Goal: Task Accomplishment & Management: Use online tool/utility

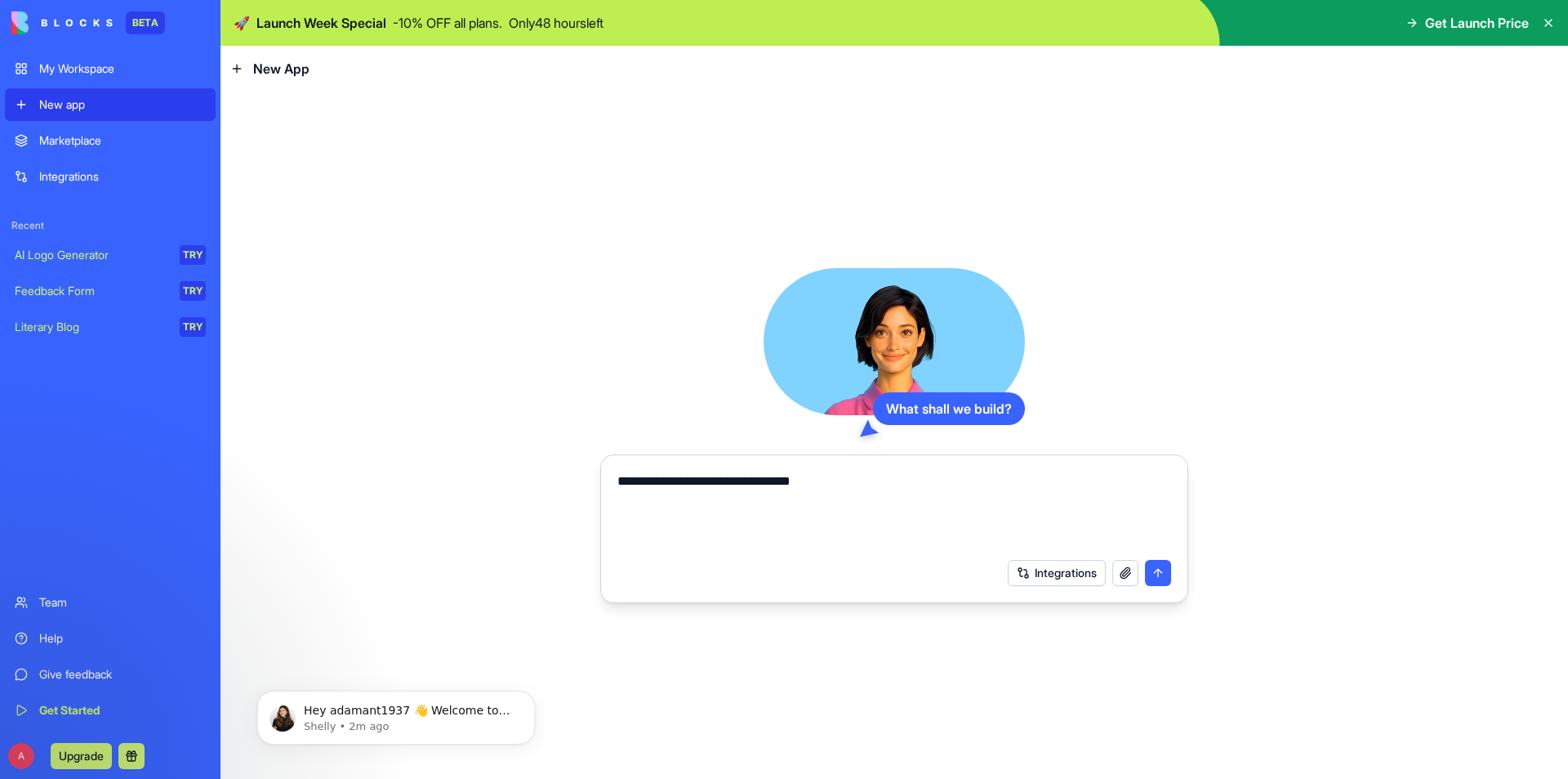
type textarea "**********"
click at [1019, 576] on button "Integrations" at bounding box center [1056, 573] width 98 height 27
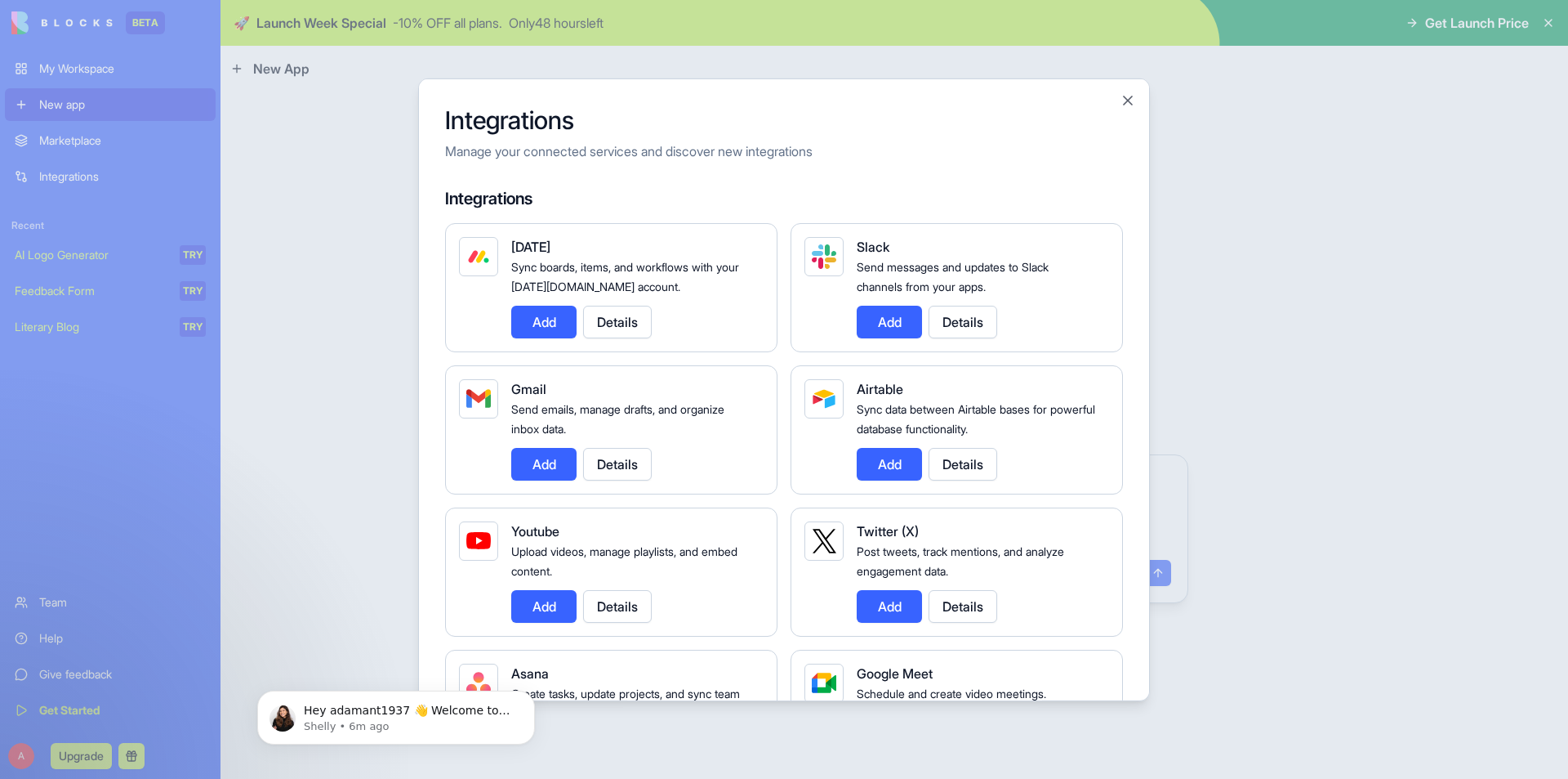
click at [895, 459] on button "Add" at bounding box center [889, 463] width 66 height 32
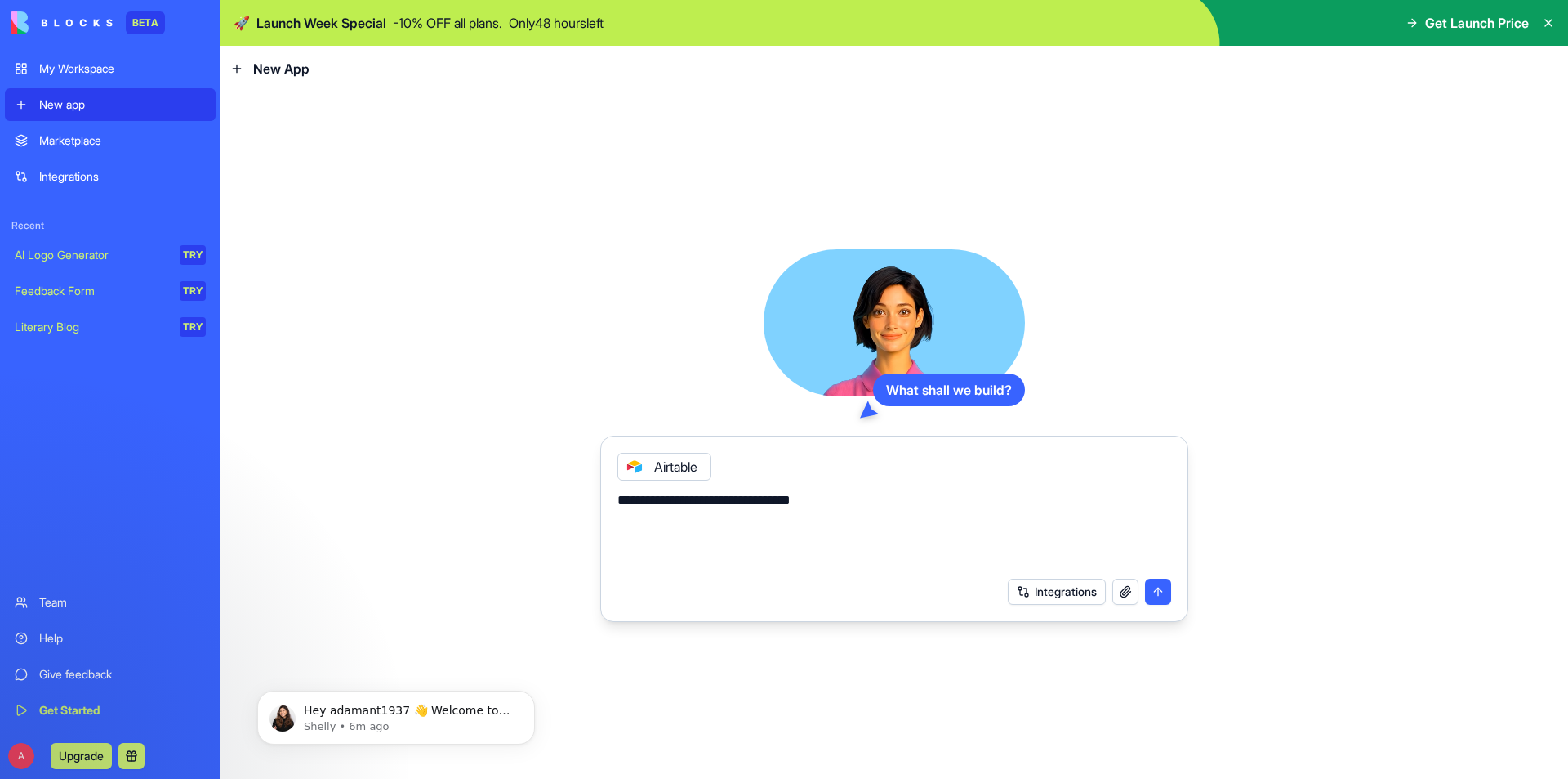
click at [1149, 594] on button "submit" at bounding box center [1158, 591] width 27 height 27
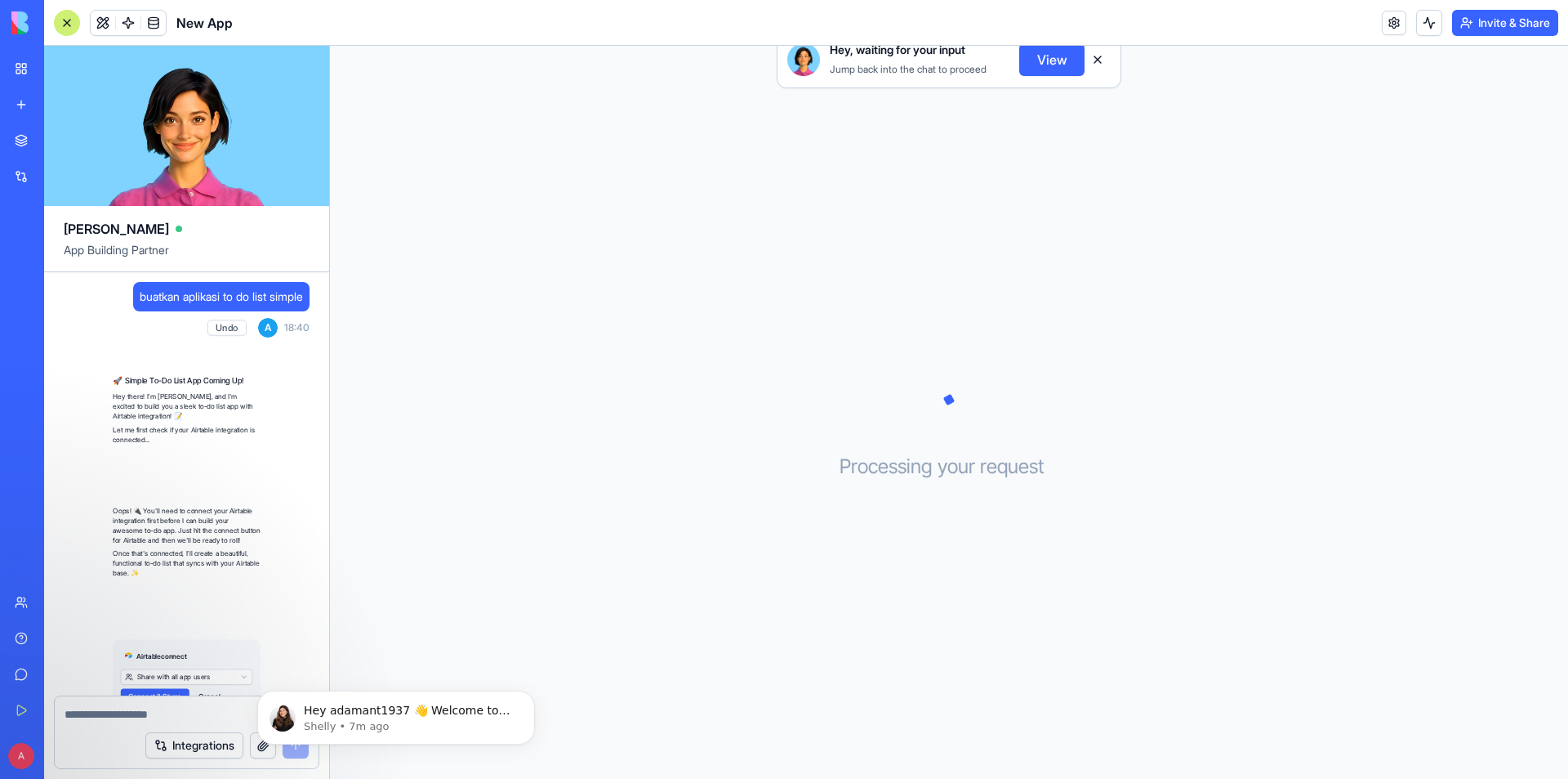
scroll to position [99, 0]
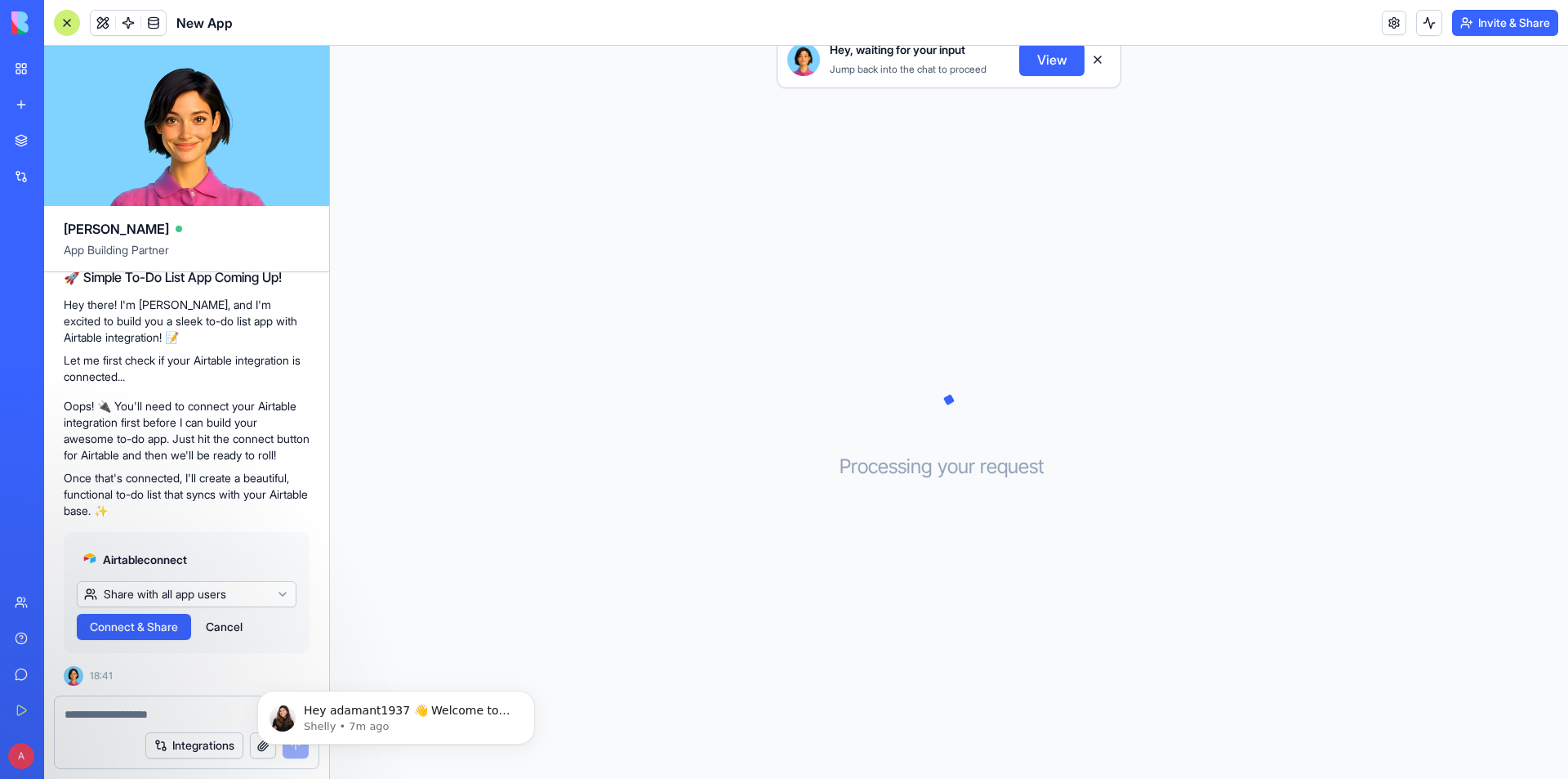
click at [172, 619] on span "Connect & Share" at bounding box center [134, 627] width 88 height 17
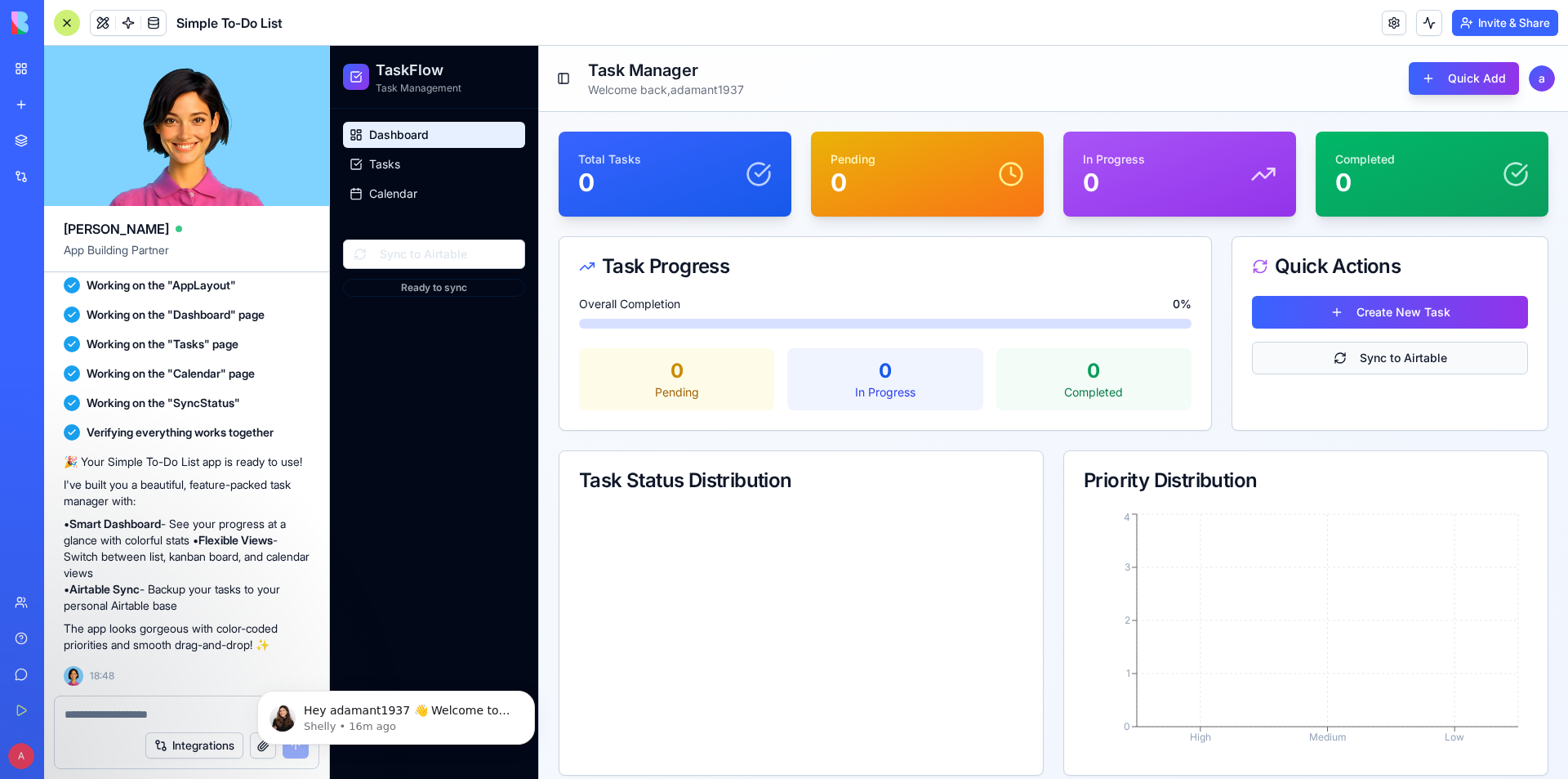
click at [1359, 352] on button "Sync to Airtable" at bounding box center [1389, 358] width 276 height 32
click at [1461, 73] on button "Quick Add" at bounding box center [1464, 78] width 110 height 32
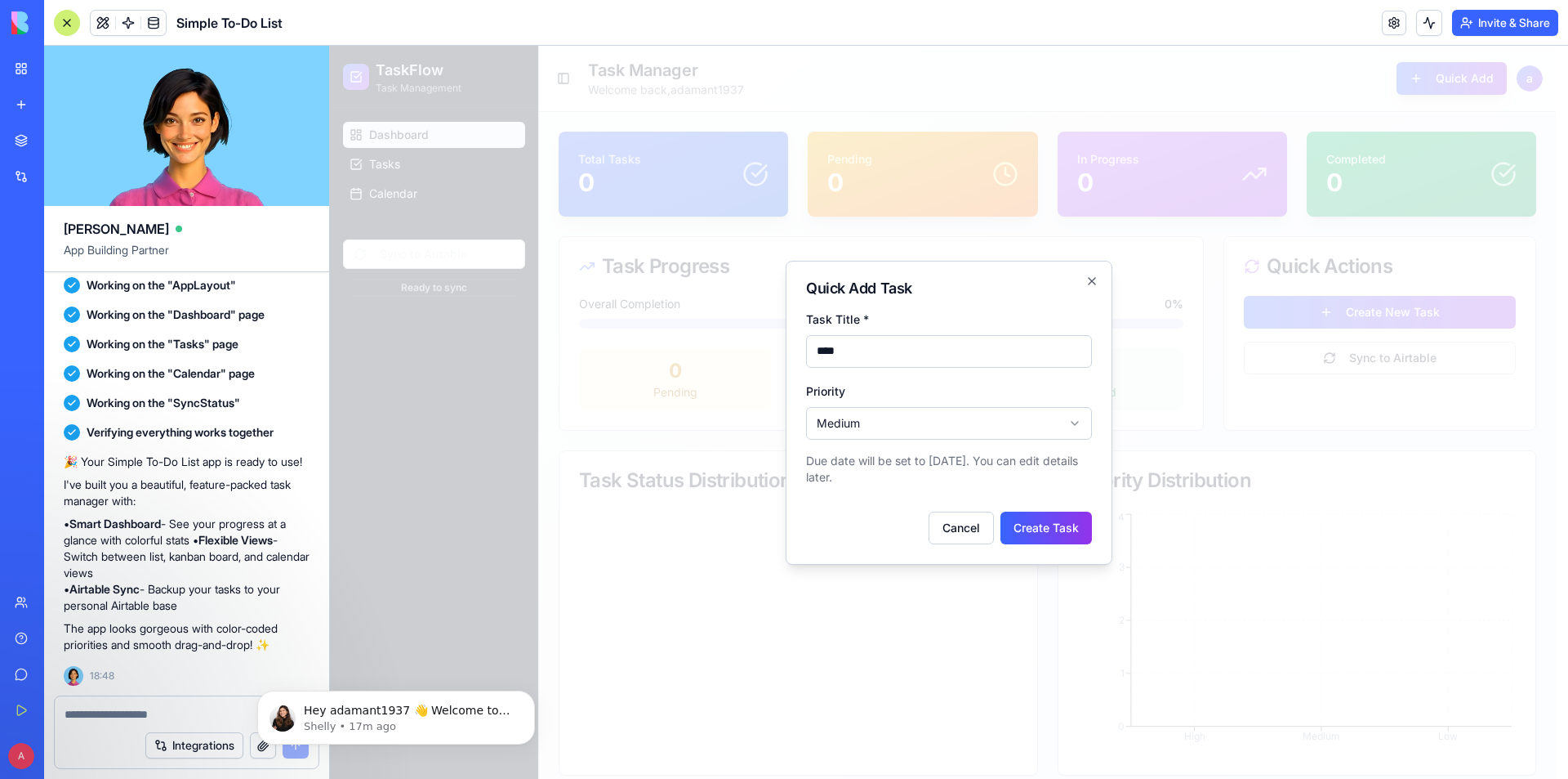
type input "****"
click at [884, 421] on body "TaskFlow Task Management Dashboard Tasks Calendar Sync to Airtable Ready to syn…" at bounding box center [943, 493] width 1225 height 895
drag, startPoint x: 925, startPoint y: 451, endPoint x: 919, endPoint y: 443, distance: 10.0
click at [922, 416] on body "TaskFlow Task Management Dashboard Tasks Calendar Sync to Airtable Ready to syn…" at bounding box center [943, 493] width 1225 height 895
drag, startPoint x: 922, startPoint y: 416, endPoint x: 1018, endPoint y: 529, distance: 148.3
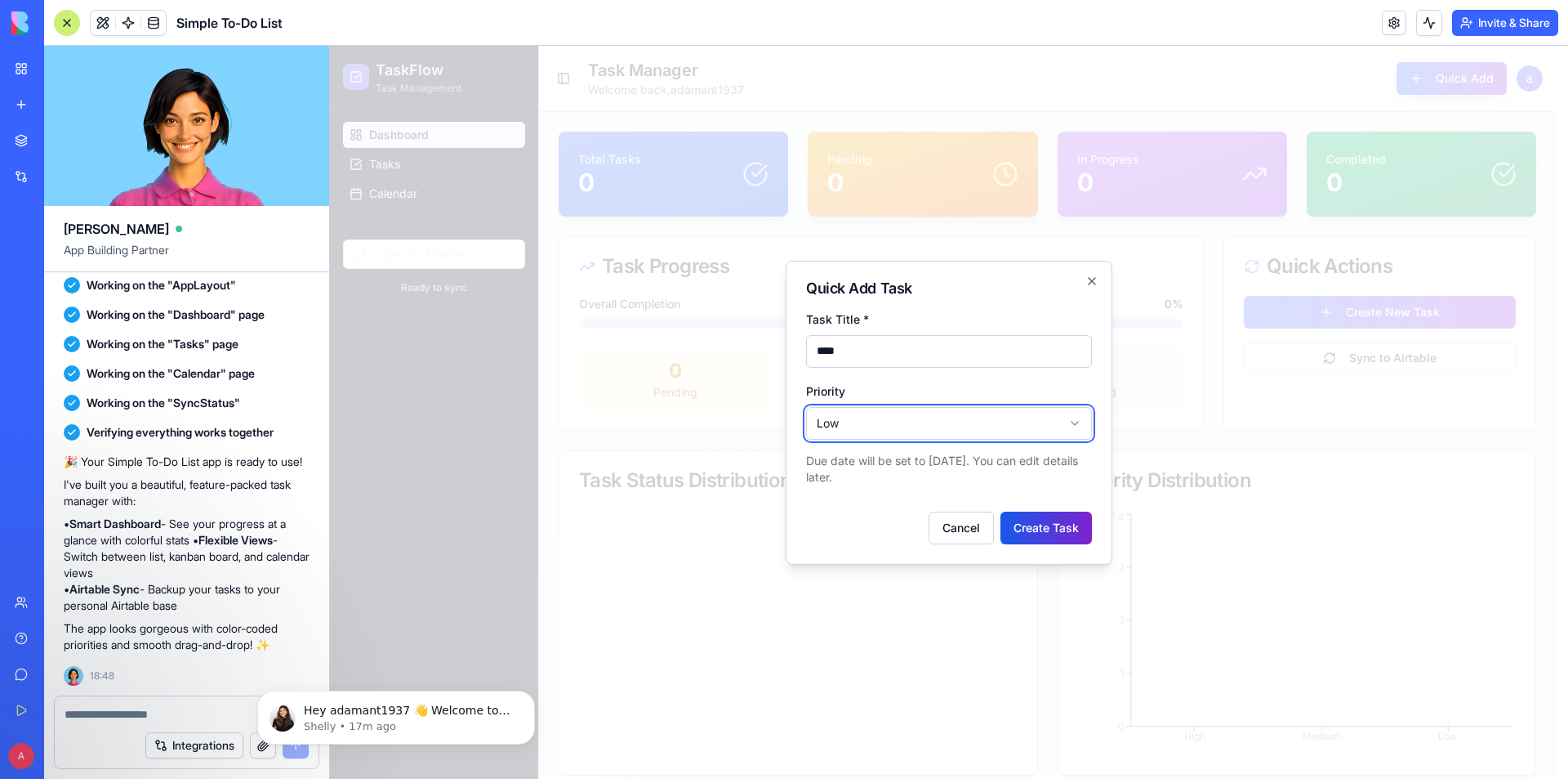
click at [923, 415] on body "TaskFlow Task Management Dashboard Tasks Calendar Sync to Airtable Ready to syn…" at bounding box center [943, 493] width 1225 height 895
click at [1053, 532] on button "Create Task" at bounding box center [1046, 528] width 91 height 32
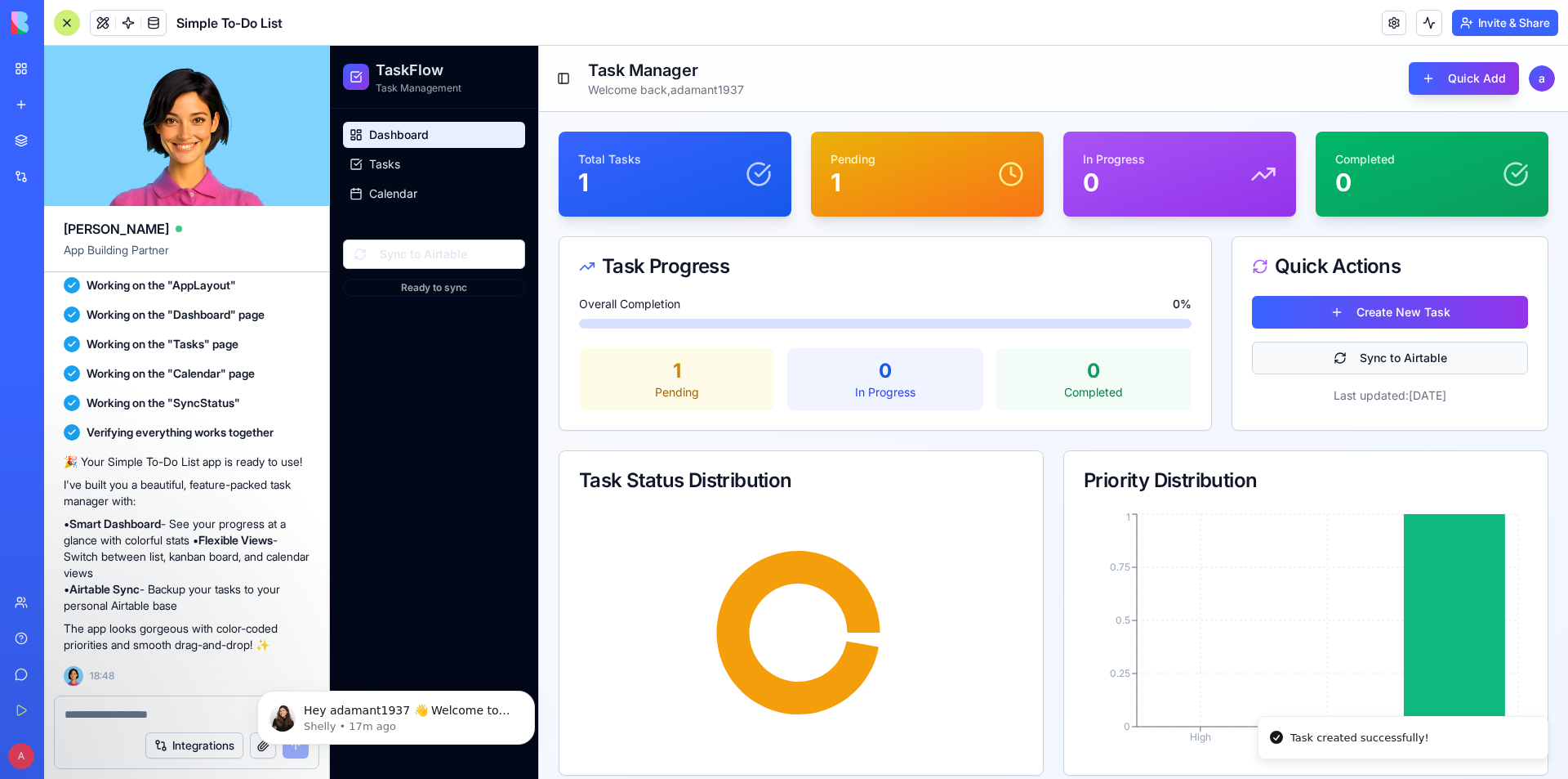
click at [1411, 353] on button "Sync to Airtable" at bounding box center [1389, 358] width 276 height 32
click at [1379, 357] on button "Sync to Airtable" at bounding box center [1389, 358] width 276 height 32
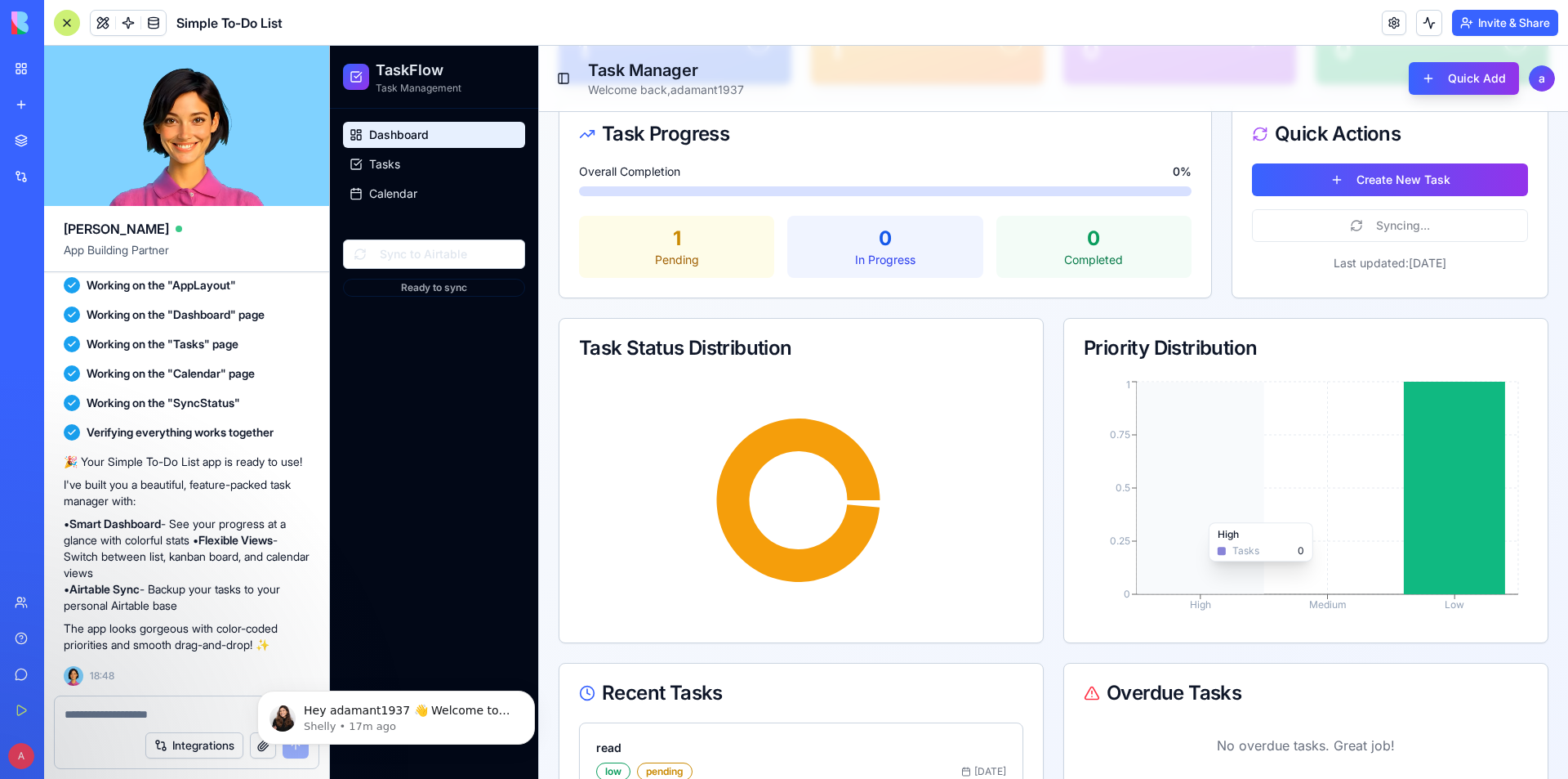
scroll to position [192, 0]
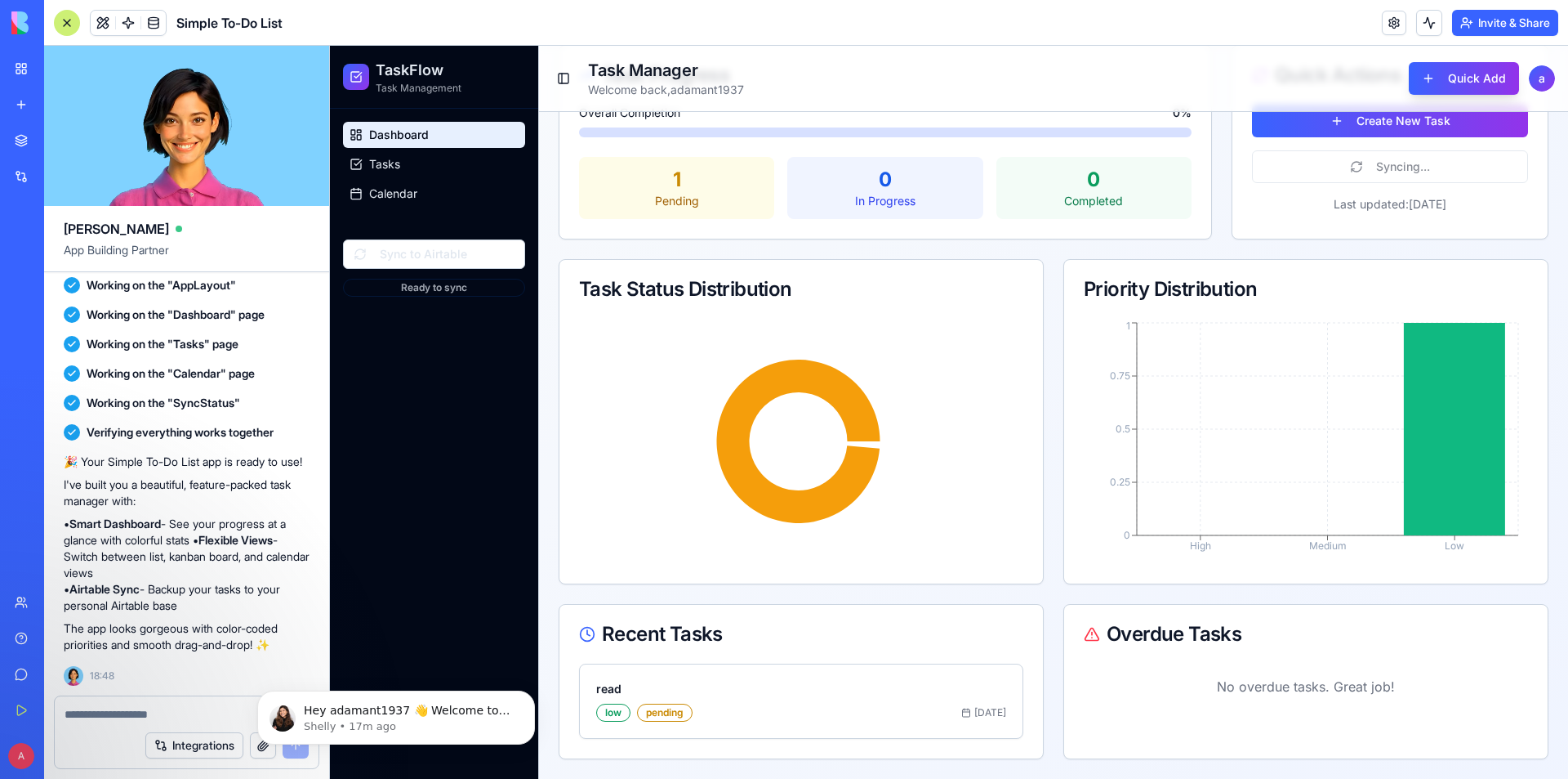
drag, startPoint x: 1231, startPoint y: 689, endPoint x: 1230, endPoint y: 679, distance: 10.0
click at [1230, 679] on p "No overdue tasks. Great job!" at bounding box center [1306, 686] width 444 height 46
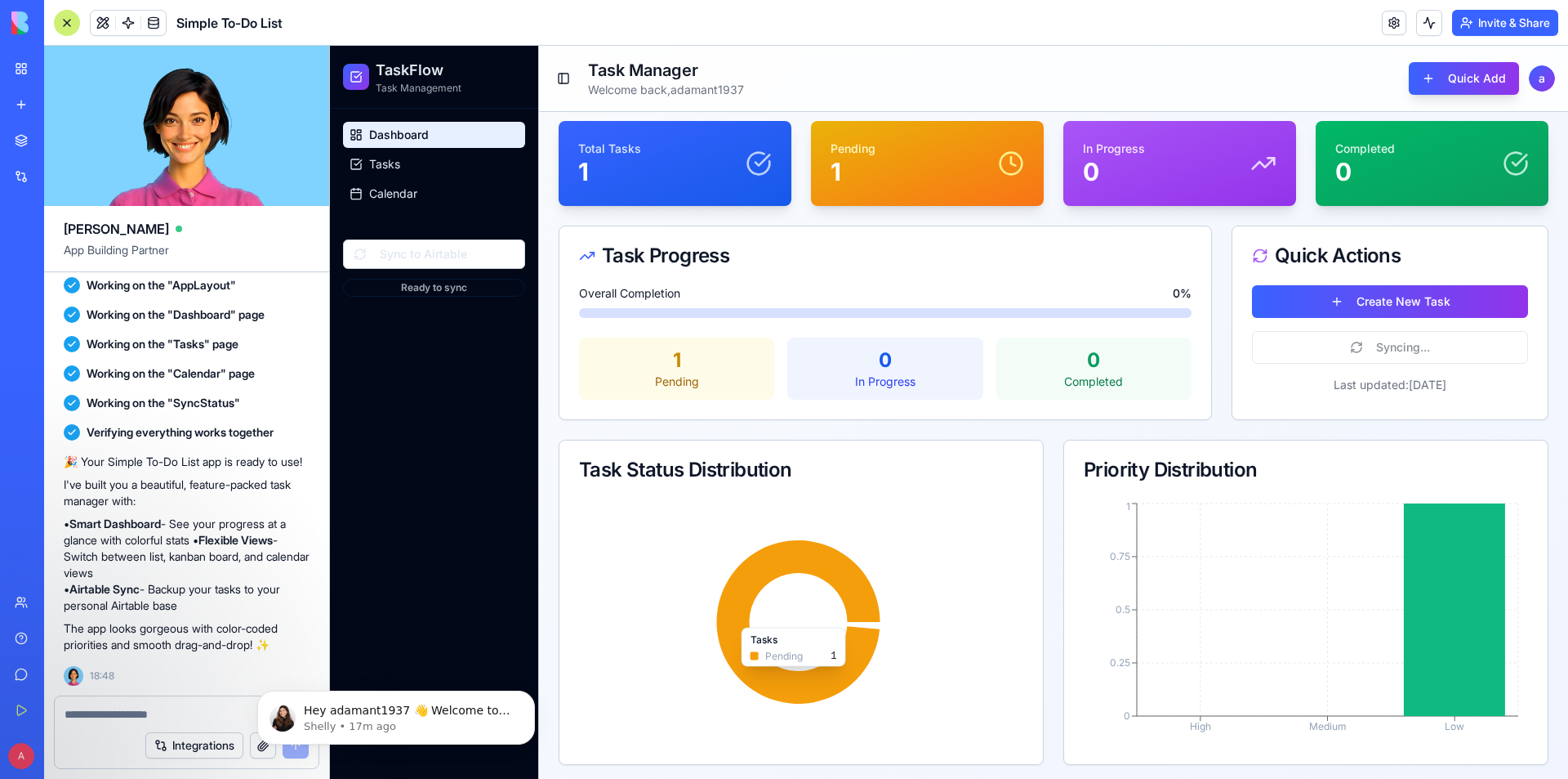
scroll to position [0, 0]
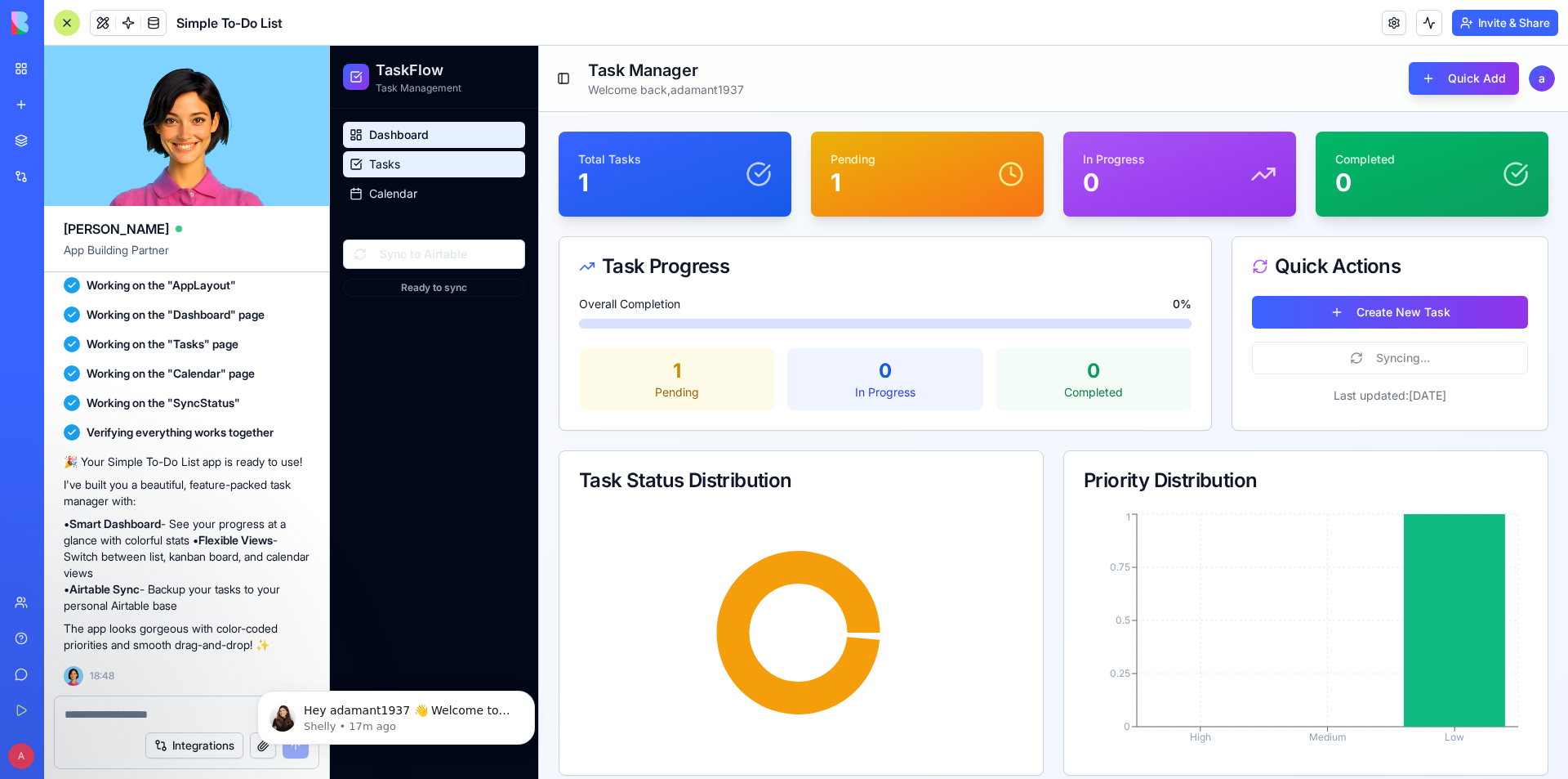
click at [411, 170] on link "Tasks" at bounding box center [433, 164] width 182 height 27
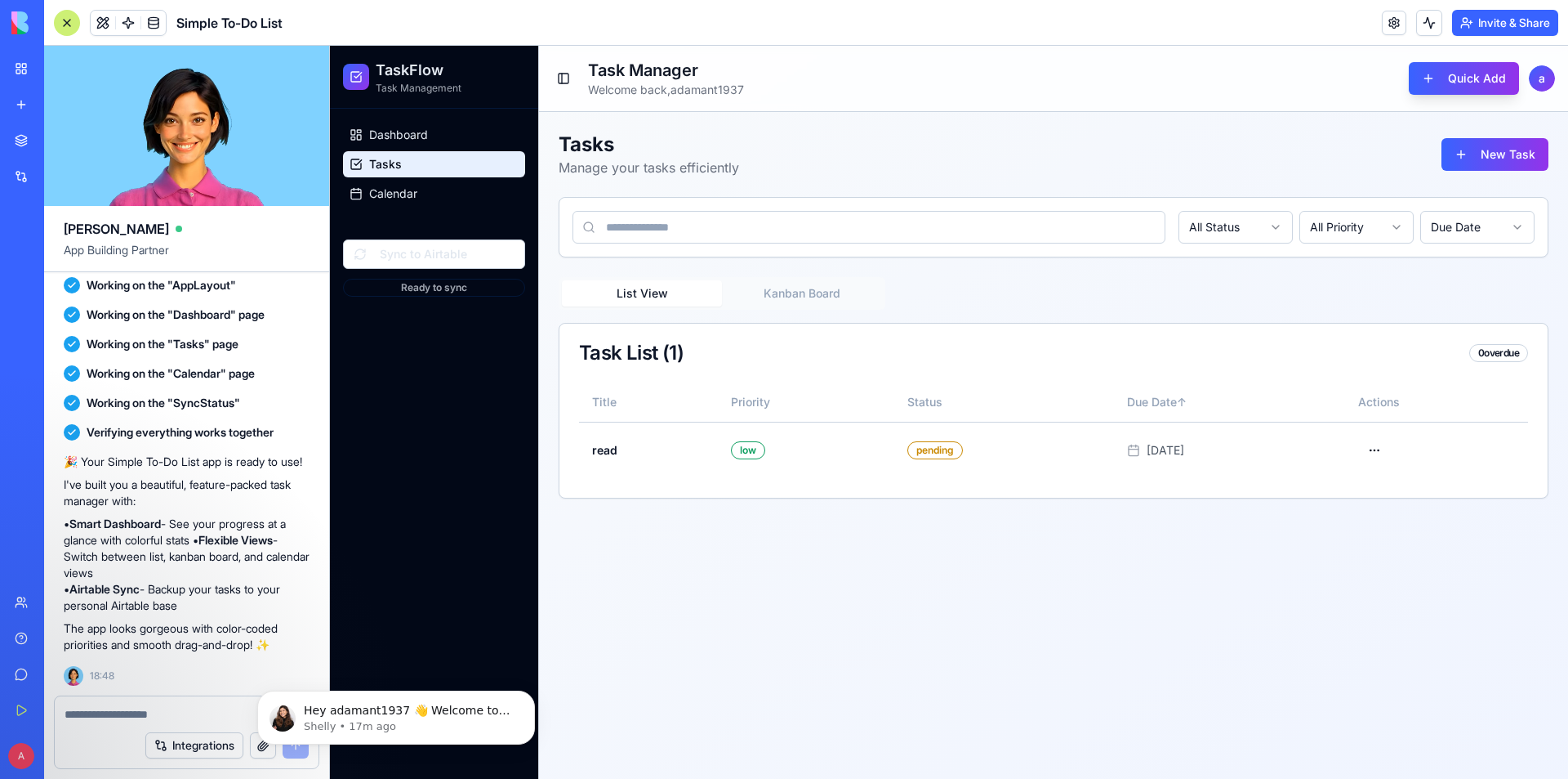
click at [685, 124] on div "Tasks Manage your tasks efficiently New Task All Status All Priority Due Date L…" at bounding box center [1054, 314] width 1029 height 406
click at [1390, 449] on button at bounding box center [1374, 450] width 32 height 29
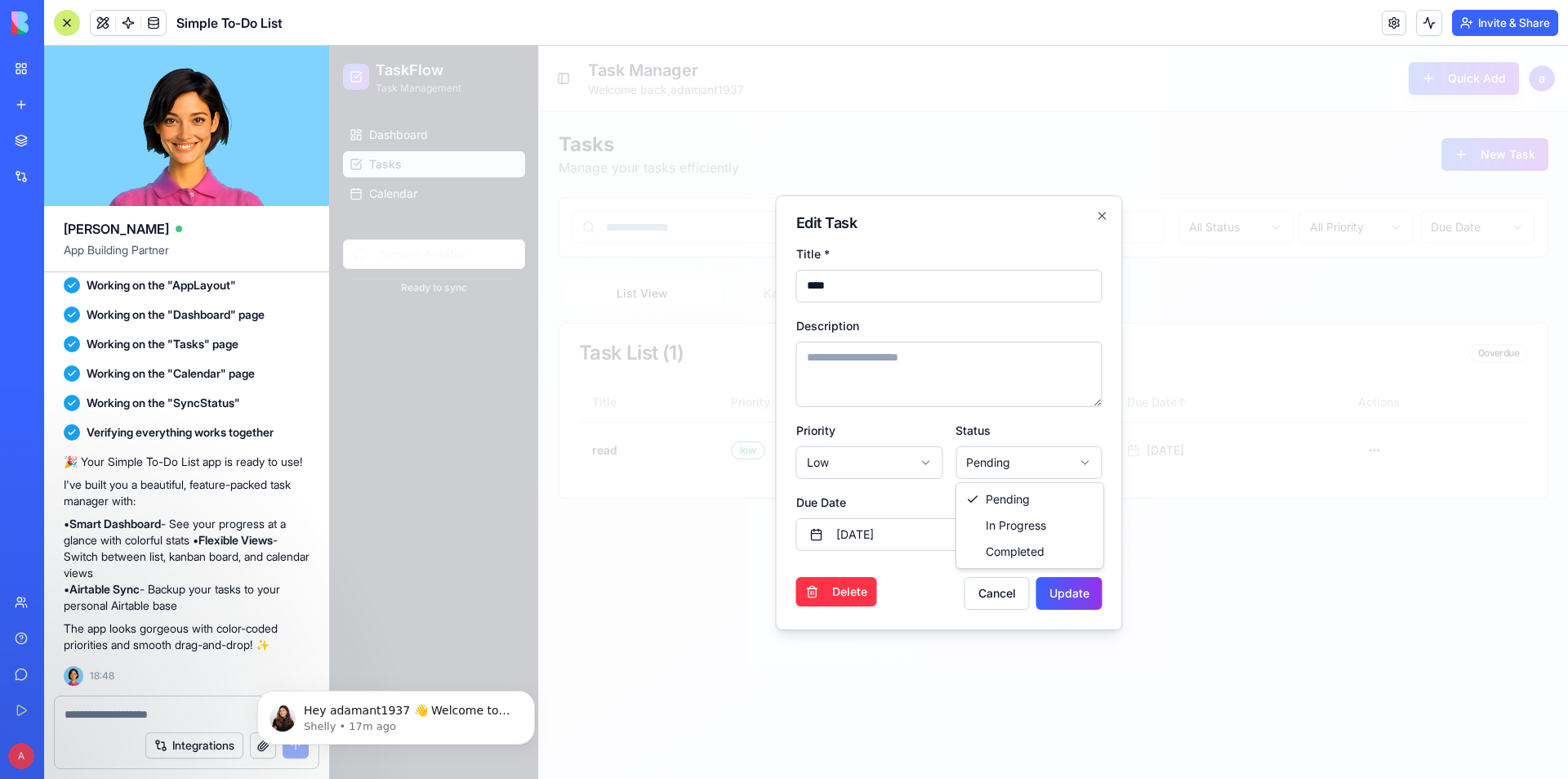
click at [1065, 456] on body "**********" at bounding box center [948, 413] width 1238 height 733
click at [1075, 596] on button "Update" at bounding box center [1068, 592] width 66 height 32
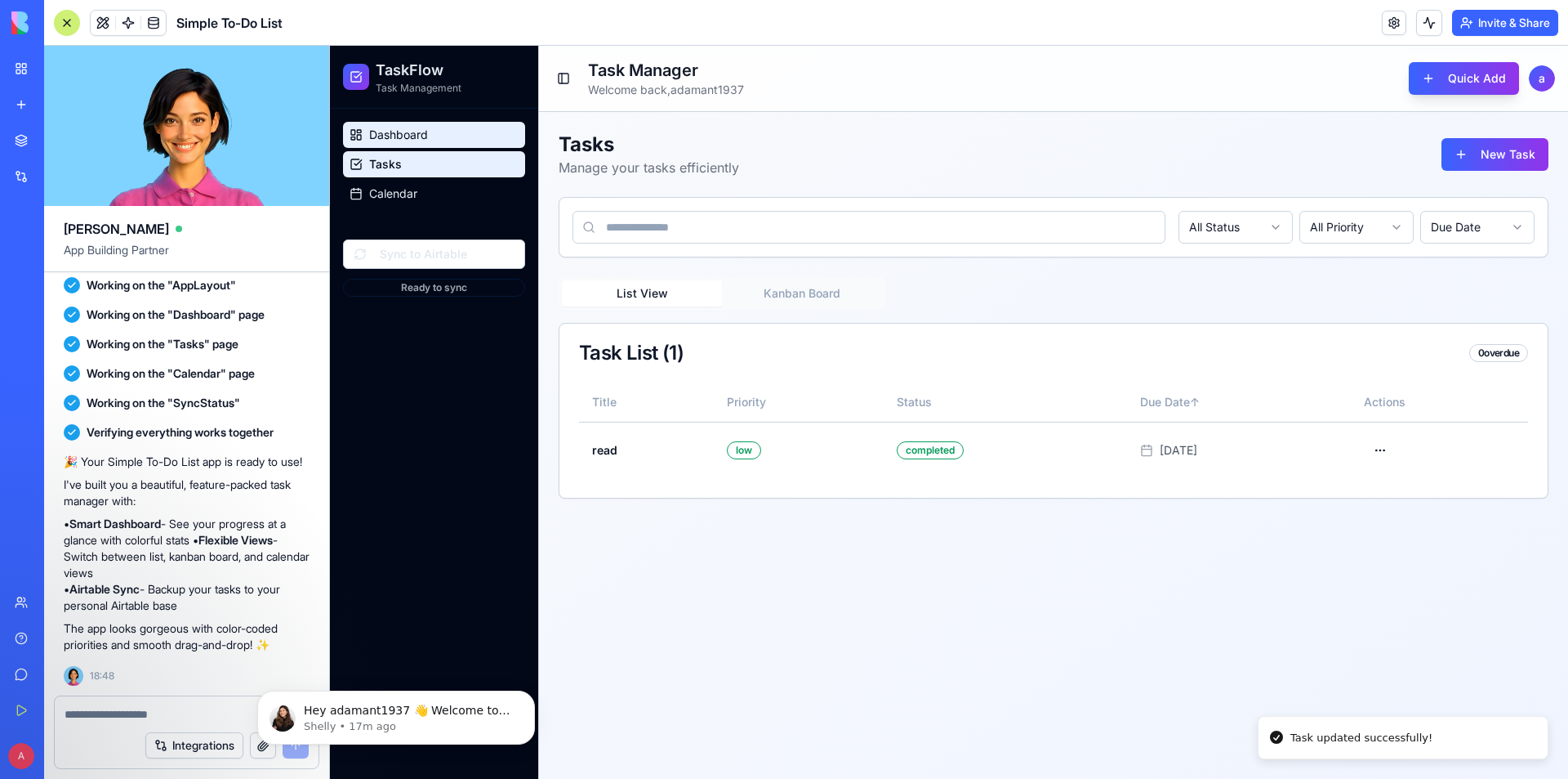
click at [426, 139] on span "Dashboard" at bounding box center [399, 135] width 59 height 17
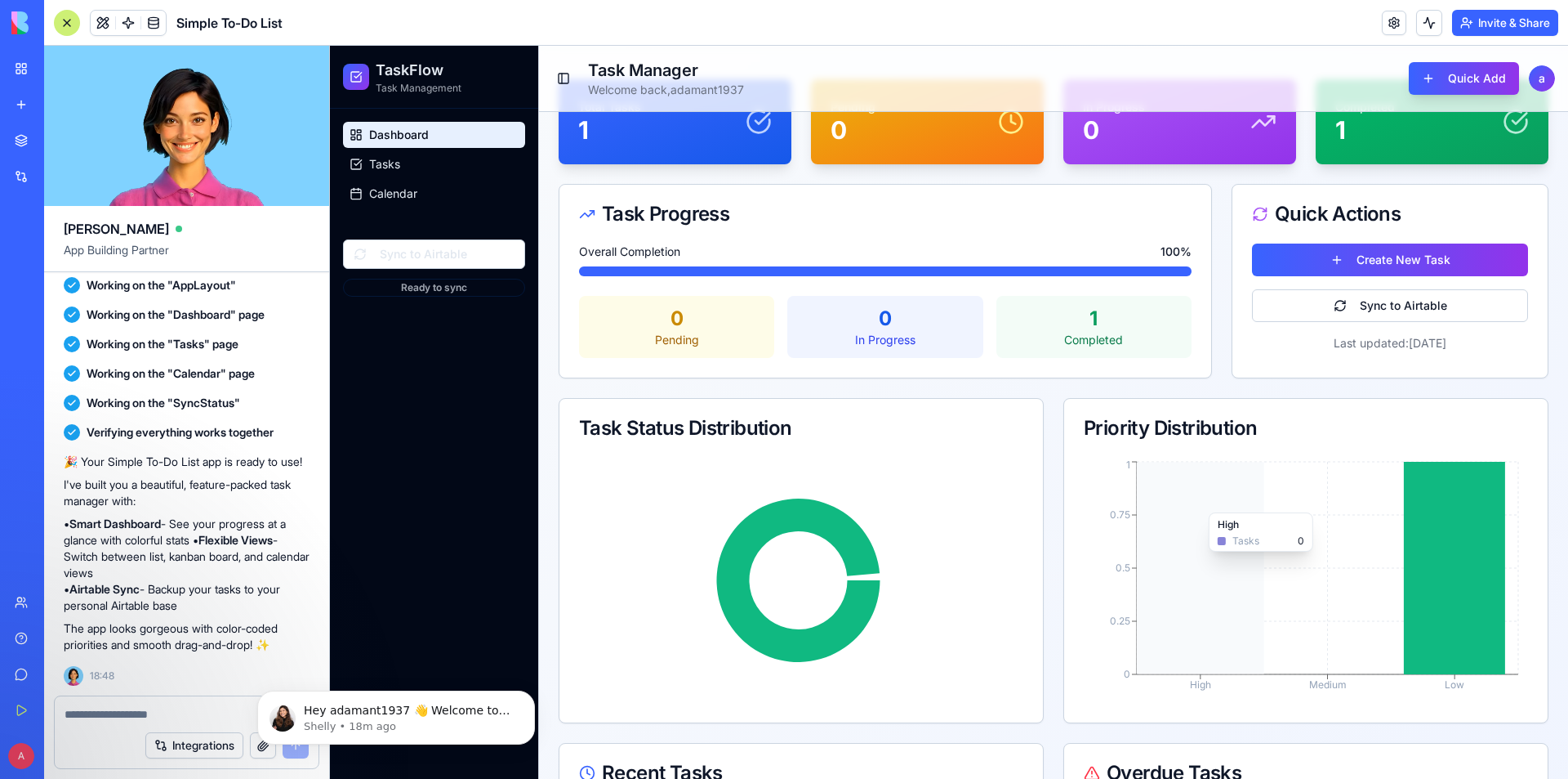
scroll to position [192, 0]
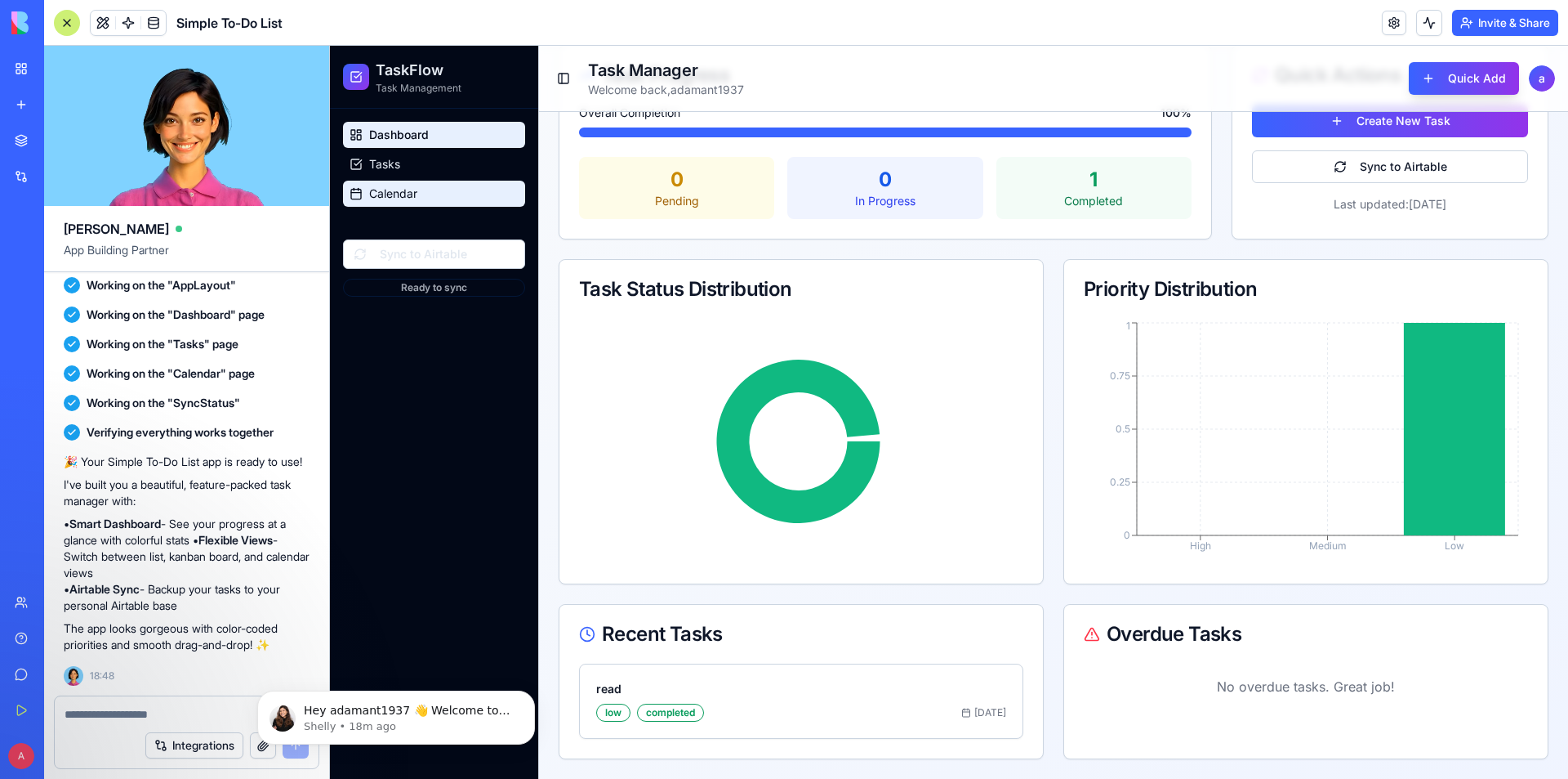
click at [439, 189] on link "Calendar" at bounding box center [433, 194] width 182 height 27
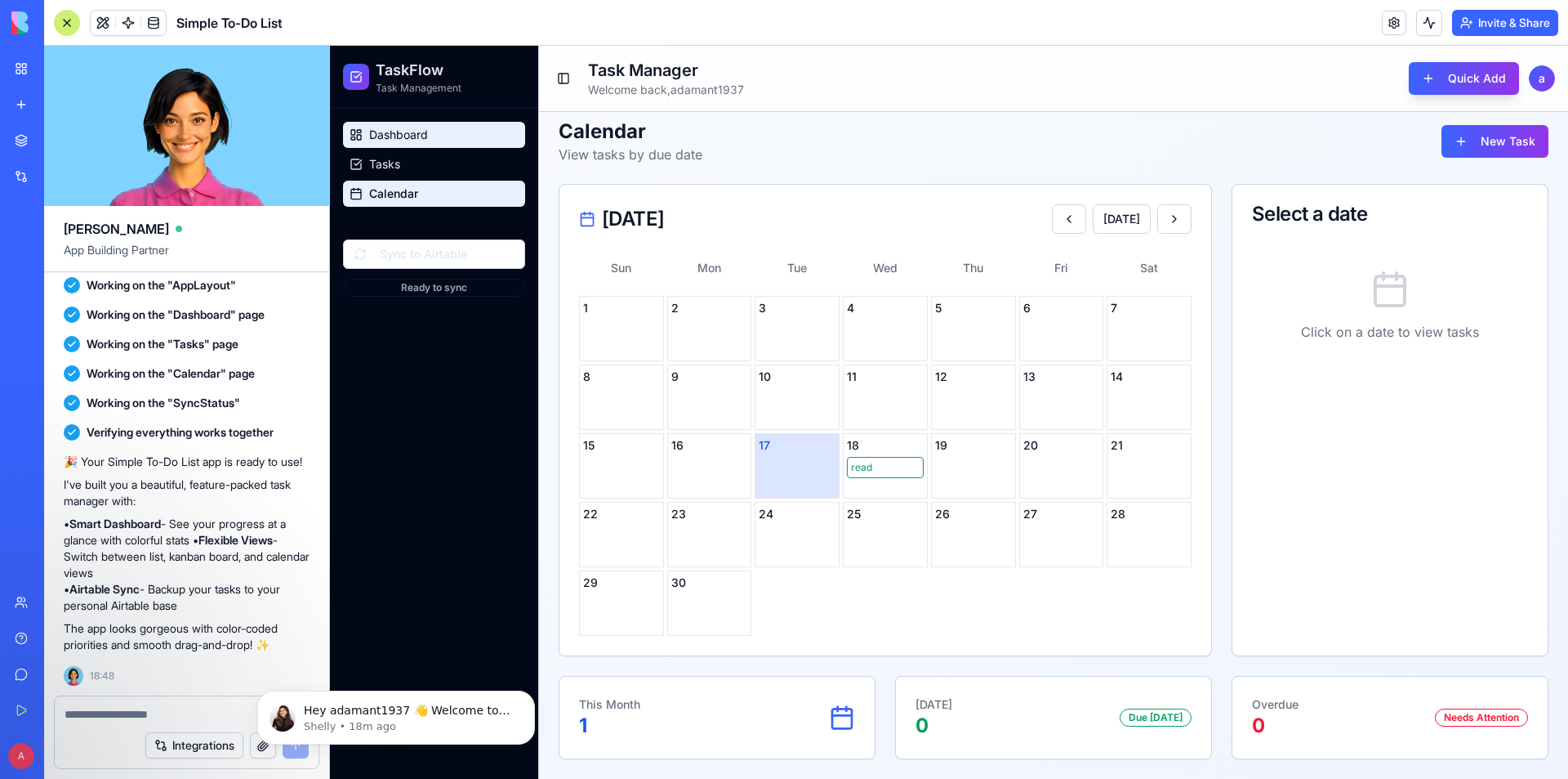
click at [433, 122] on link "Dashboard" at bounding box center [433, 135] width 182 height 27
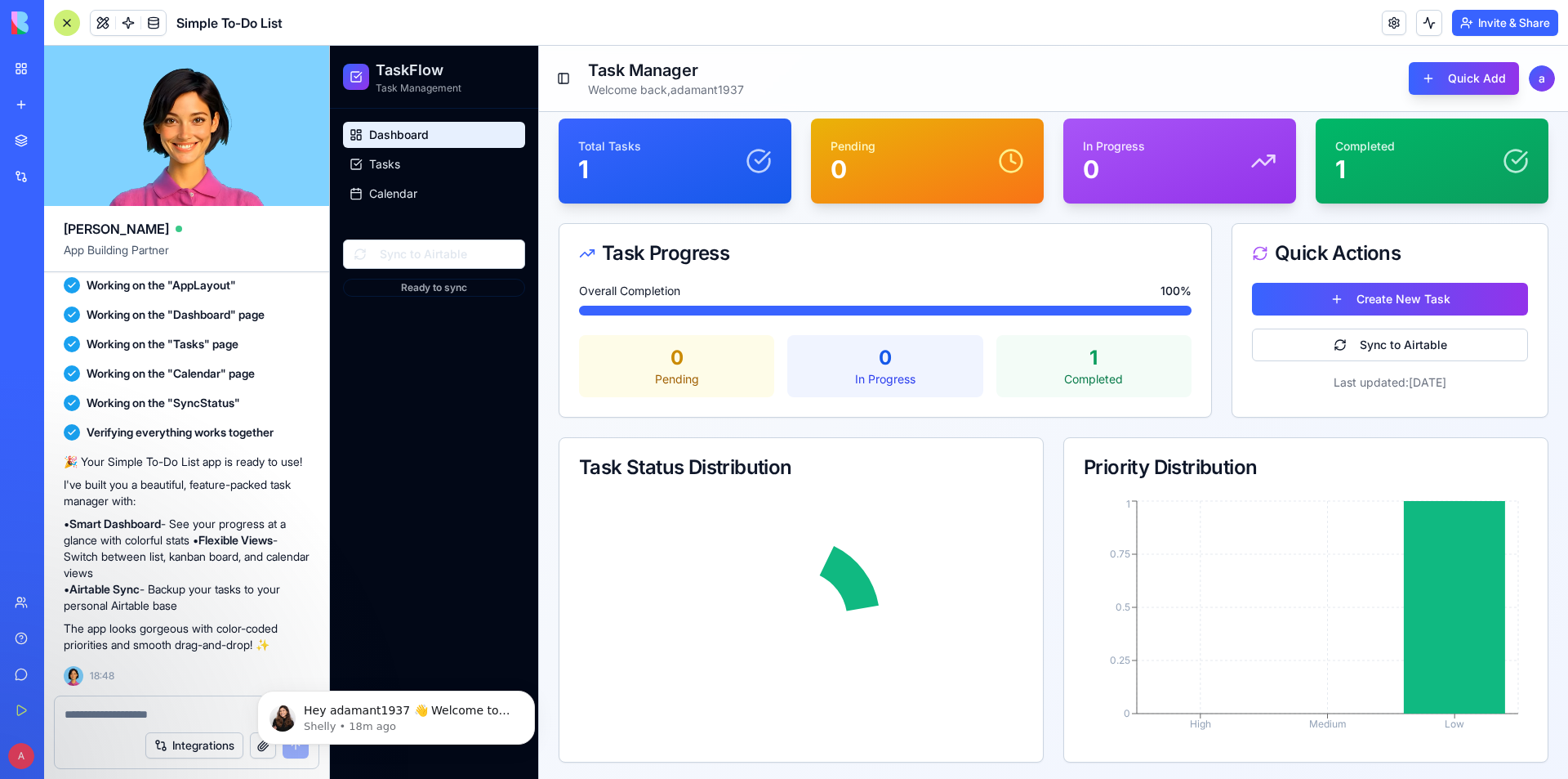
click at [433, 146] on link "Dashboard" at bounding box center [433, 135] width 182 height 27
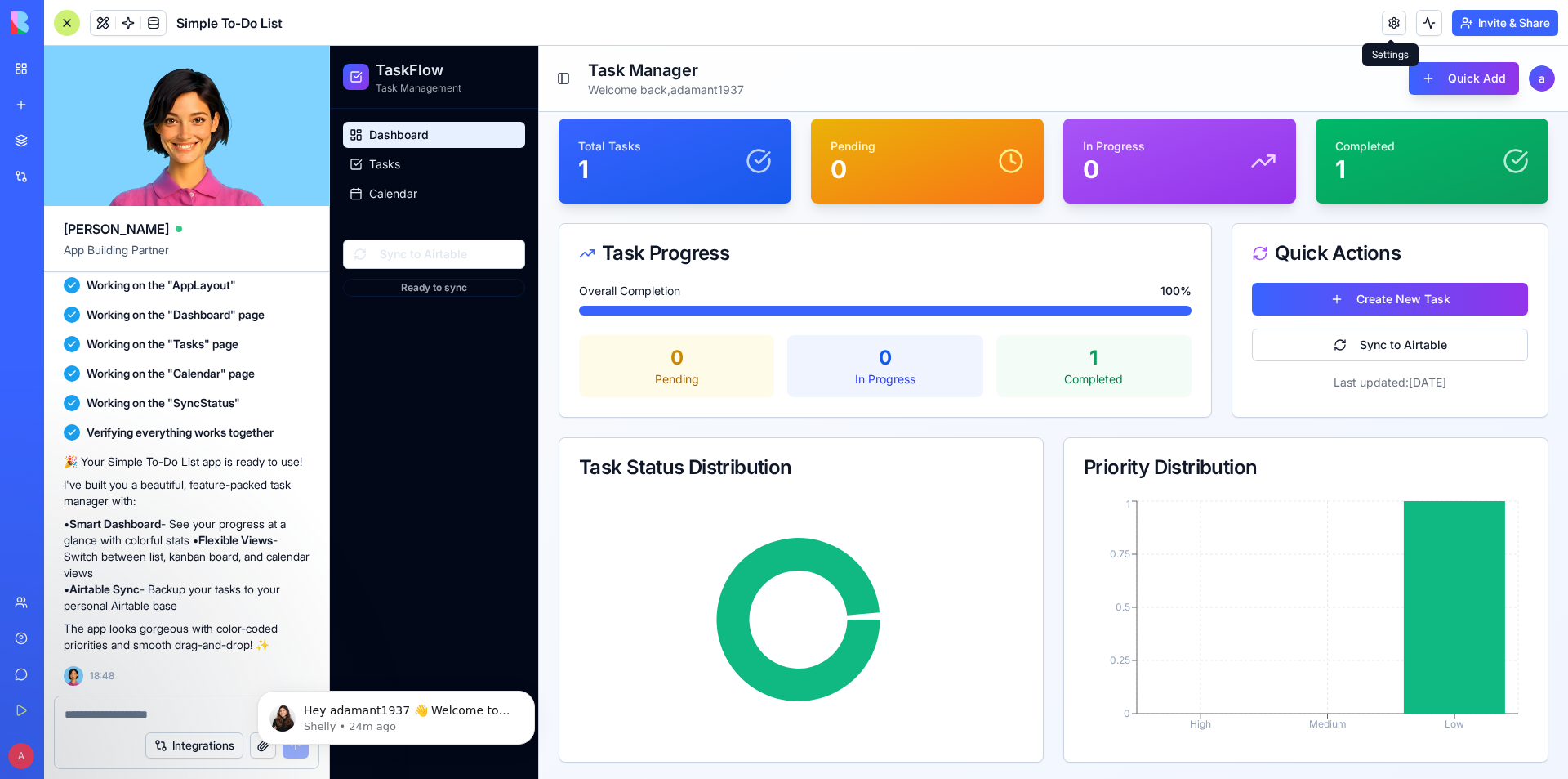
click at [1386, 21] on link at bounding box center [1393, 23] width 25 height 25
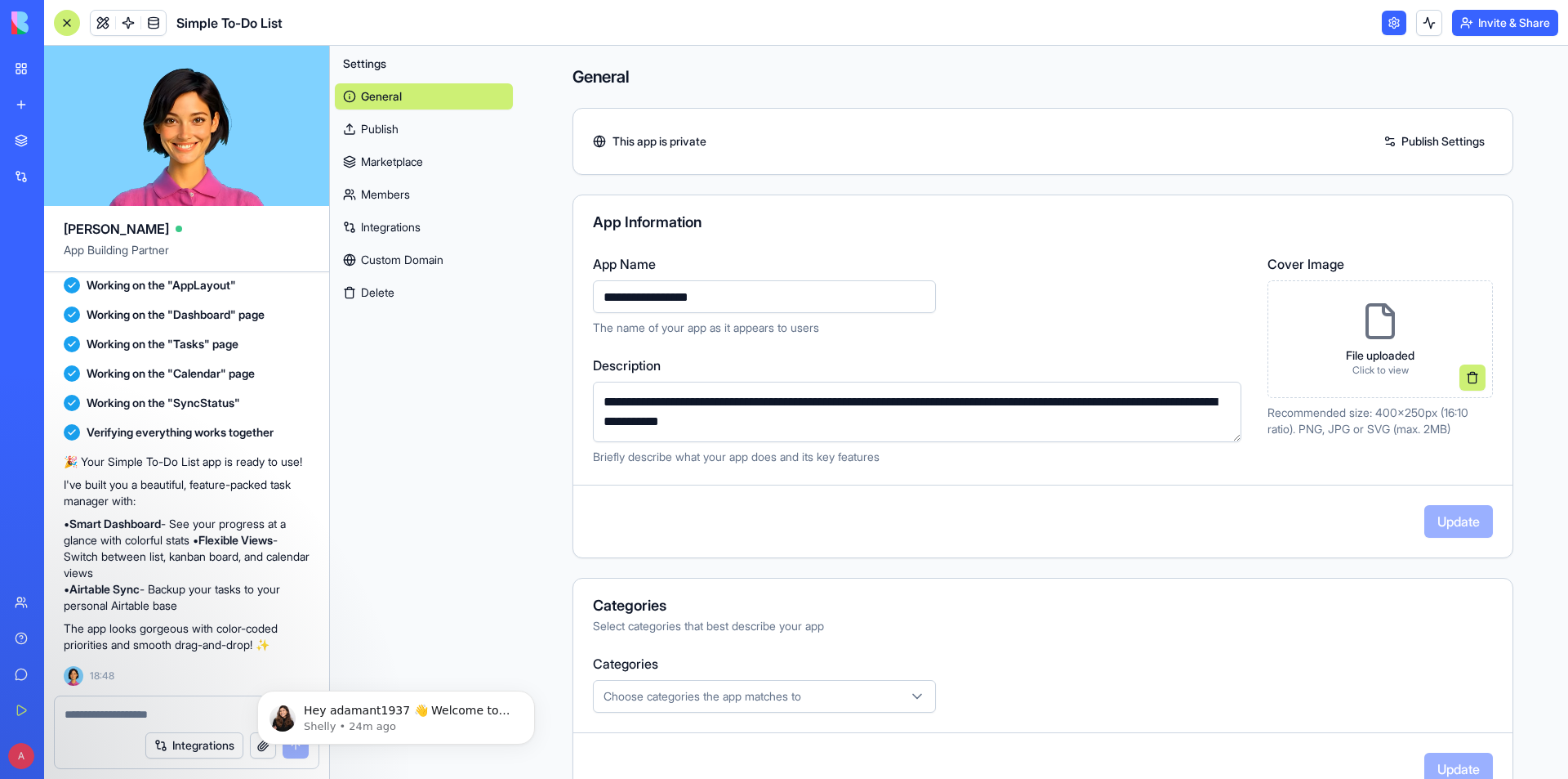
click at [1415, 139] on link "Publish Settings" at bounding box center [1434, 141] width 118 height 27
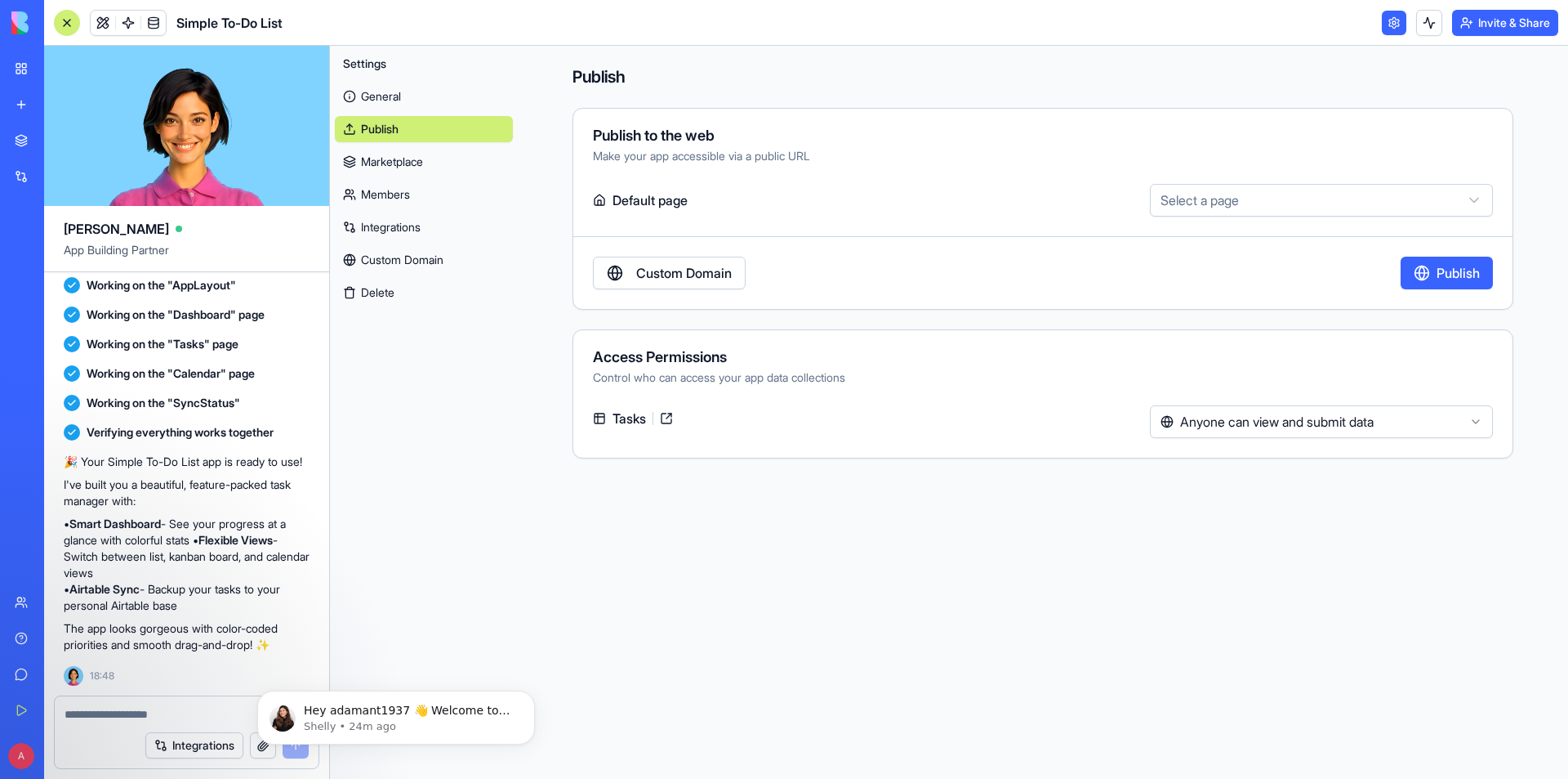
click at [1186, 195] on html "BETA My Workspace New app Marketplace Integrations Recent New App AI Logo Gener…" at bounding box center [784, 389] width 1568 height 779
click at [1186, 195] on html "BETA My Workspace New app Marketplace Integrations Recent New App AI Logo Gener…" at bounding box center [784, 389] width 1568 height 779
click at [406, 166] on link "Marketplace" at bounding box center [423, 161] width 178 height 27
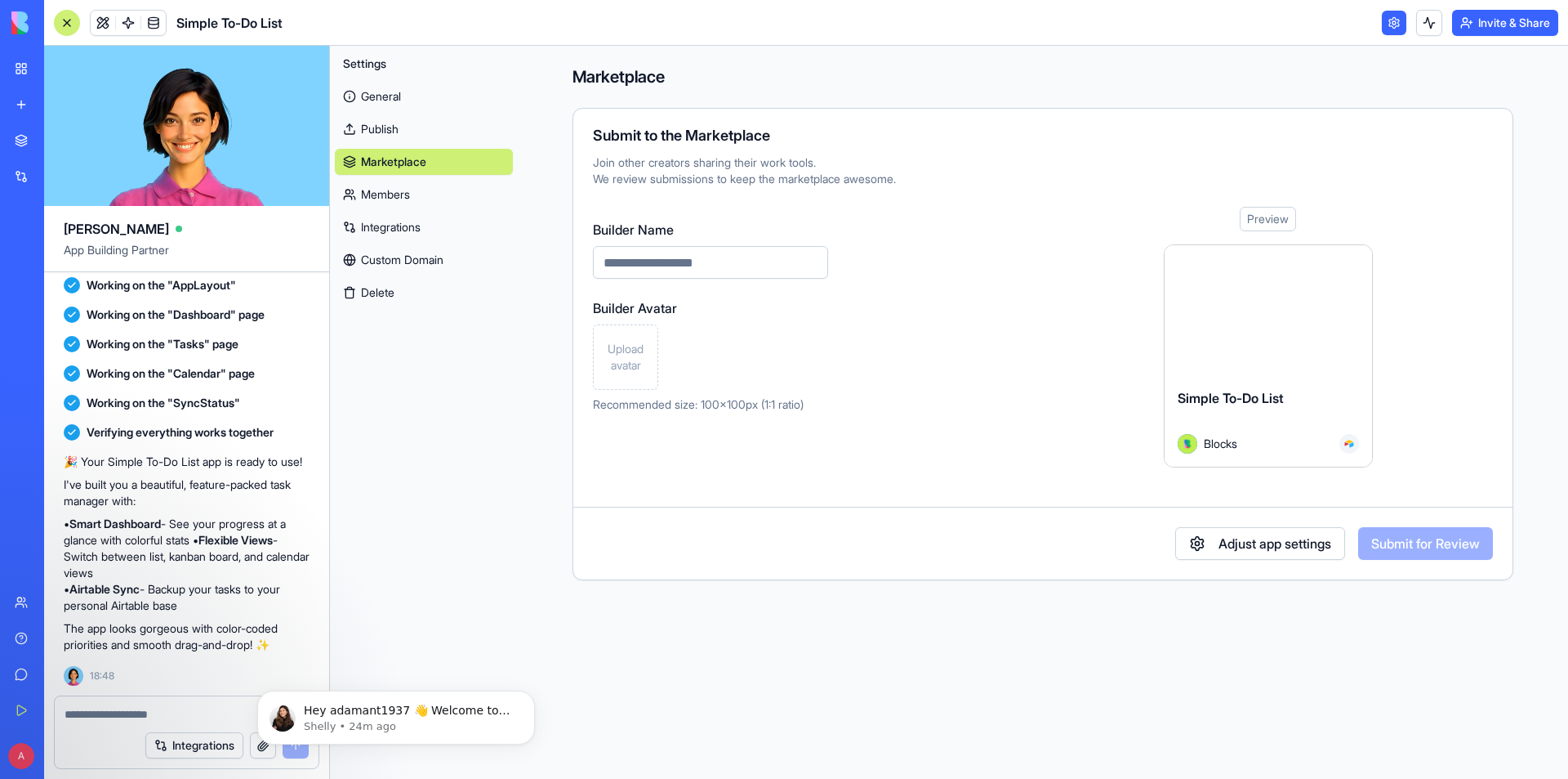
click at [401, 190] on link "Members" at bounding box center [423, 195] width 178 height 27
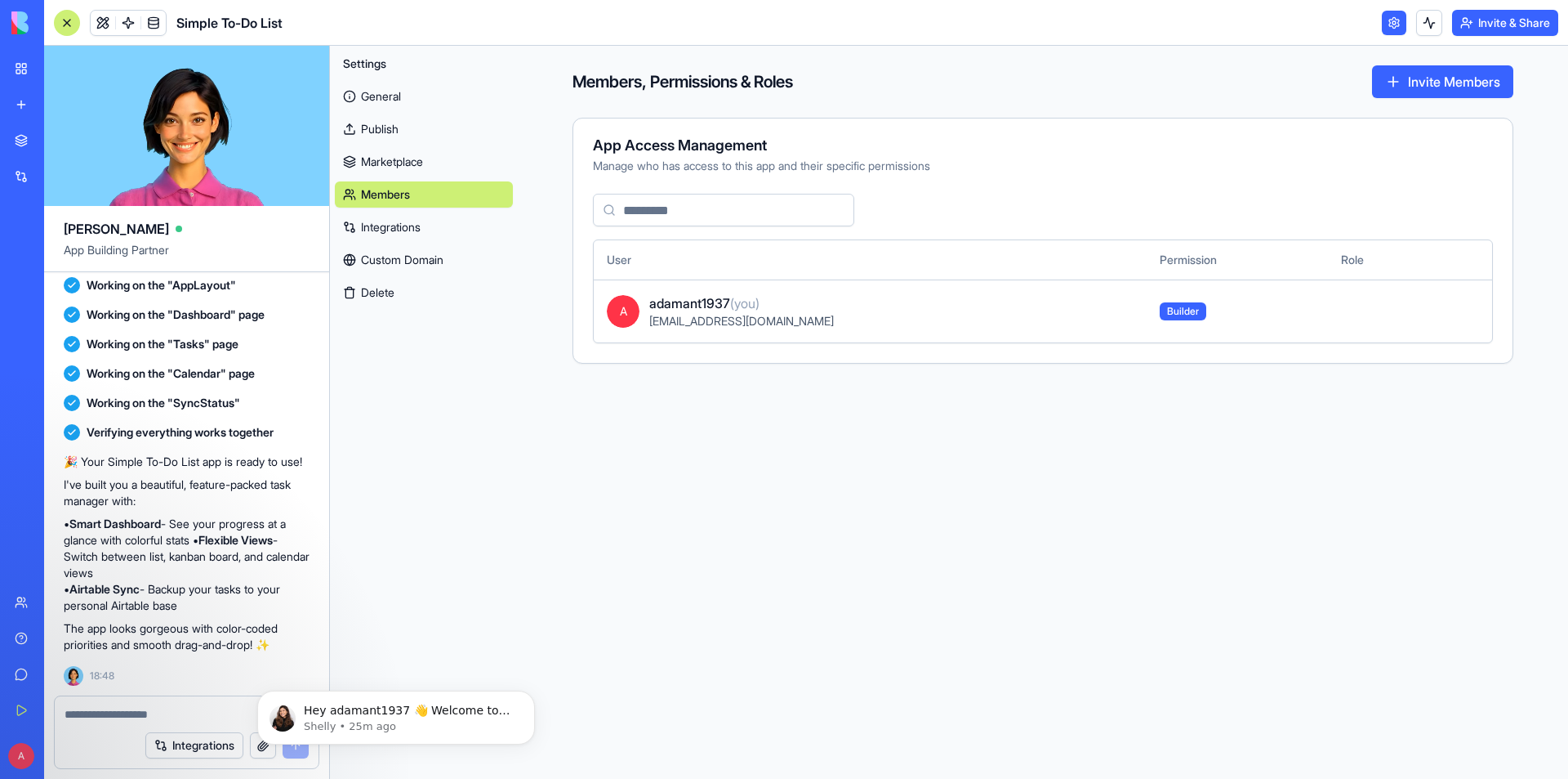
click at [411, 218] on link "Integrations" at bounding box center [423, 227] width 178 height 27
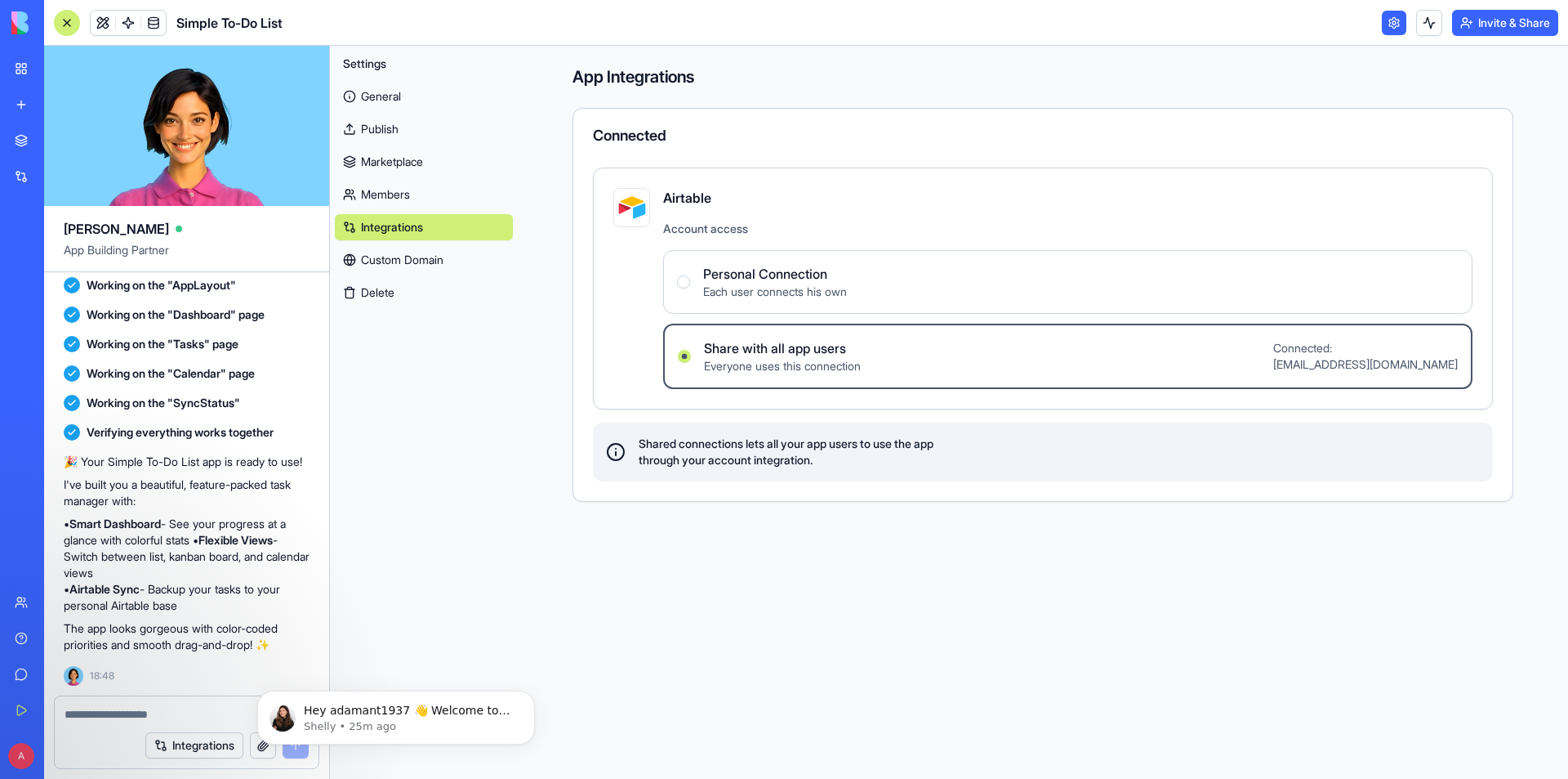
click at [467, 260] on link "Custom Domain" at bounding box center [423, 259] width 178 height 27
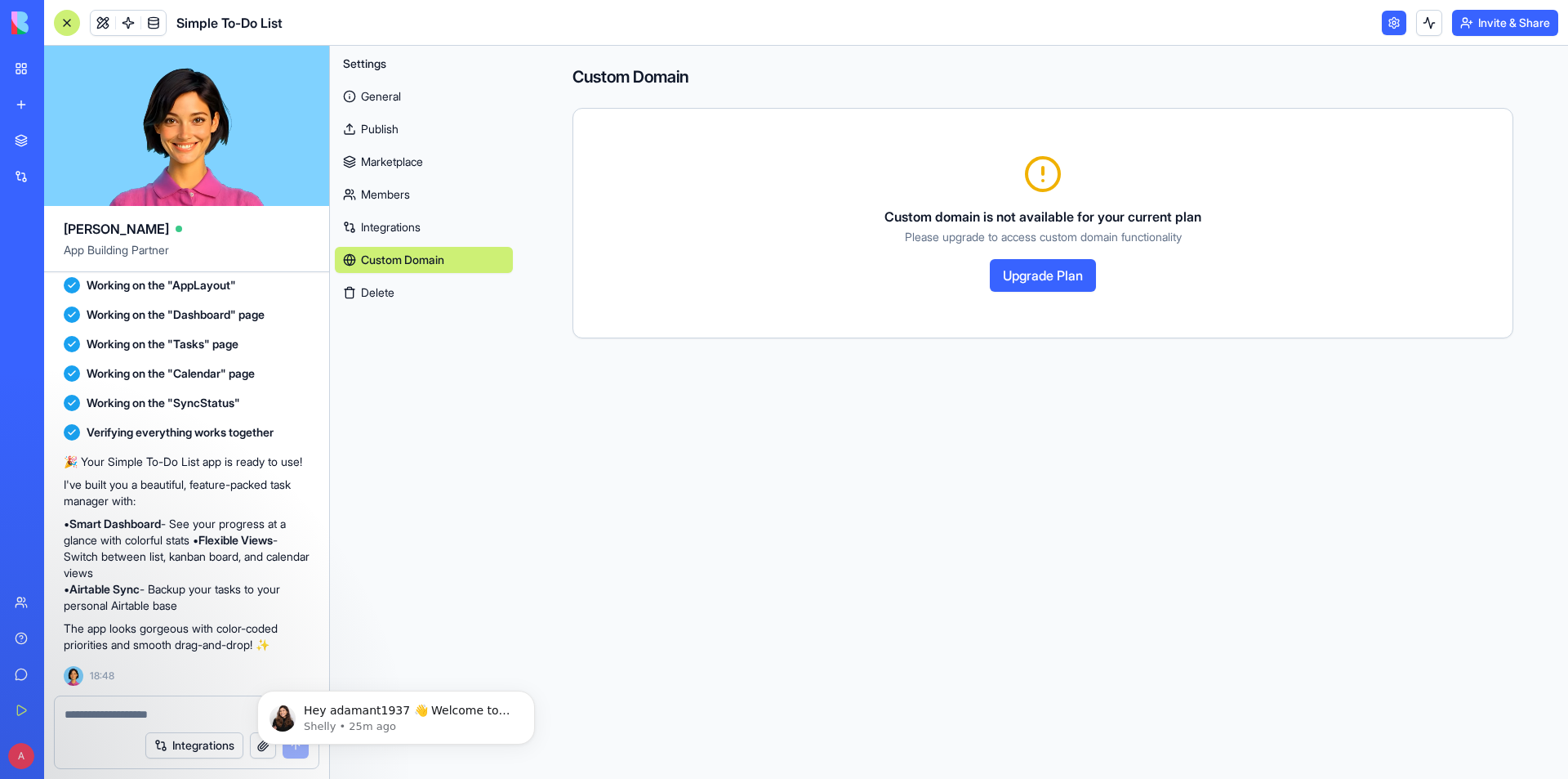
click at [434, 291] on button "Delete" at bounding box center [423, 292] width 178 height 27
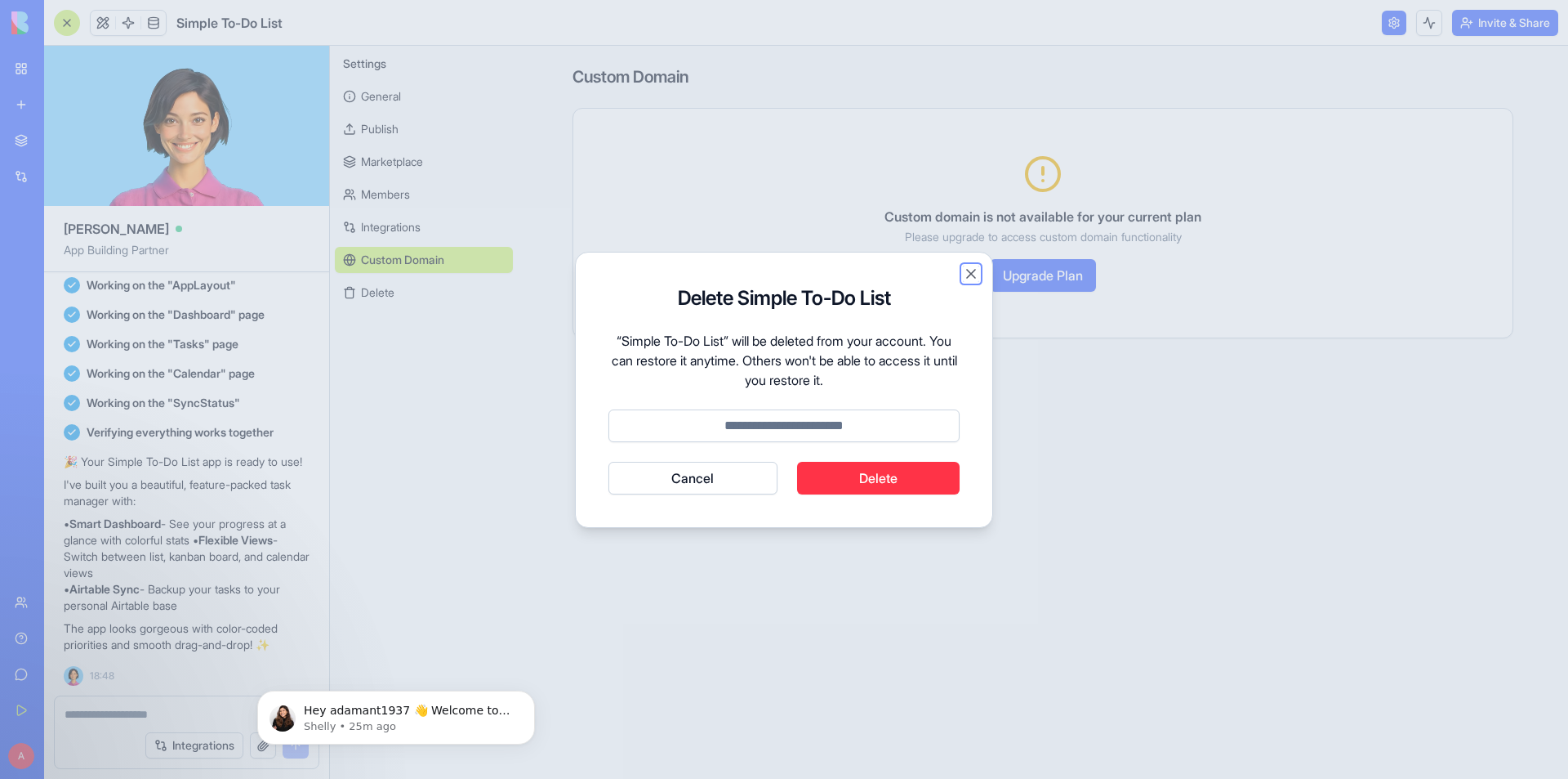
click at [965, 265] on button "Close" at bounding box center [971, 273] width 17 height 17
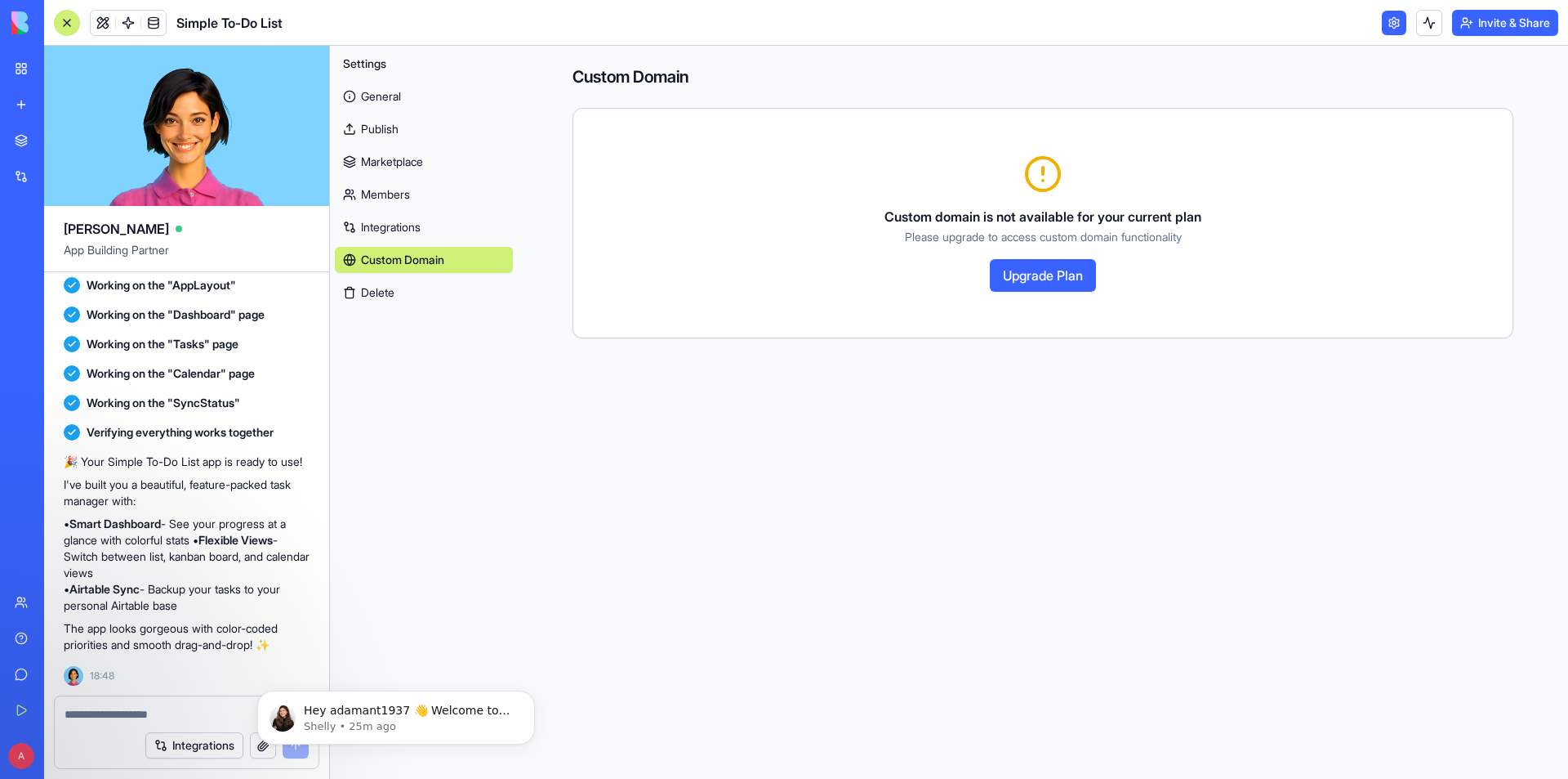
click at [399, 92] on link "General" at bounding box center [423, 96] width 178 height 27
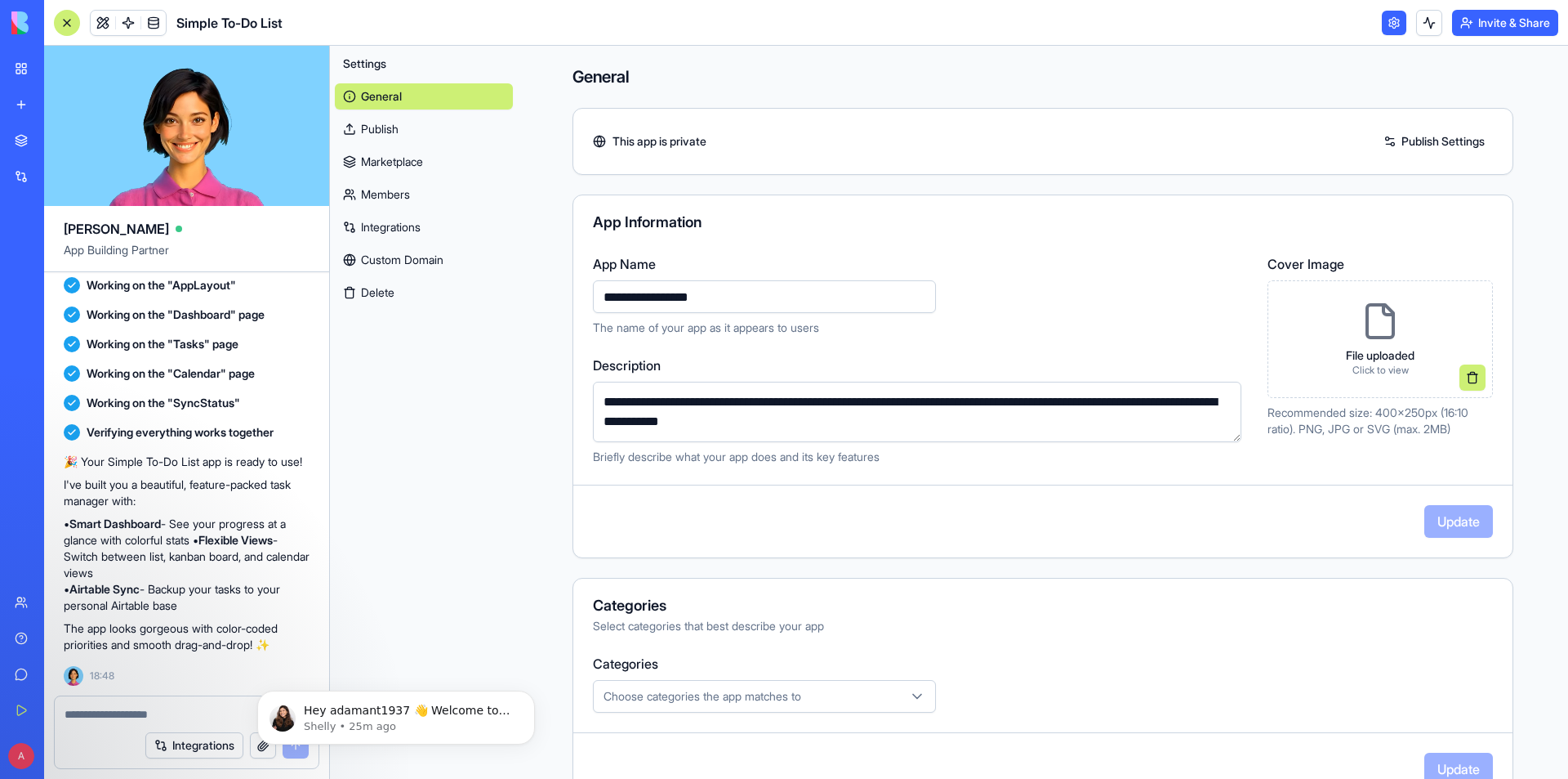
click at [401, 122] on link "Publish" at bounding box center [423, 129] width 178 height 27
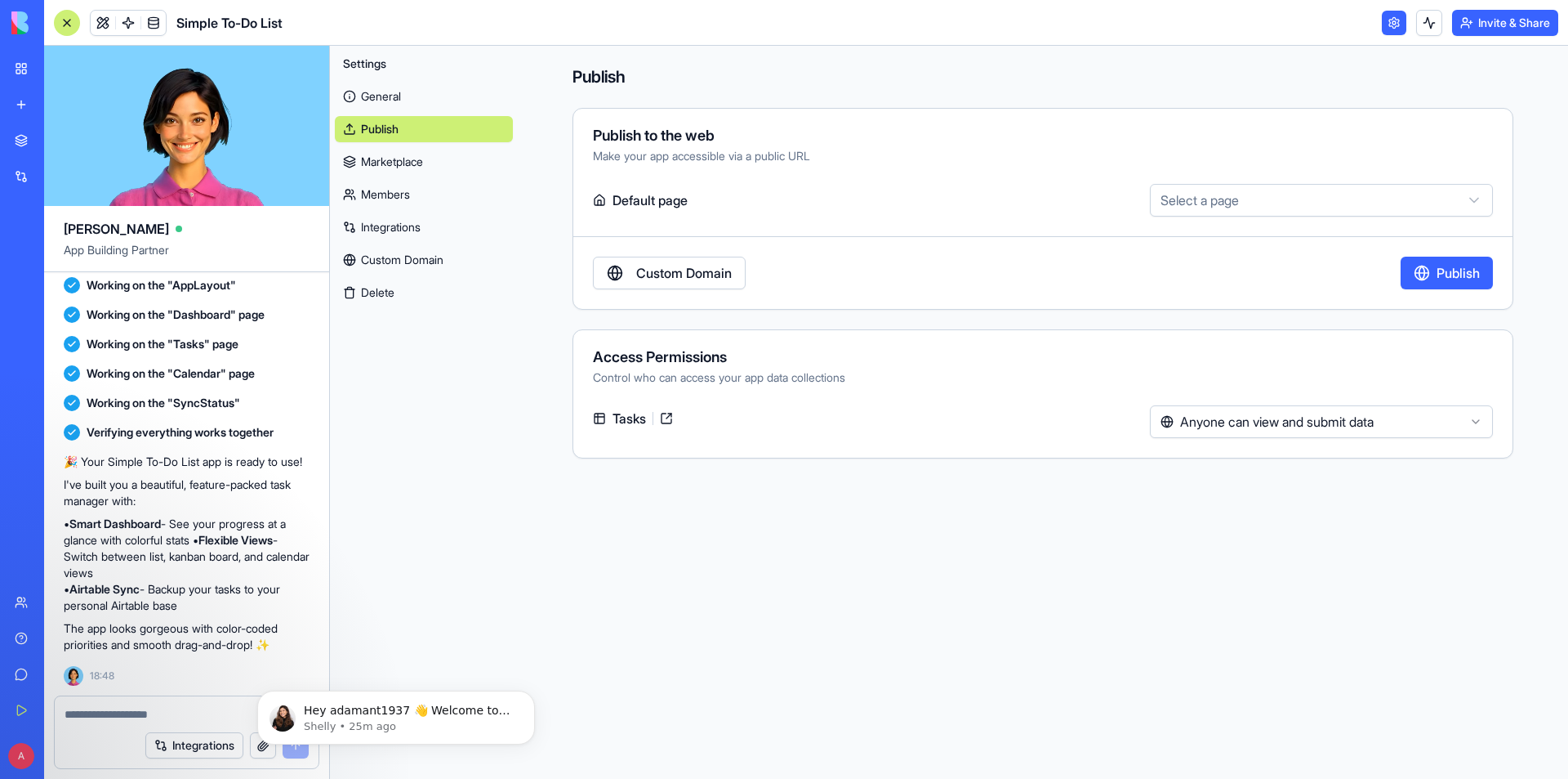
click at [427, 162] on link "Marketplace" at bounding box center [423, 161] width 178 height 27
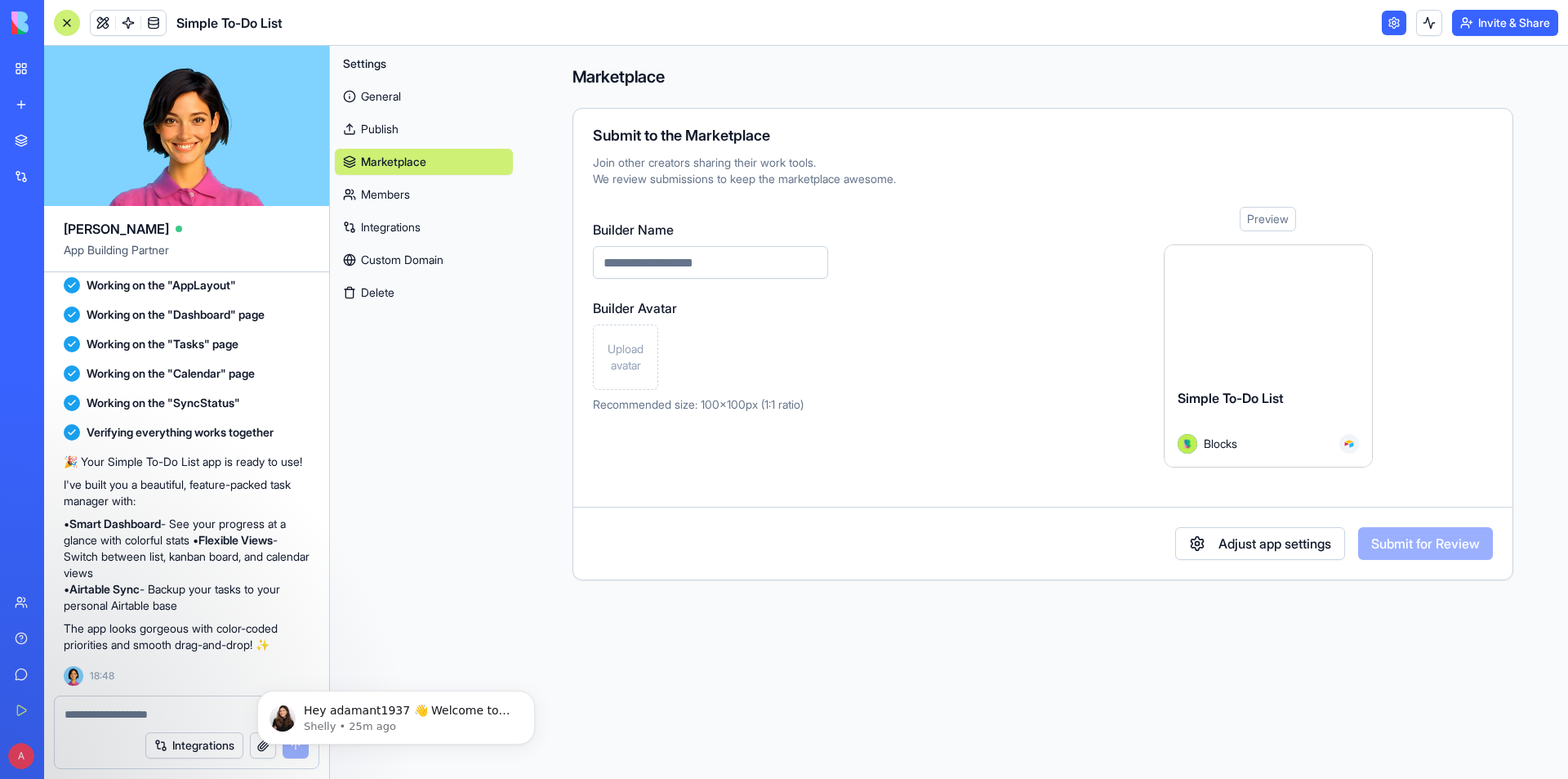
click at [386, 137] on link "Publish" at bounding box center [423, 129] width 178 height 27
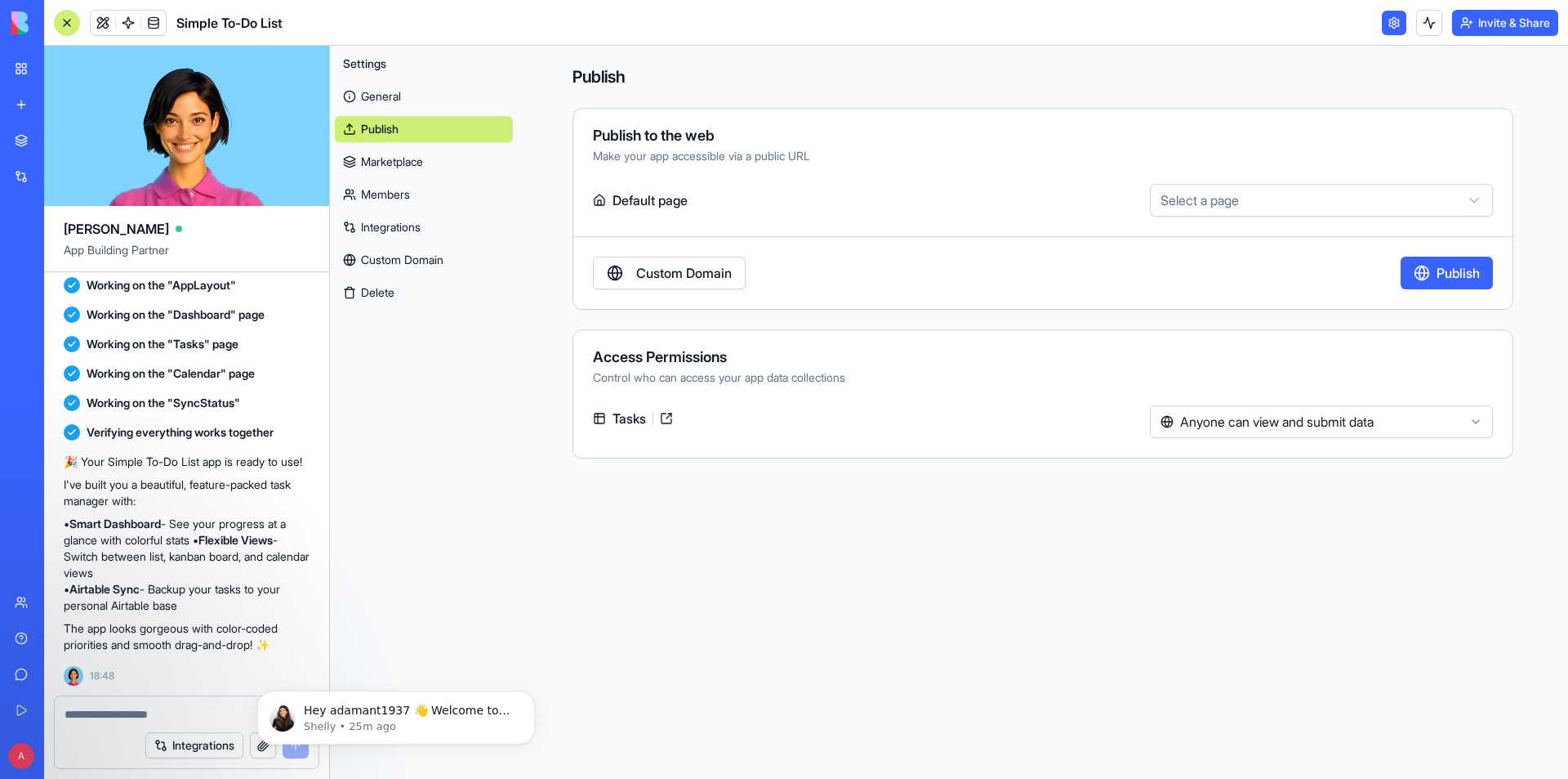
click at [399, 205] on link "Members" at bounding box center [423, 195] width 178 height 27
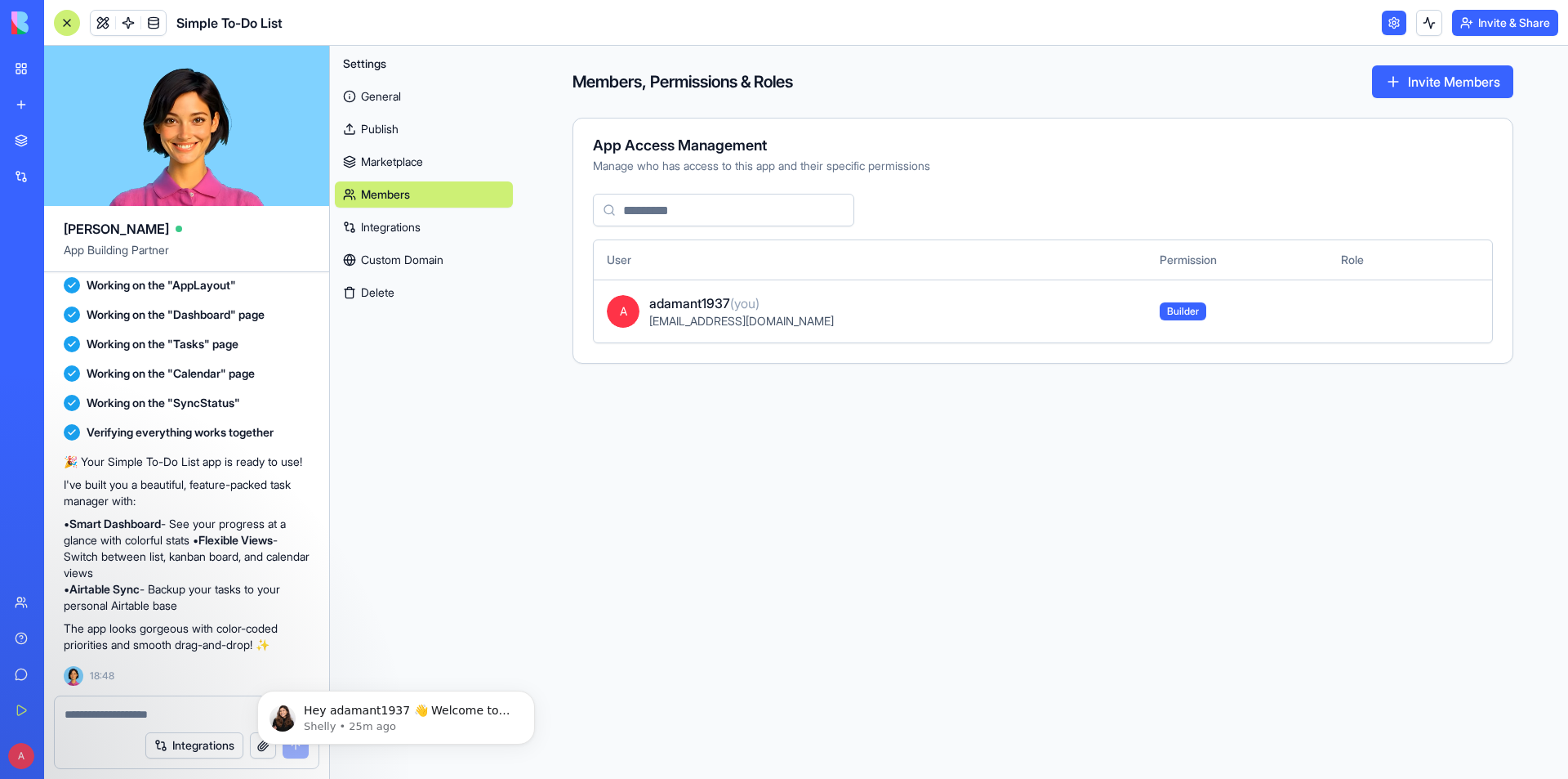
click at [1389, 17] on link at bounding box center [1393, 23] width 25 height 25
click at [1428, 17] on button at bounding box center [1429, 23] width 27 height 27
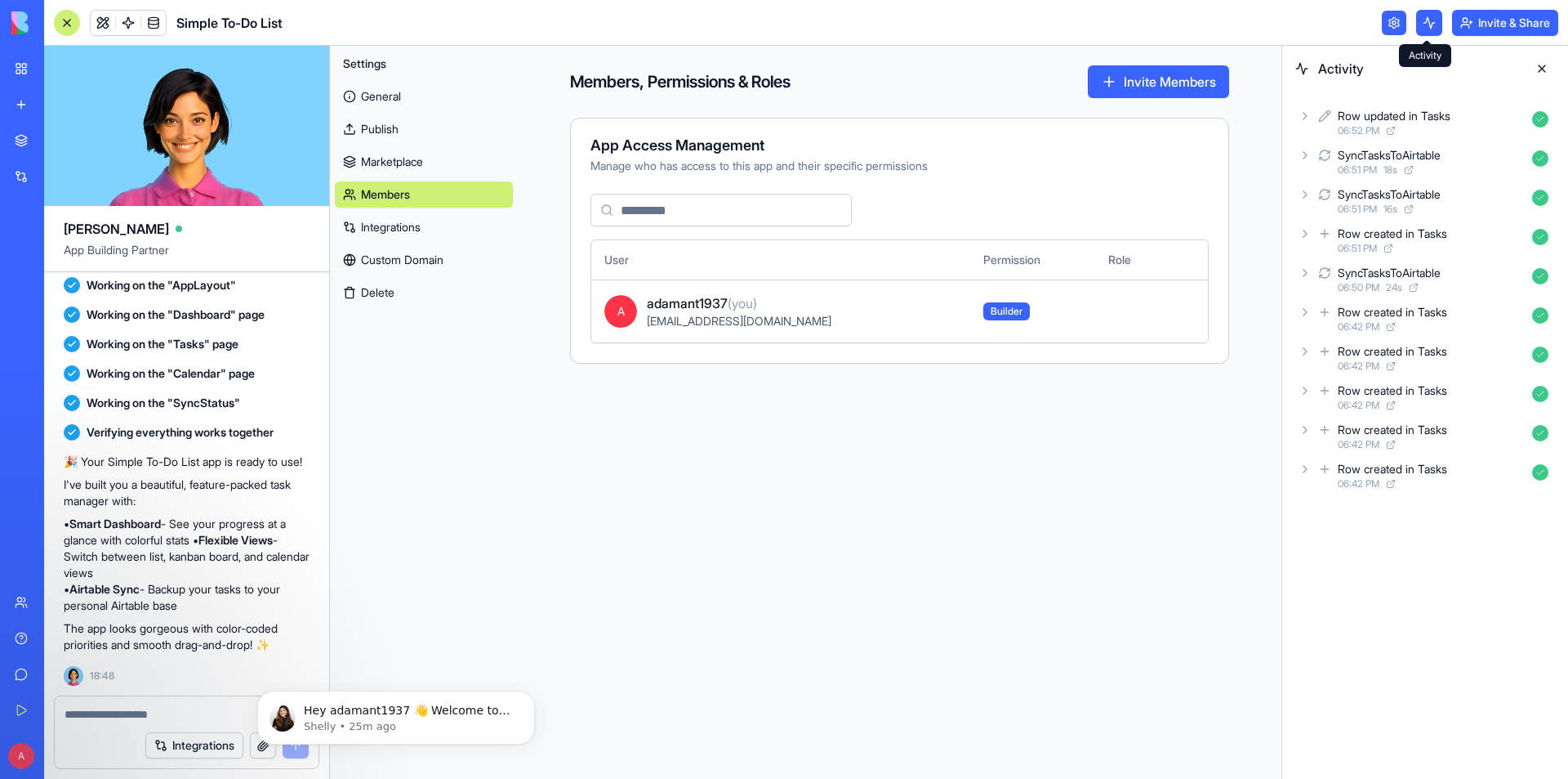
click at [1421, 31] on button at bounding box center [1429, 23] width 27 height 27
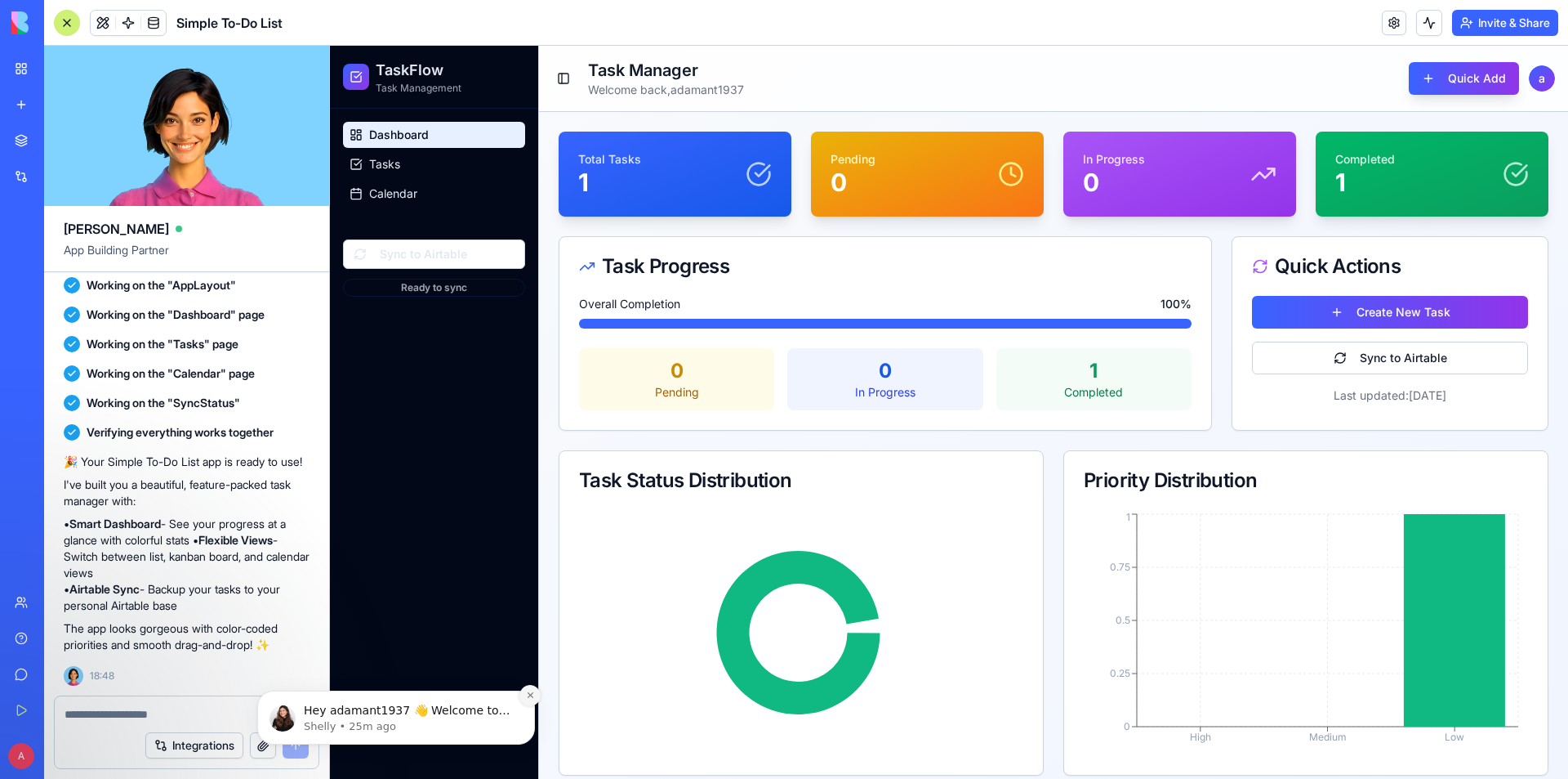
click at [534, 694] on button "Dismiss notification" at bounding box center [530, 696] width 22 height 22
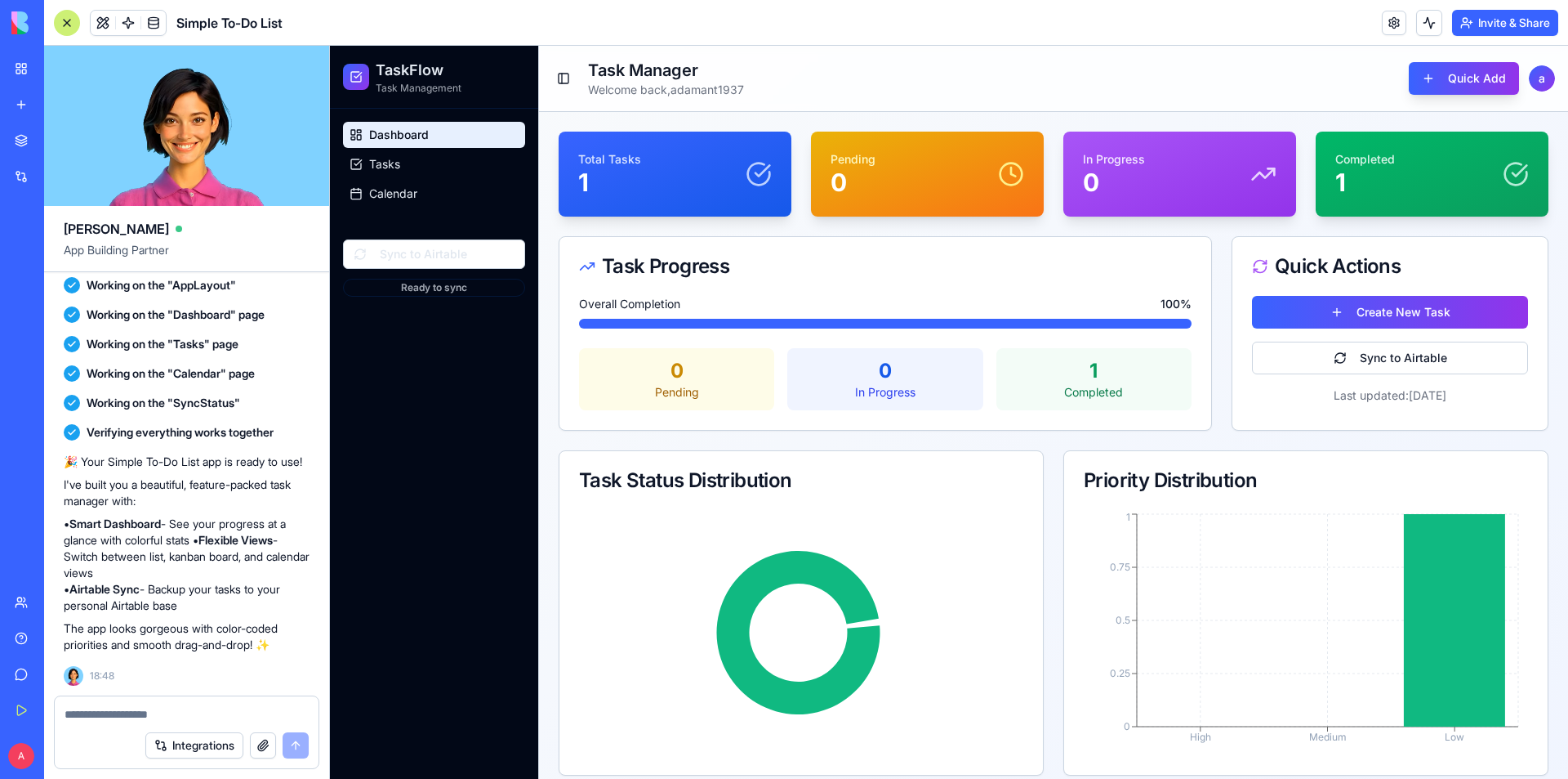
click at [163, 708] on textarea at bounding box center [187, 714] width 244 height 17
type textarea "**********"
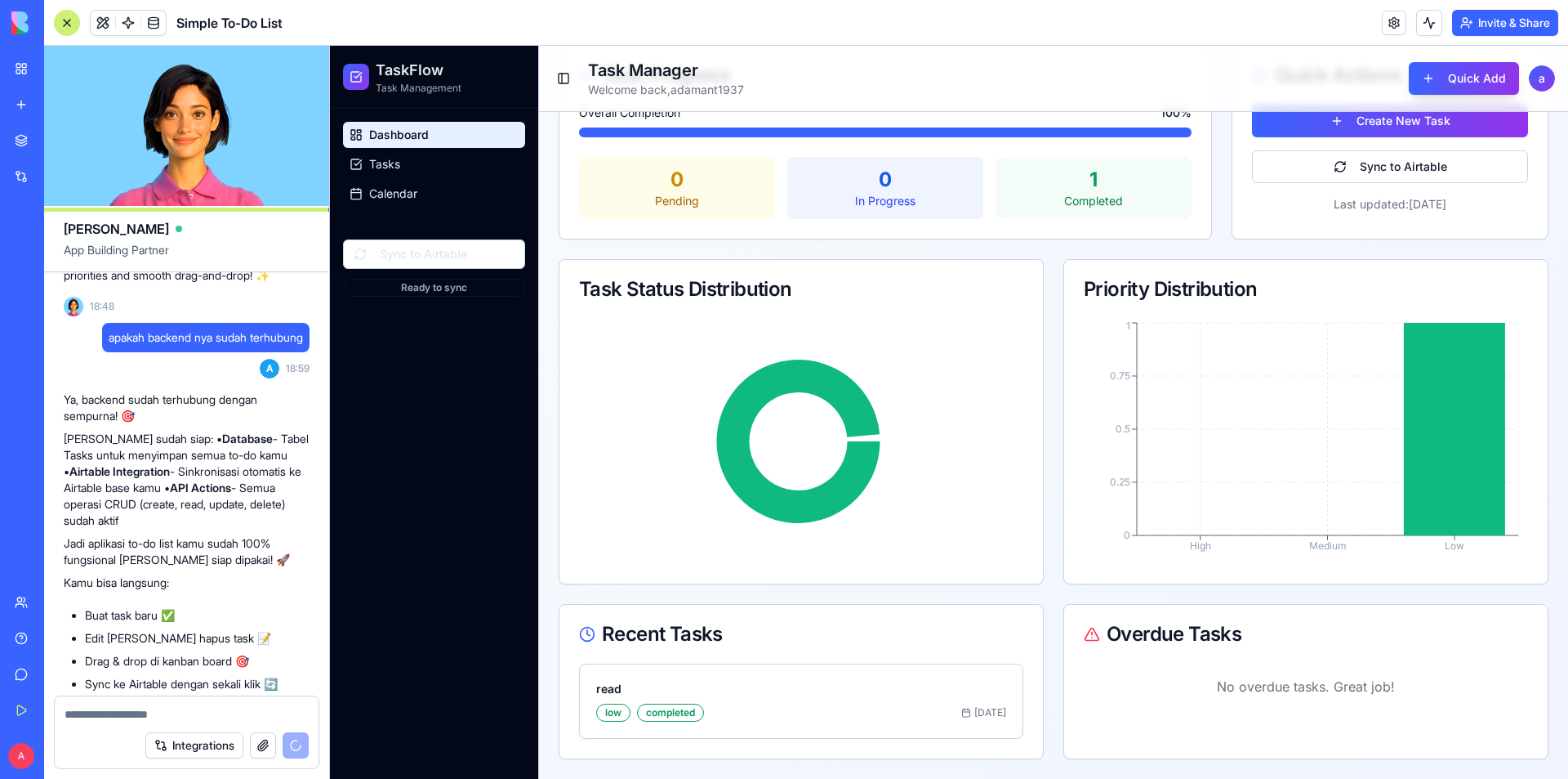
scroll to position [949, 0]
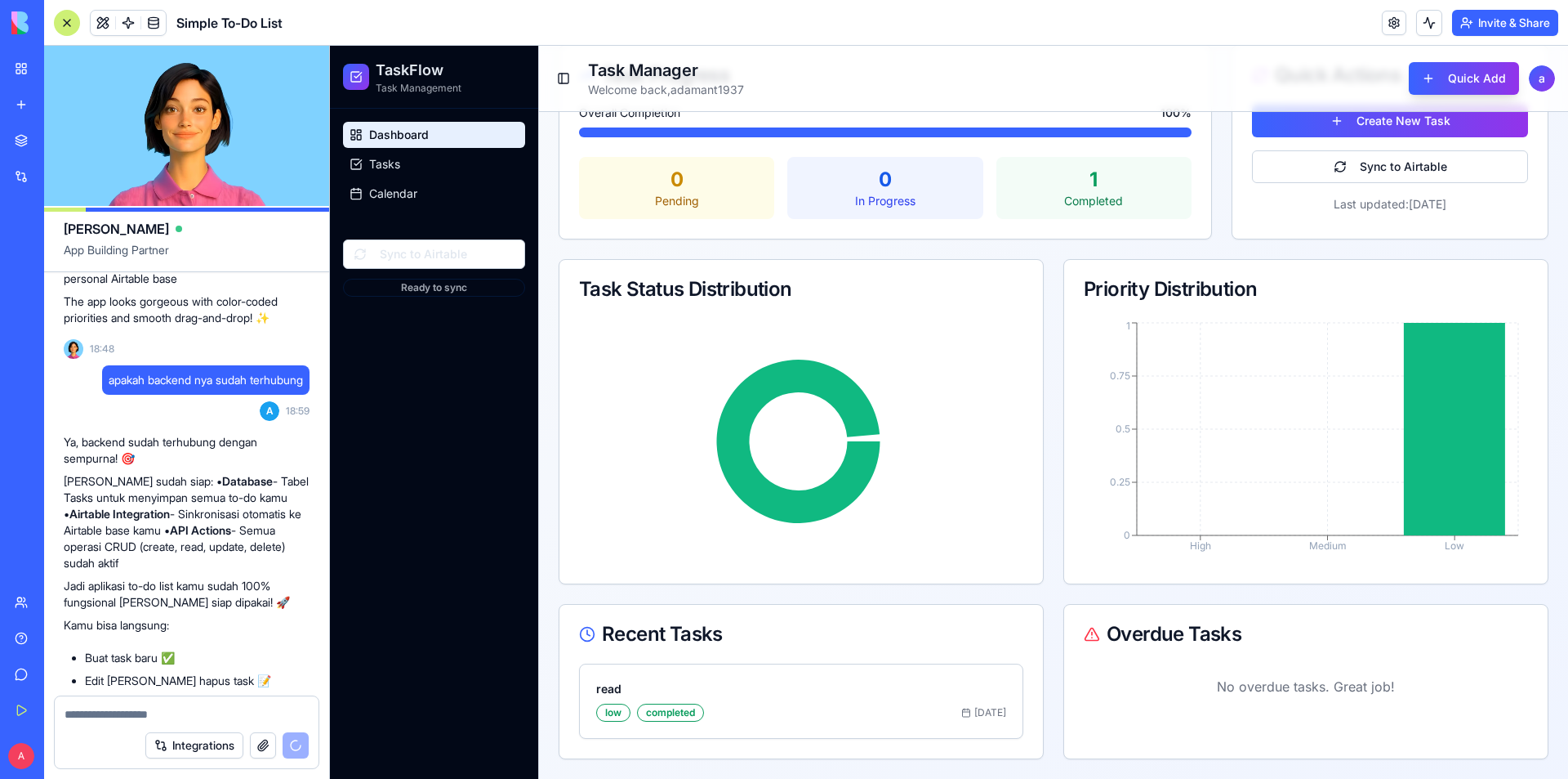
click at [133, 515] on p "Yang sudah siap: • Database - Tabel Tasks untuk menyimpan semua to-do kamu • Ai…" at bounding box center [187, 523] width 245 height 98
click at [222, 488] on strong "Database" at bounding box center [247, 480] width 51 height 14
click at [246, 529] on p "Yang sudah siap: • Database - Tabel Tasks untuk menyimpan semua to-do kamu • Ai…" at bounding box center [187, 523] width 245 height 98
click at [143, 521] on strong "Airtable Integration" at bounding box center [120, 514] width 100 height 14
click at [172, 546] on p "Yang sudah siap: • Database - Tabel Tasks untuk menyimpan semua to-do kamu • Ai…" at bounding box center [187, 523] width 245 height 98
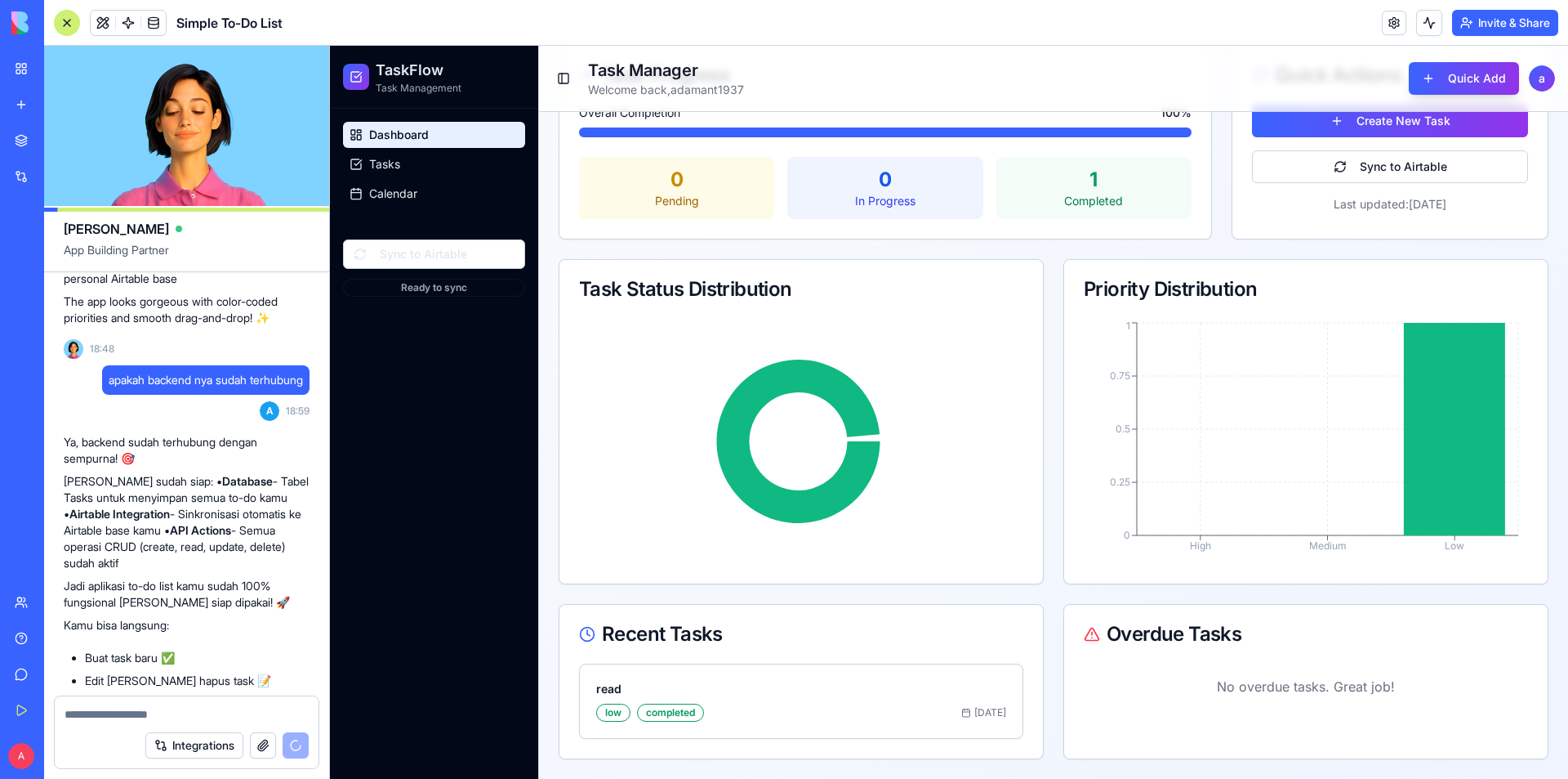
drag, startPoint x: 141, startPoint y: 563, endPoint x: 161, endPoint y: 563, distance: 20.0
click at [158, 563] on p "Yang sudah siap: • Database - Tabel Tasks untuk menyimpan semua to-do kamu • Ai…" at bounding box center [187, 523] width 245 height 98
click at [169, 565] on p "Yang sudah siap: • Database - Tabel Tasks untuk menyimpan semua to-do kamu • Ai…" at bounding box center [187, 523] width 245 height 98
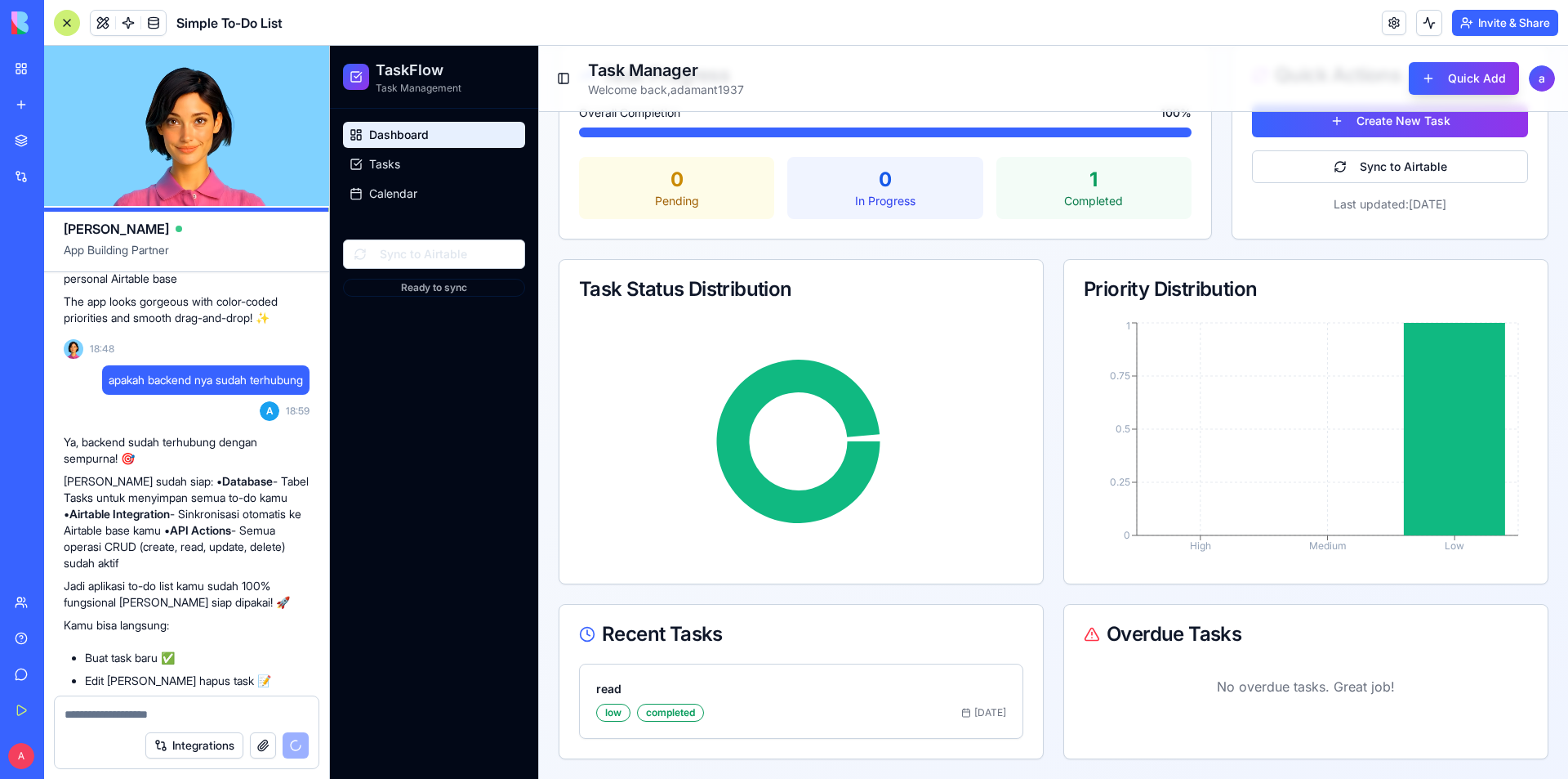
drag, startPoint x: 218, startPoint y: 561, endPoint x: 256, endPoint y: 560, distance: 38.0
click at [254, 560] on p "Yang sudah siap: • Database - Tabel Tasks untuk menyimpan semua to-do kamu • Ai…" at bounding box center [187, 523] width 245 height 98
click at [231, 536] on strong "API Actions" at bounding box center [200, 529] width 61 height 14
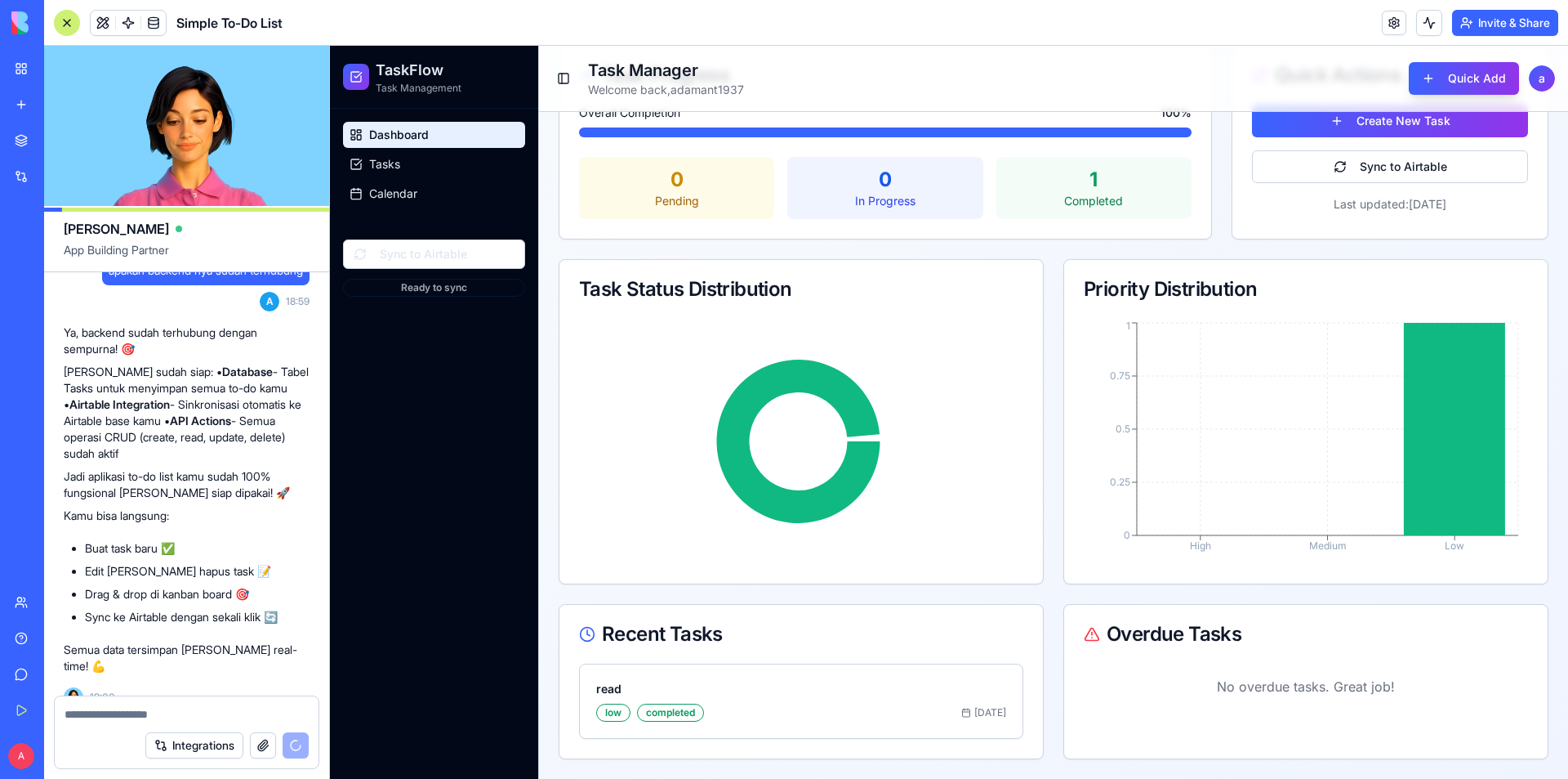
scroll to position [1113, 0]
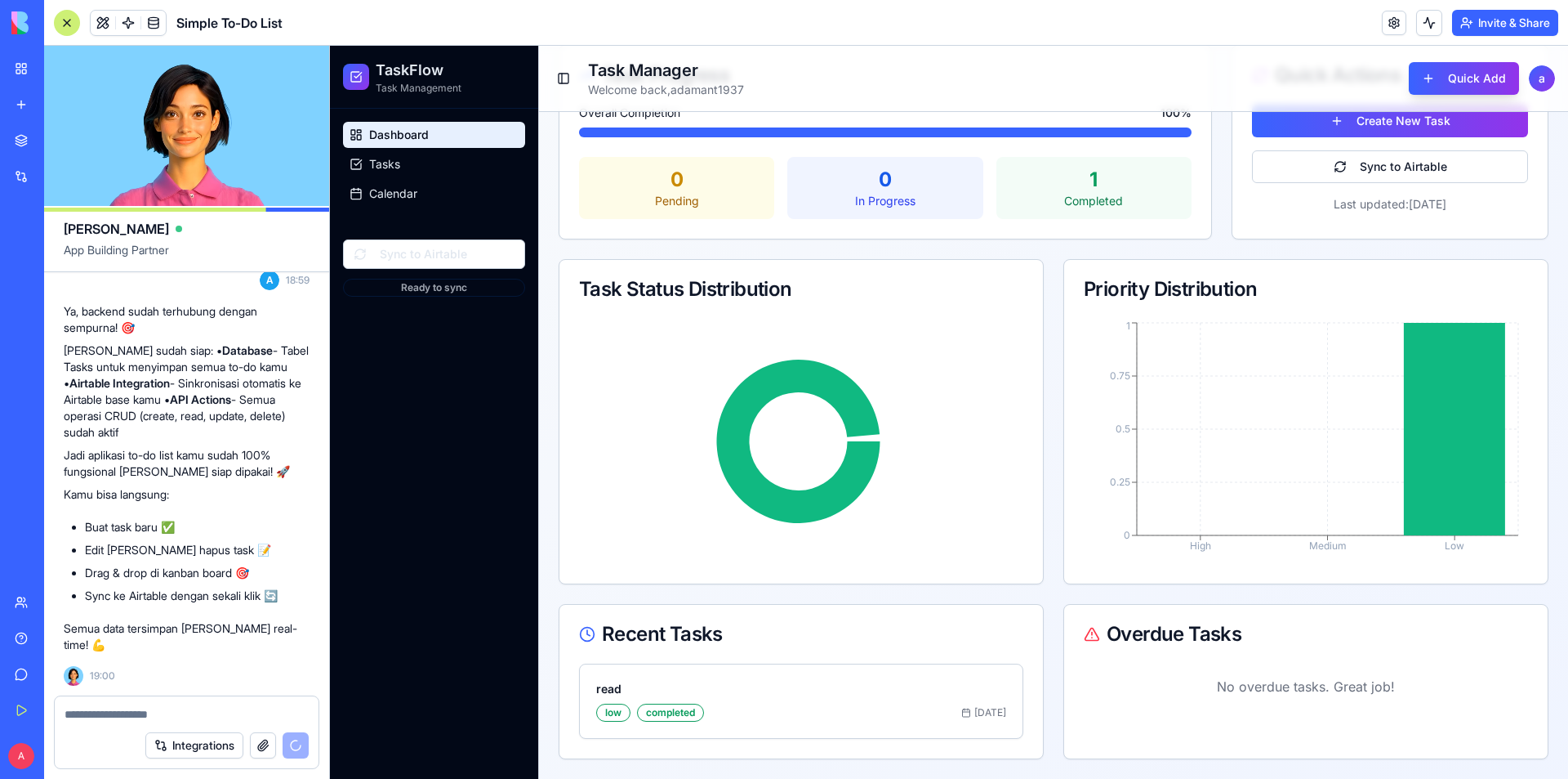
click at [170, 713] on textarea at bounding box center [187, 714] width 244 height 17
type textarea "*"
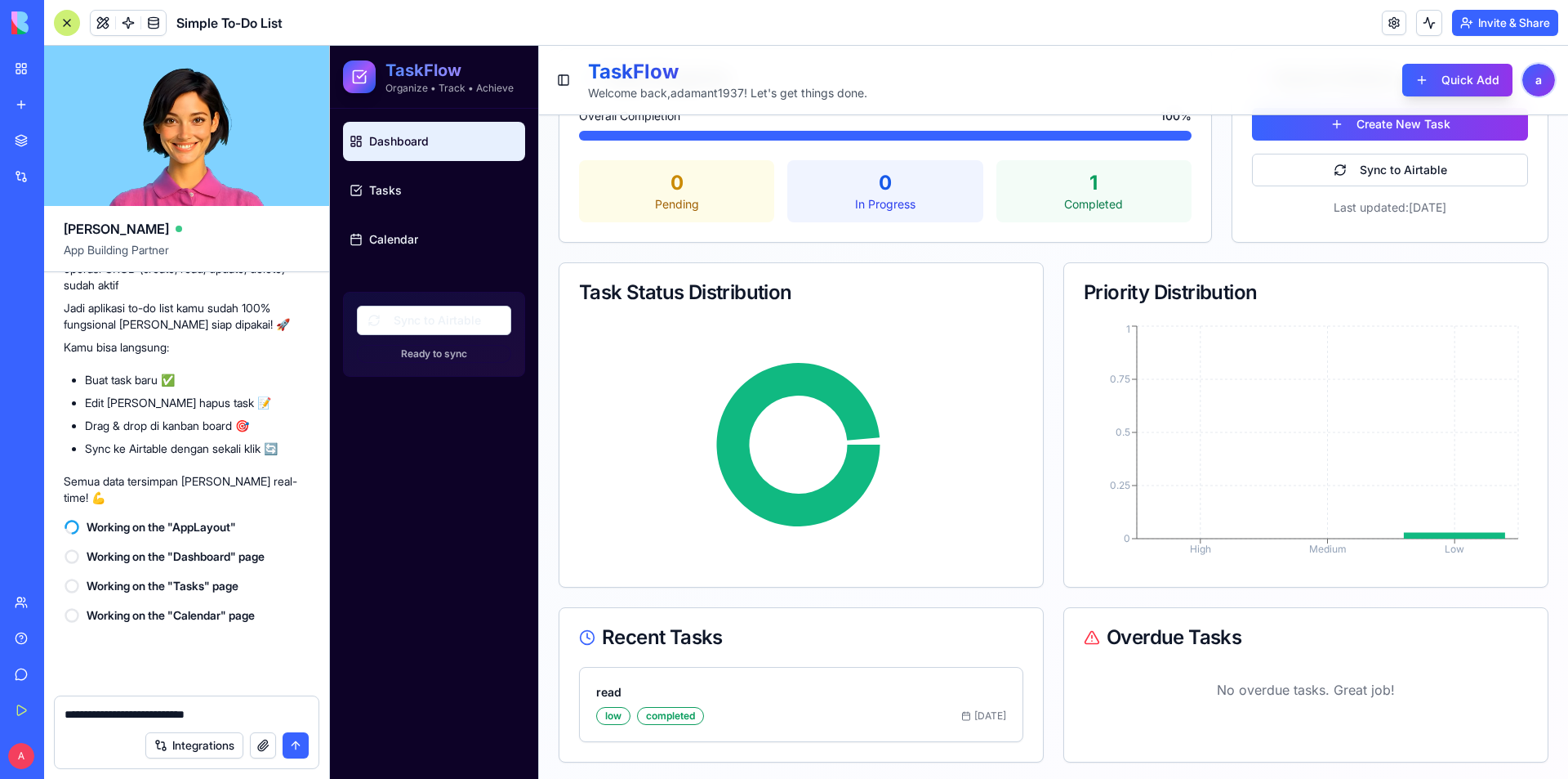
scroll to position [1260, 0]
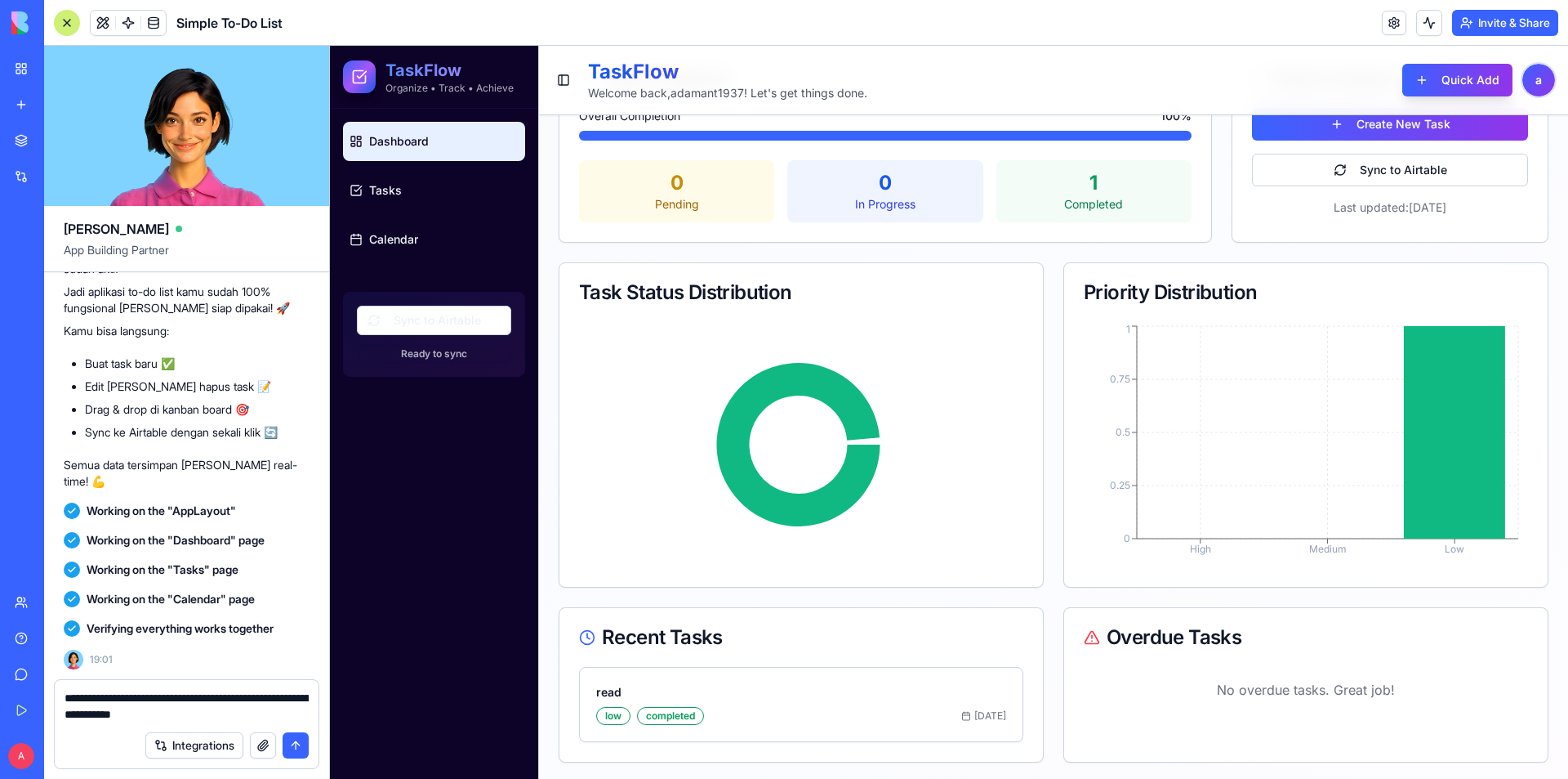
type textarea "**********"
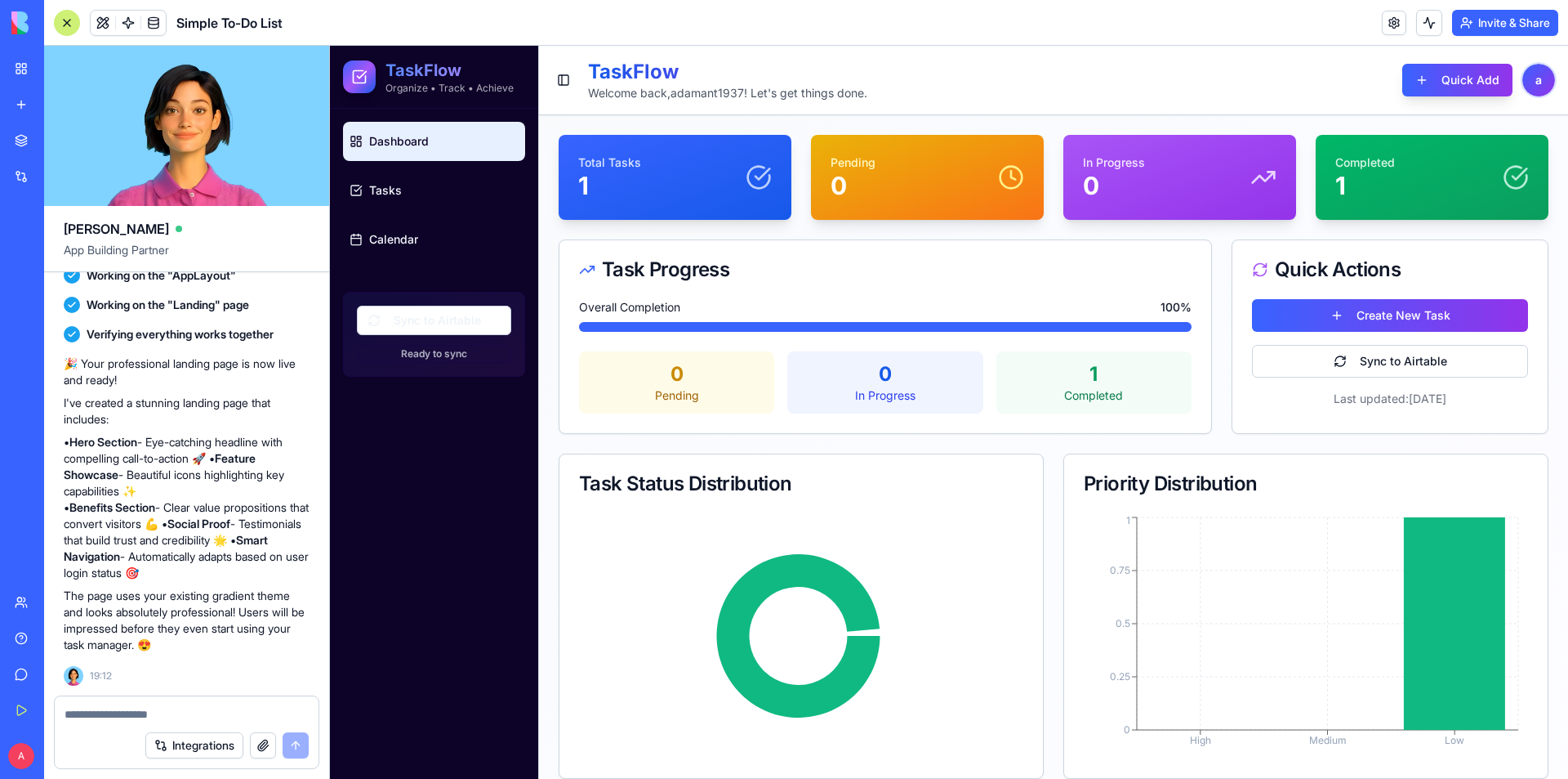
scroll to position [1877, 0]
click at [1039, 516] on div "Task Status Distribution Priority Distribution High Medium Low 0 0.25 0.5 0.75 1" at bounding box center [1054, 616] width 990 height 325
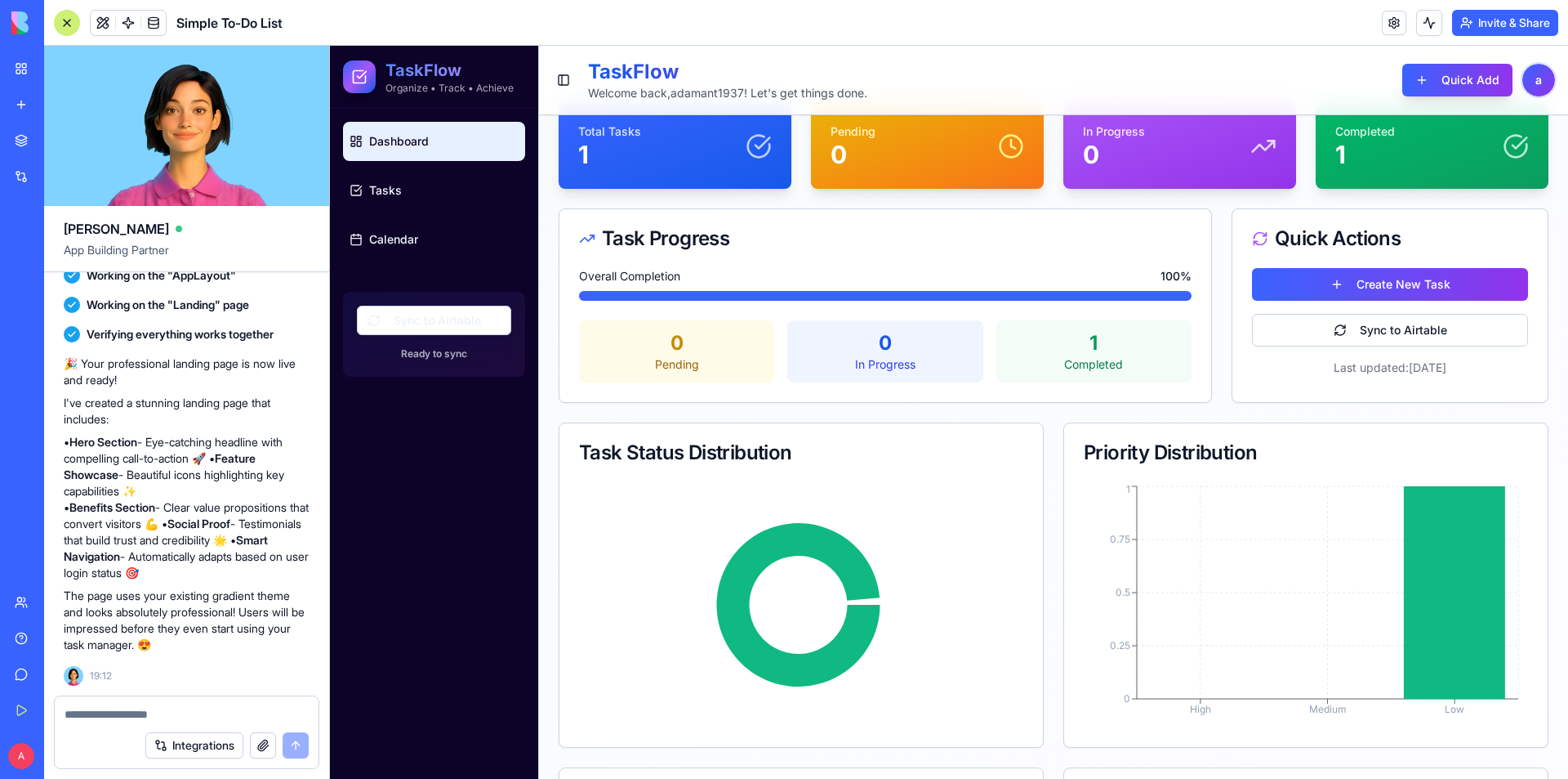
scroll to position [0, 0]
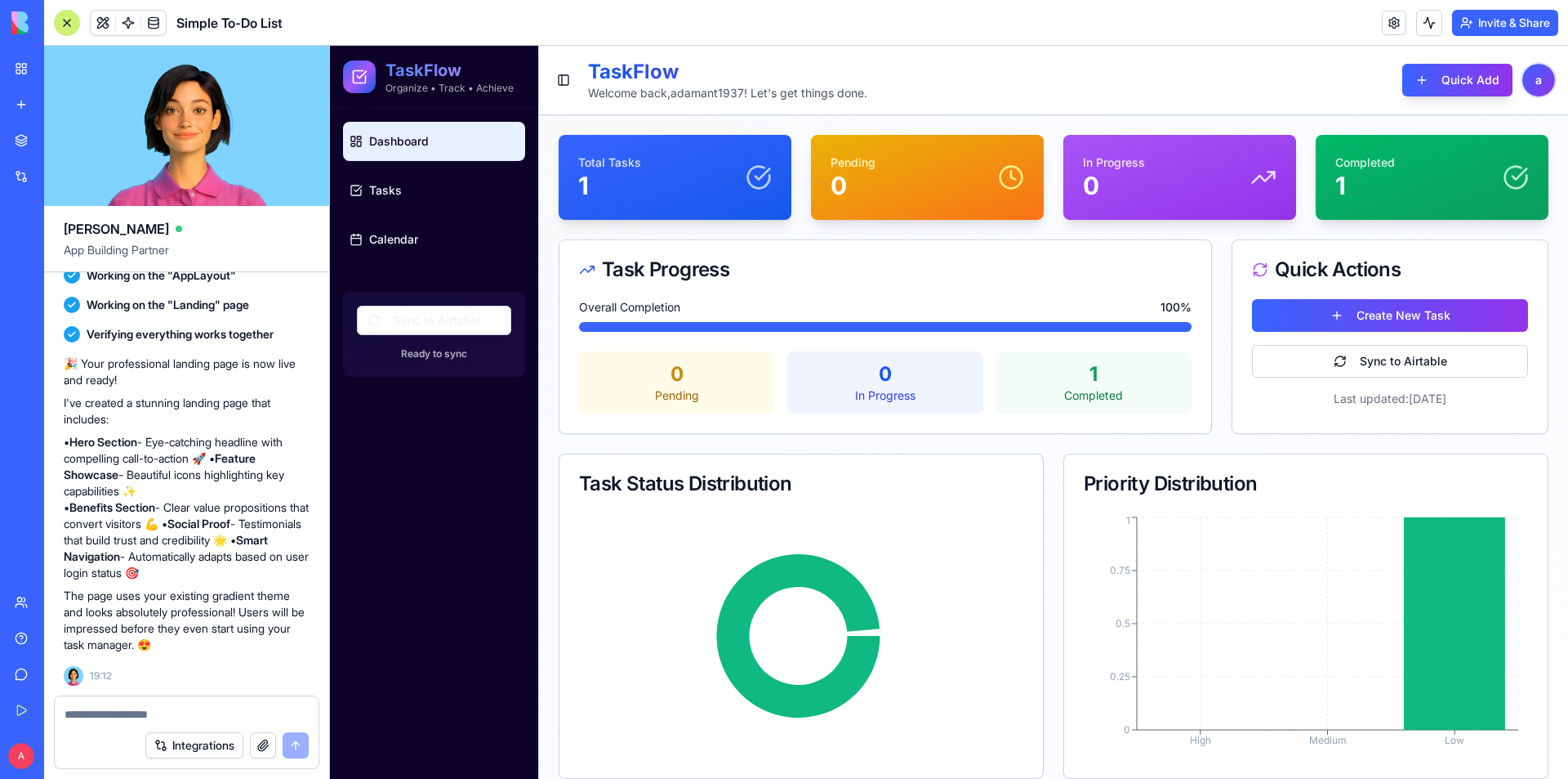
click at [429, 66] on h2 "TaskFlow" at bounding box center [450, 70] width 129 height 23
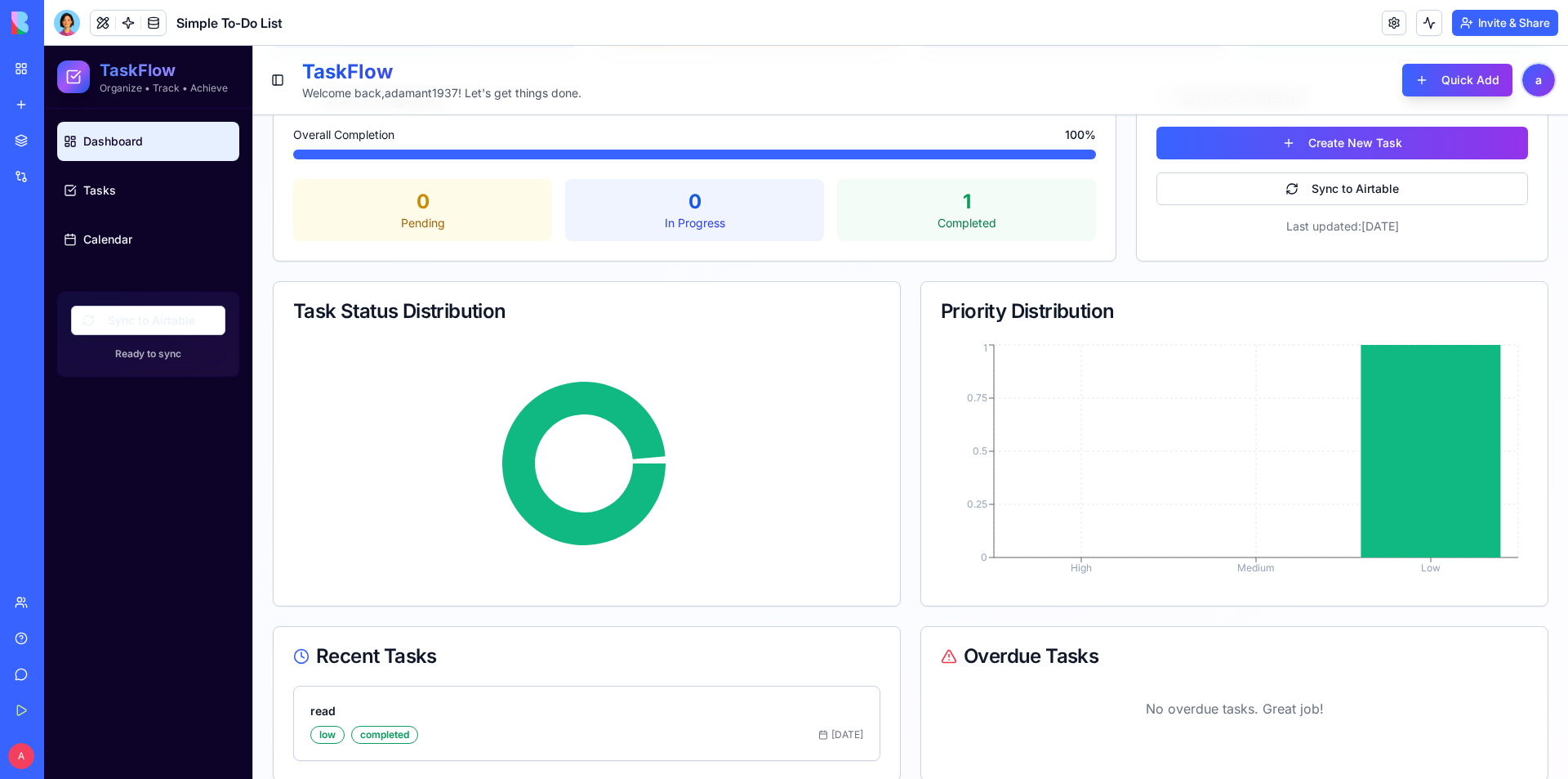
scroll to position [195, 0]
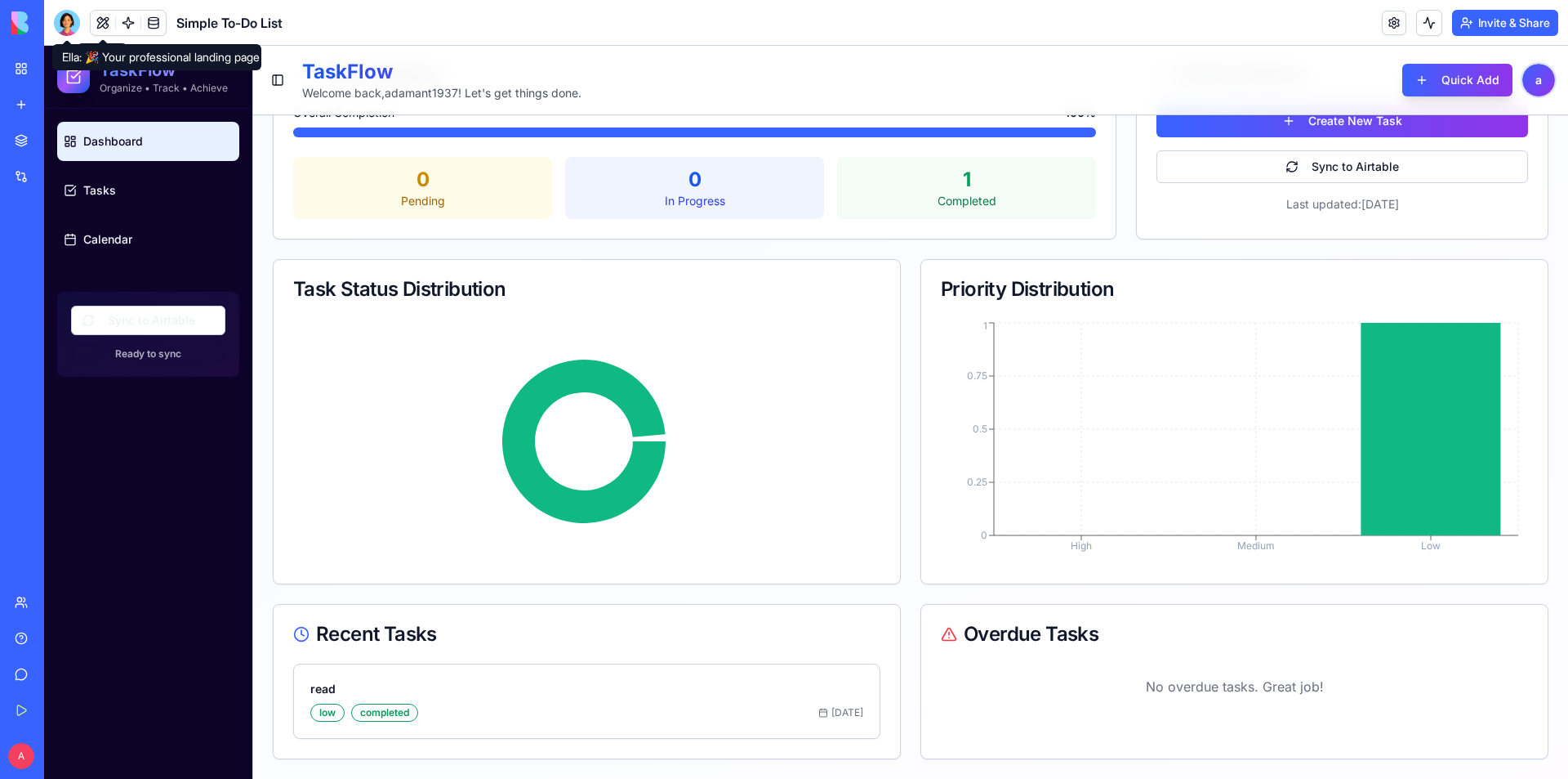
click at [61, 24] on div at bounding box center [67, 23] width 27 height 27
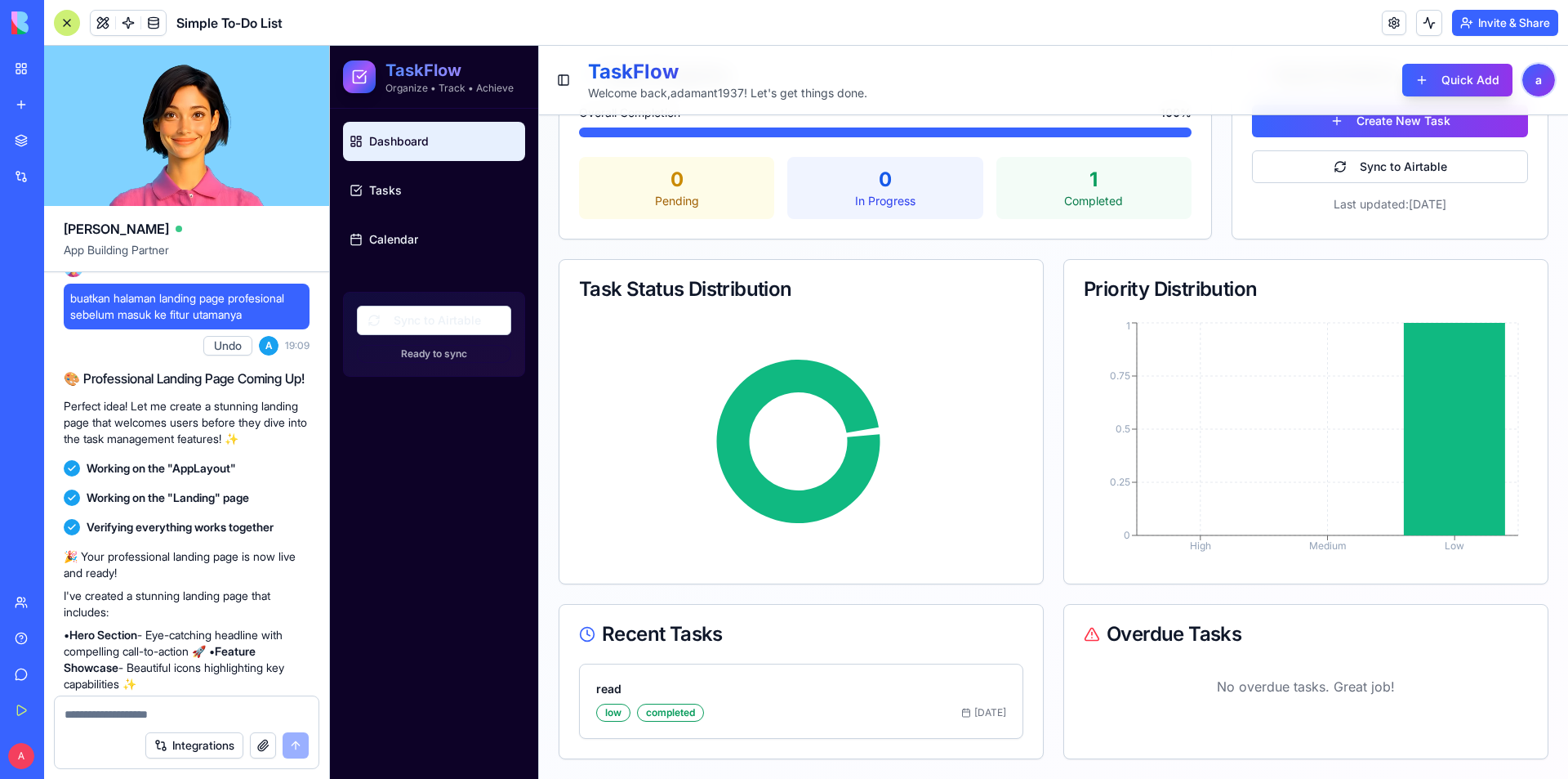
scroll to position [1633, 0]
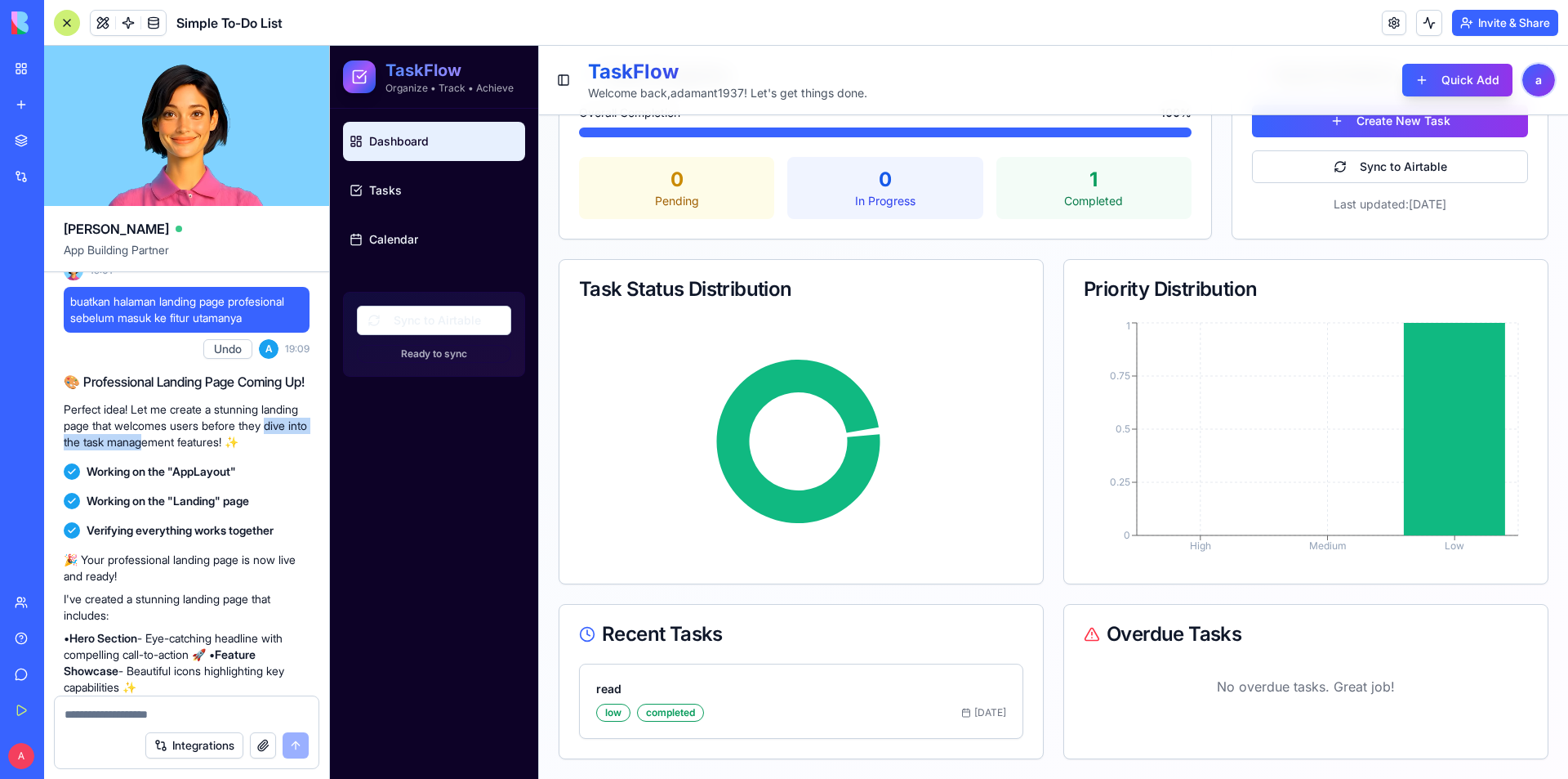
drag, startPoint x: 119, startPoint y: 475, endPoint x: 233, endPoint y: 479, distance: 114.1
click at [229, 450] on p "Perfect idea! Let me create a stunning landing page that welcomes users before …" at bounding box center [187, 425] width 245 height 49
click at [244, 450] on p "Perfect idea! Let me create a stunning landing page that welcomes users before …" at bounding box center [187, 425] width 245 height 49
drag, startPoint x: 145, startPoint y: 577, endPoint x: 221, endPoint y: 579, distance: 76.0
click at [221, 538] on span "Verifying everything works together" at bounding box center [180, 529] width 187 height 17
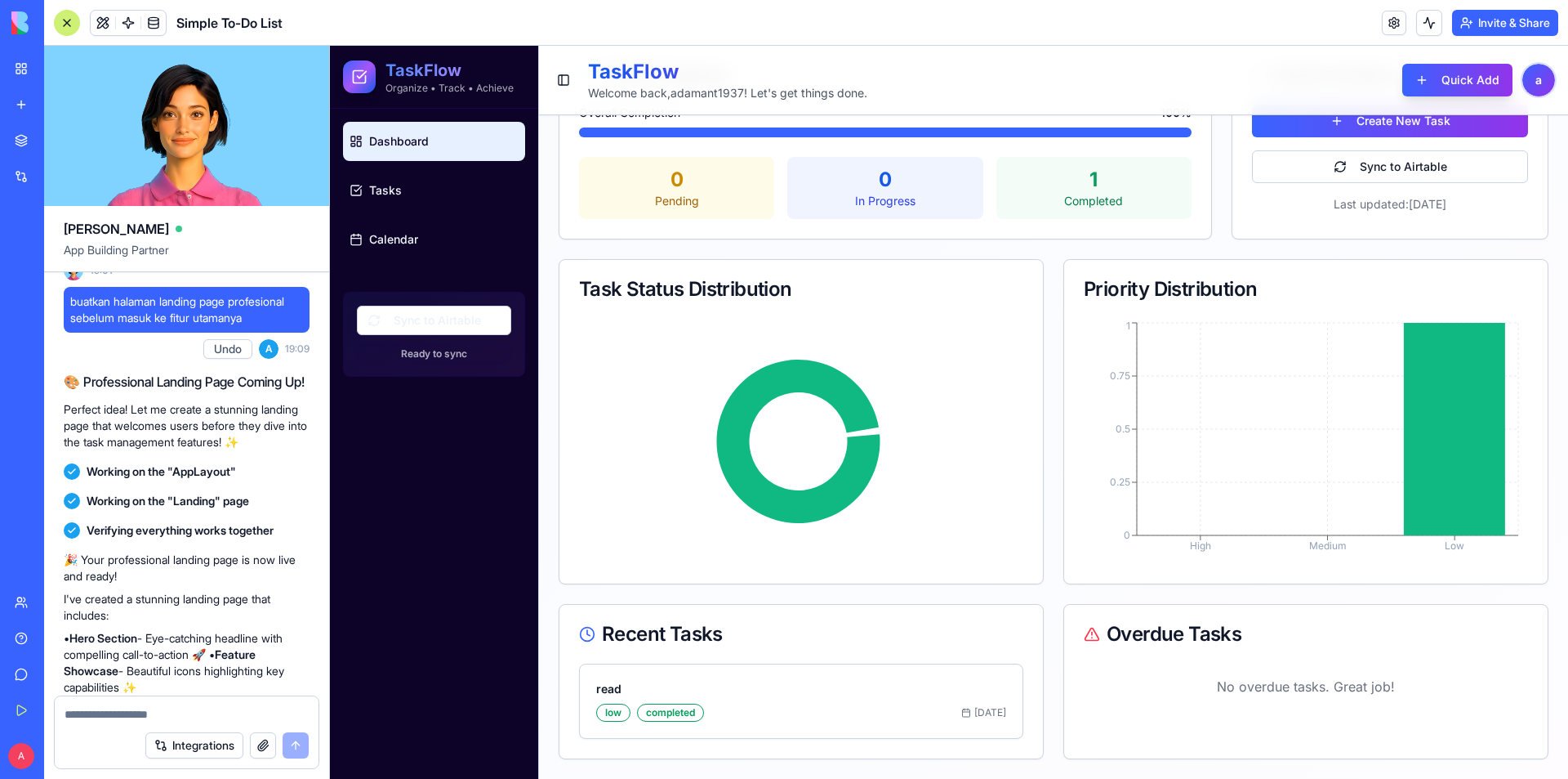
click at [172, 584] on p "🎉 Your professional landing page is now live and ready!" at bounding box center [187, 567] width 245 height 32
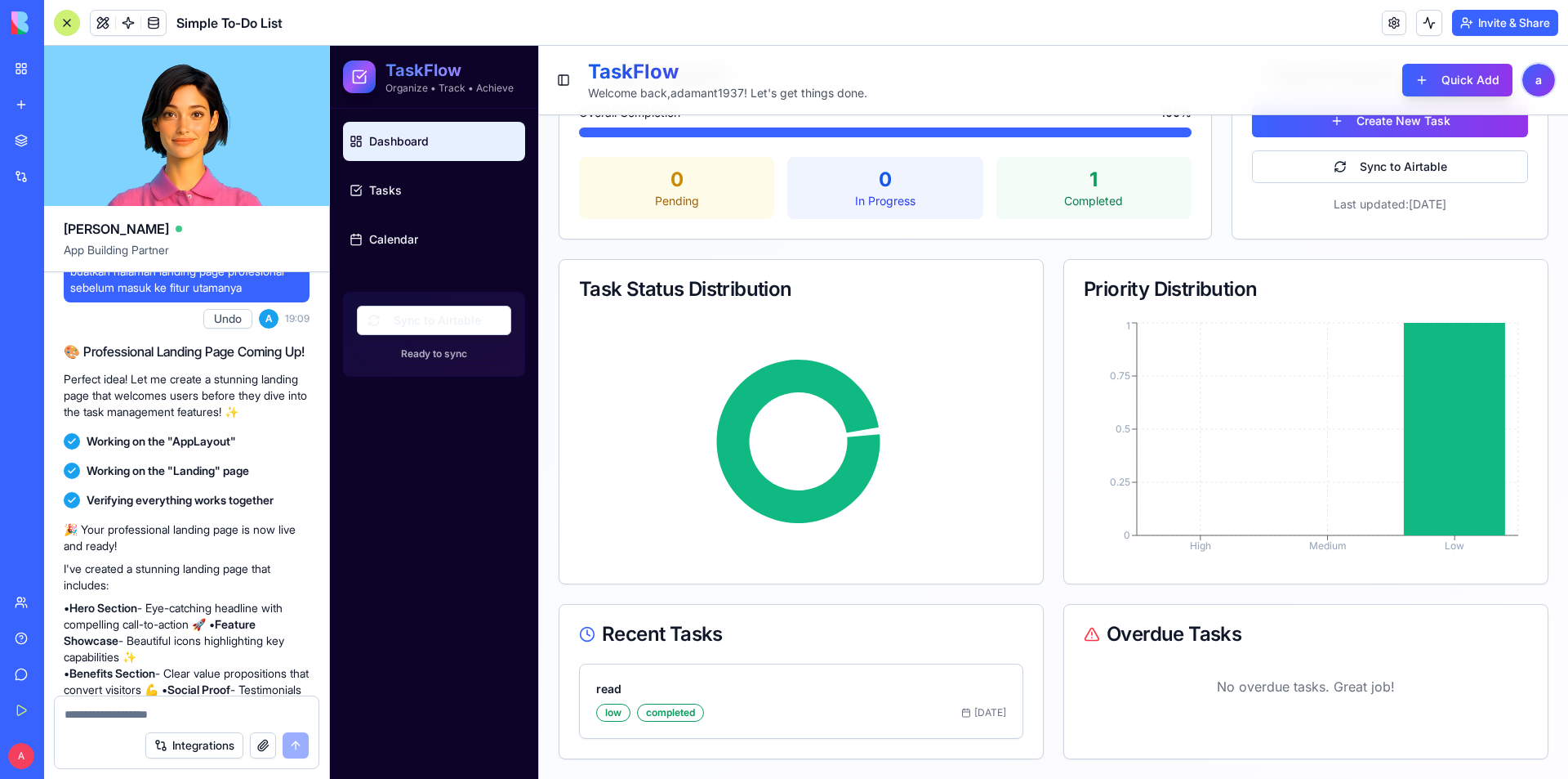
scroll to position [1714, 0]
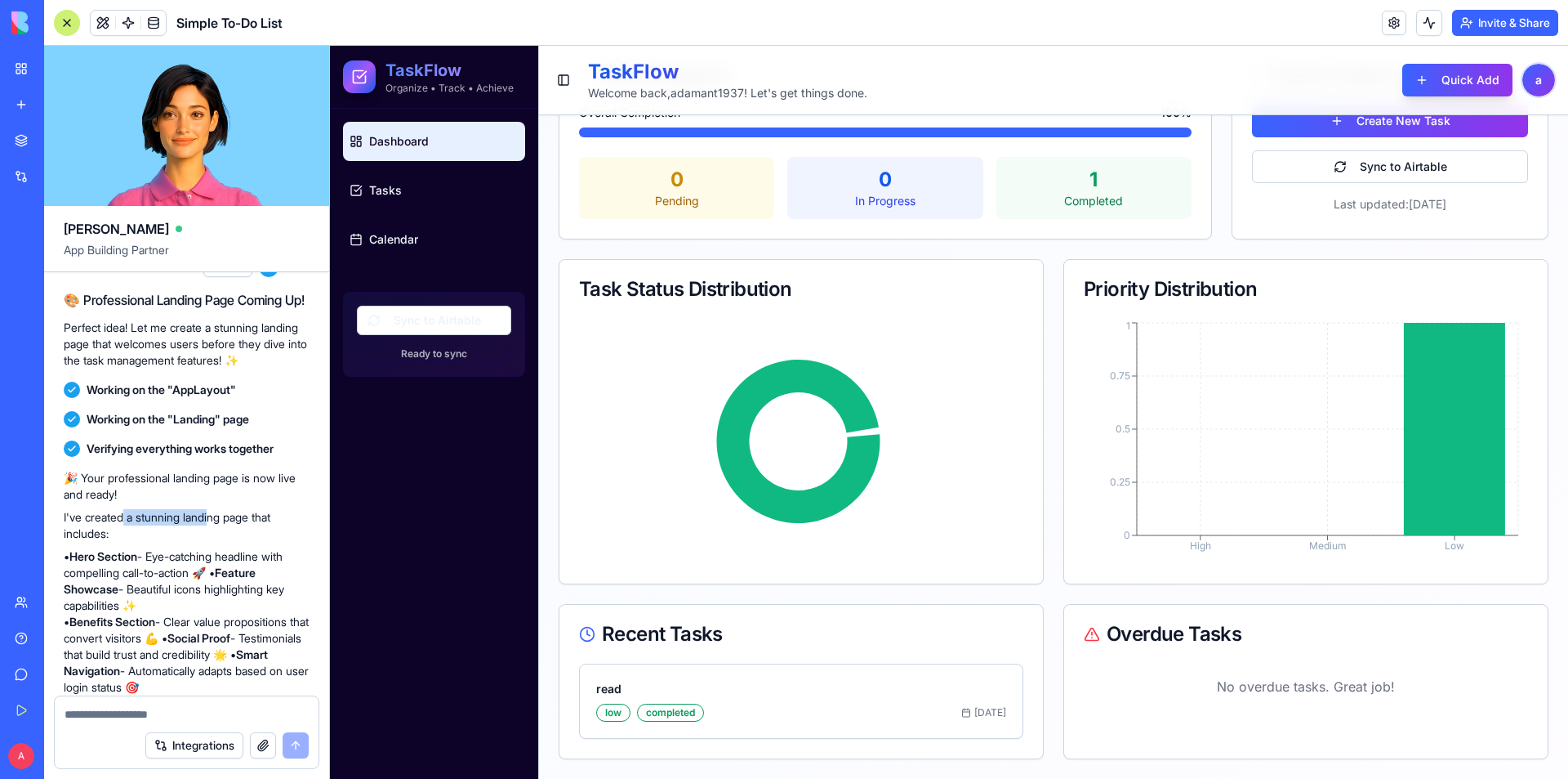
drag, startPoint x: 143, startPoint y: 568, endPoint x: 218, endPoint y: 573, distance: 75.2
click at [216, 541] on p "I've created a stunning landing page that includes:" at bounding box center [187, 525] width 245 height 32
drag, startPoint x: 224, startPoint y: 574, endPoint x: 246, endPoint y: 576, distance: 22.1
click at [225, 541] on p "I've created a stunning landing page that includes:" at bounding box center [187, 525] width 245 height 32
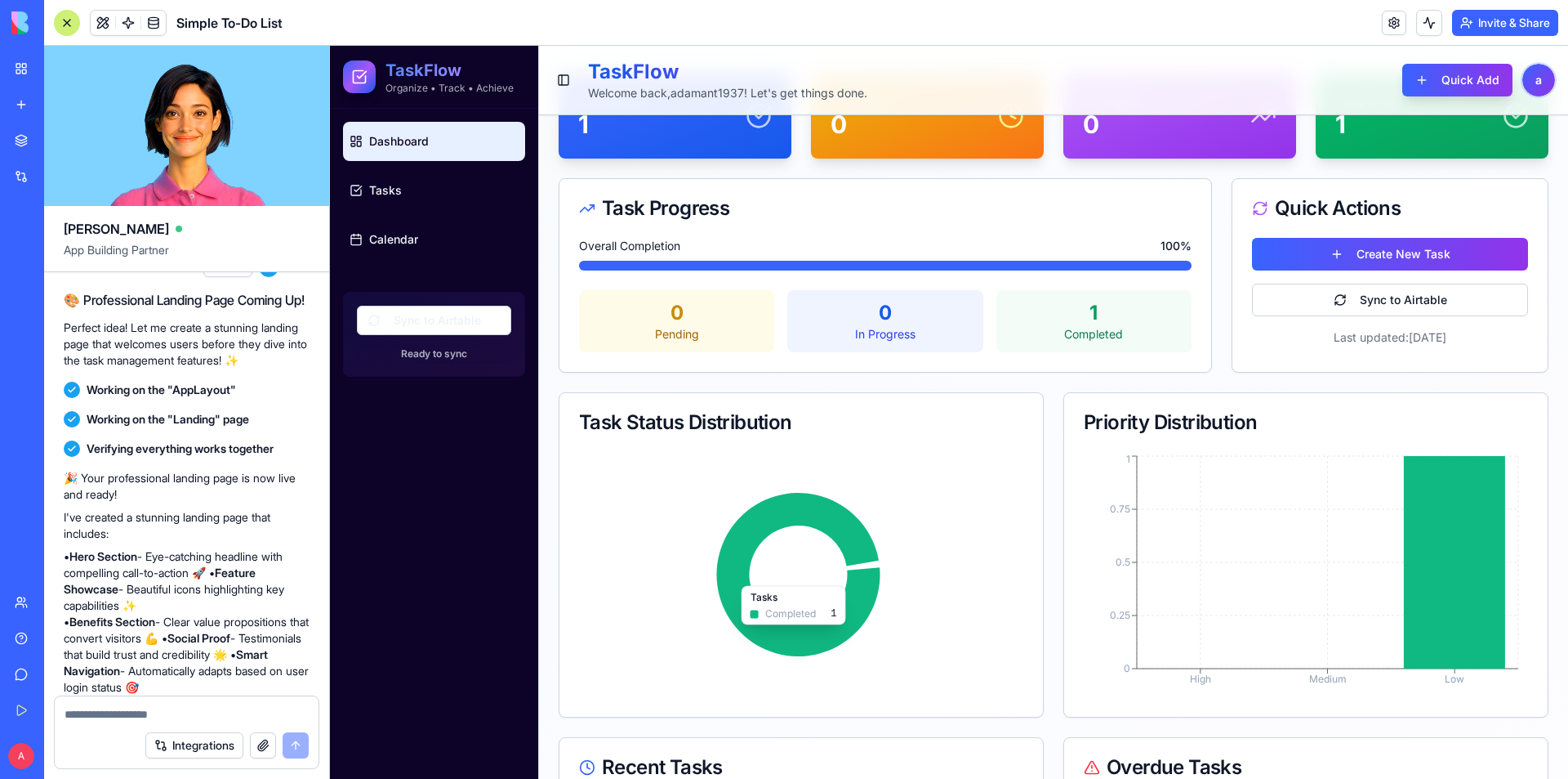
scroll to position [31, 0]
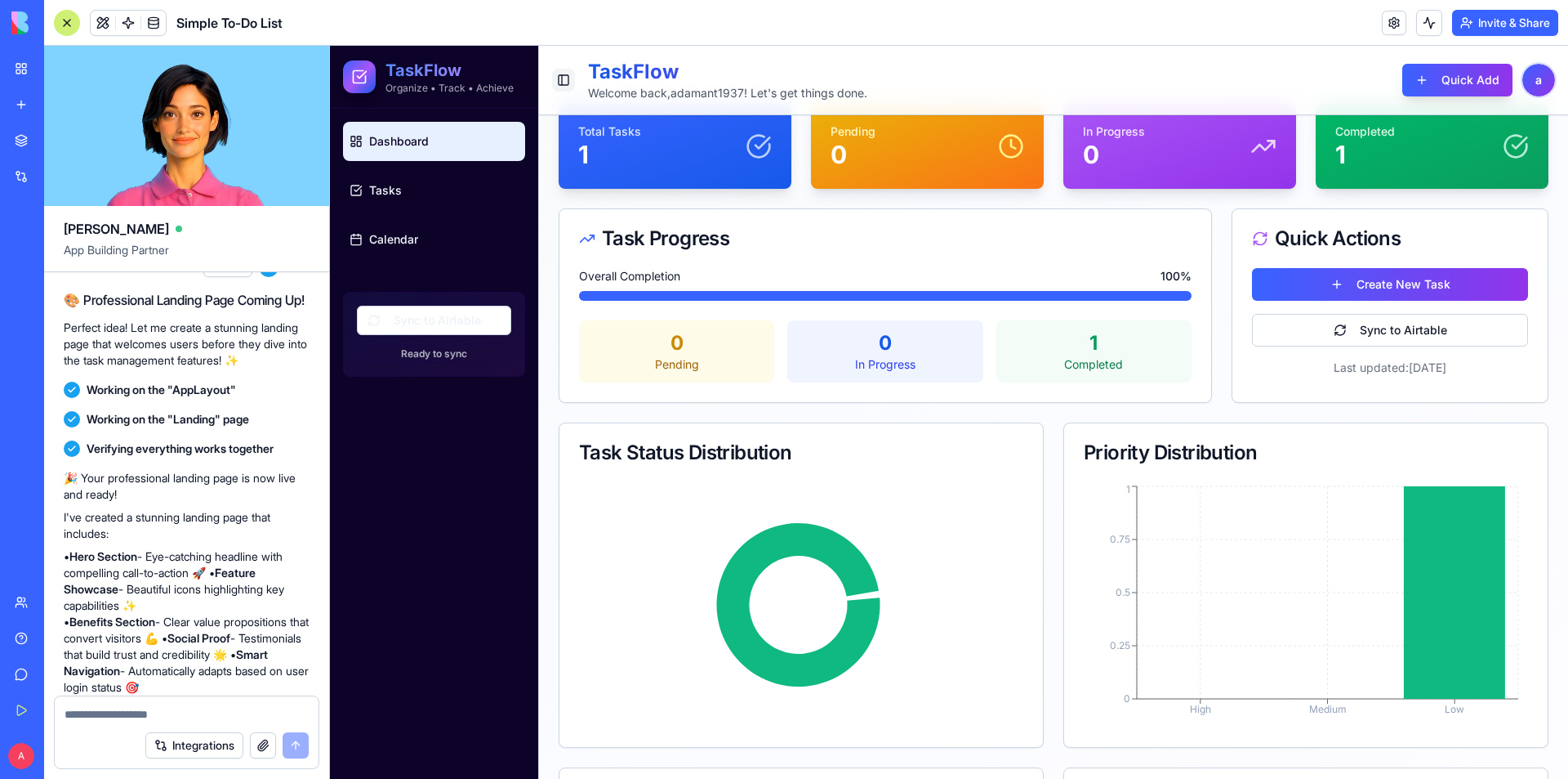
click at [567, 81] on button "Toggle Sidebar" at bounding box center [563, 80] width 23 height 23
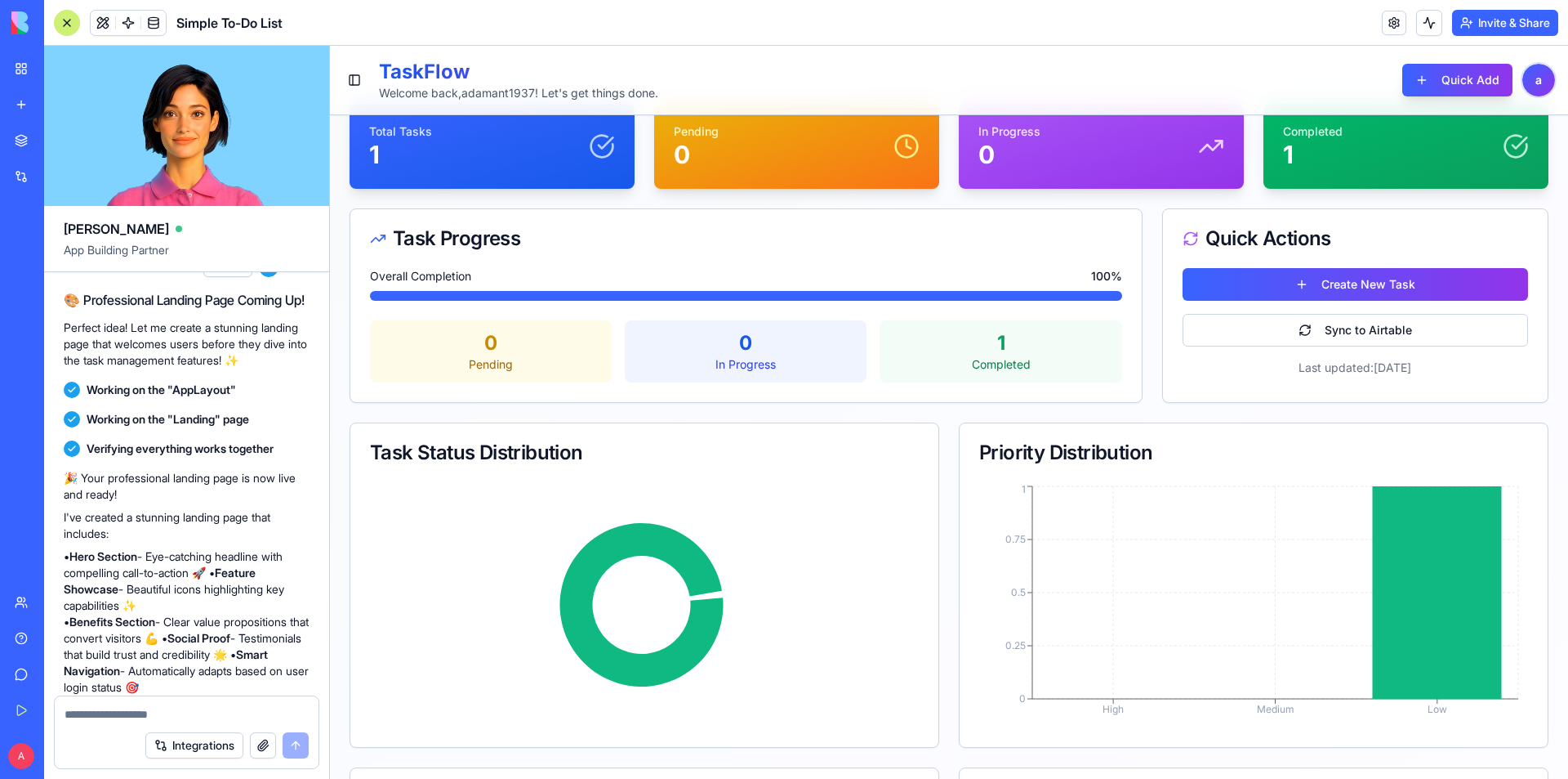
click at [1524, 68] on html "TaskFlow Organize • Track • Achieve Dashboard Tasks Calendar Sync to Airtable R…" at bounding box center [948, 478] width 1238 height 927
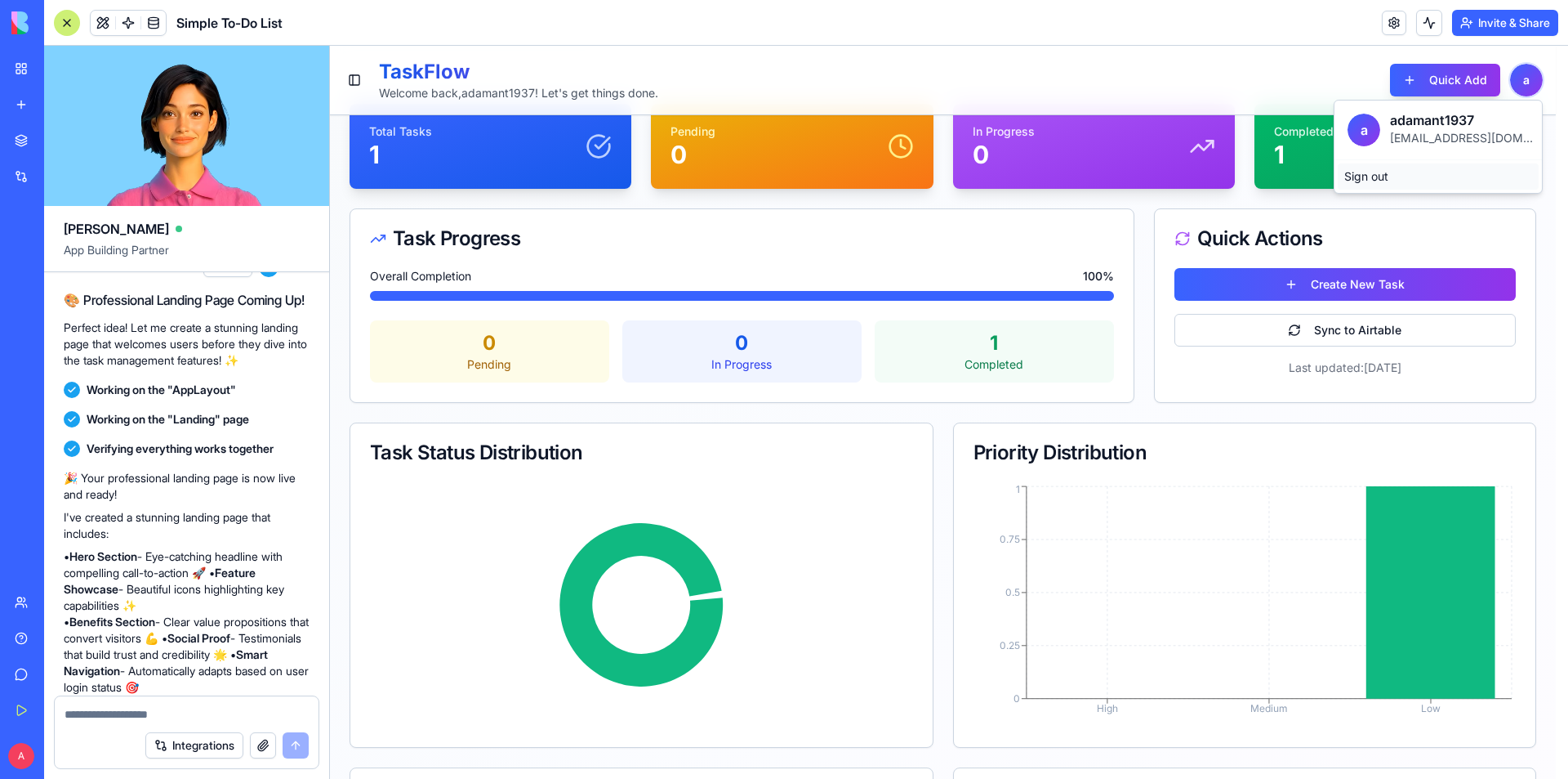
click at [1404, 168] on div "Sign out" at bounding box center [1437, 176] width 201 height 27
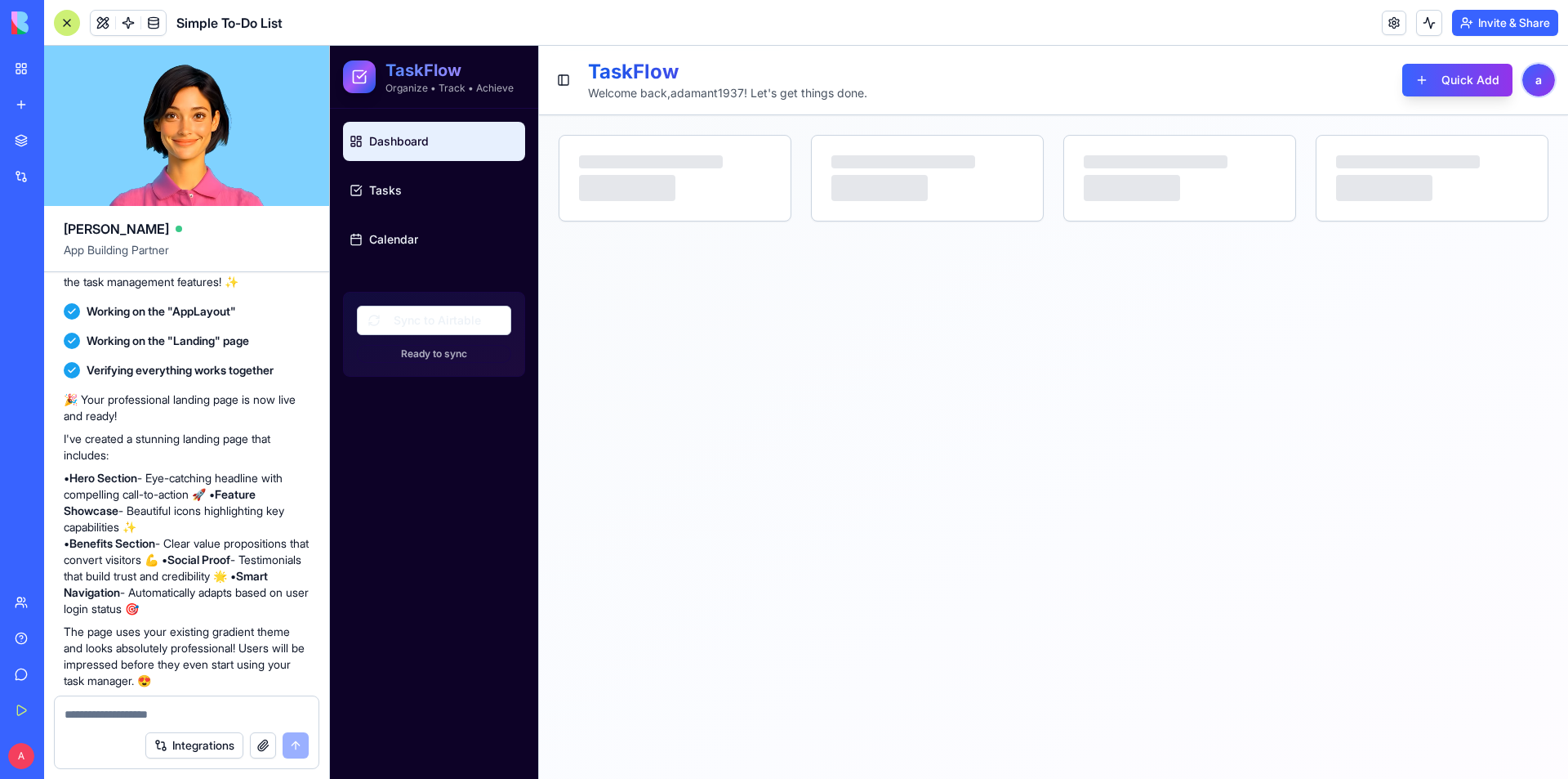
scroll to position [1877, 0]
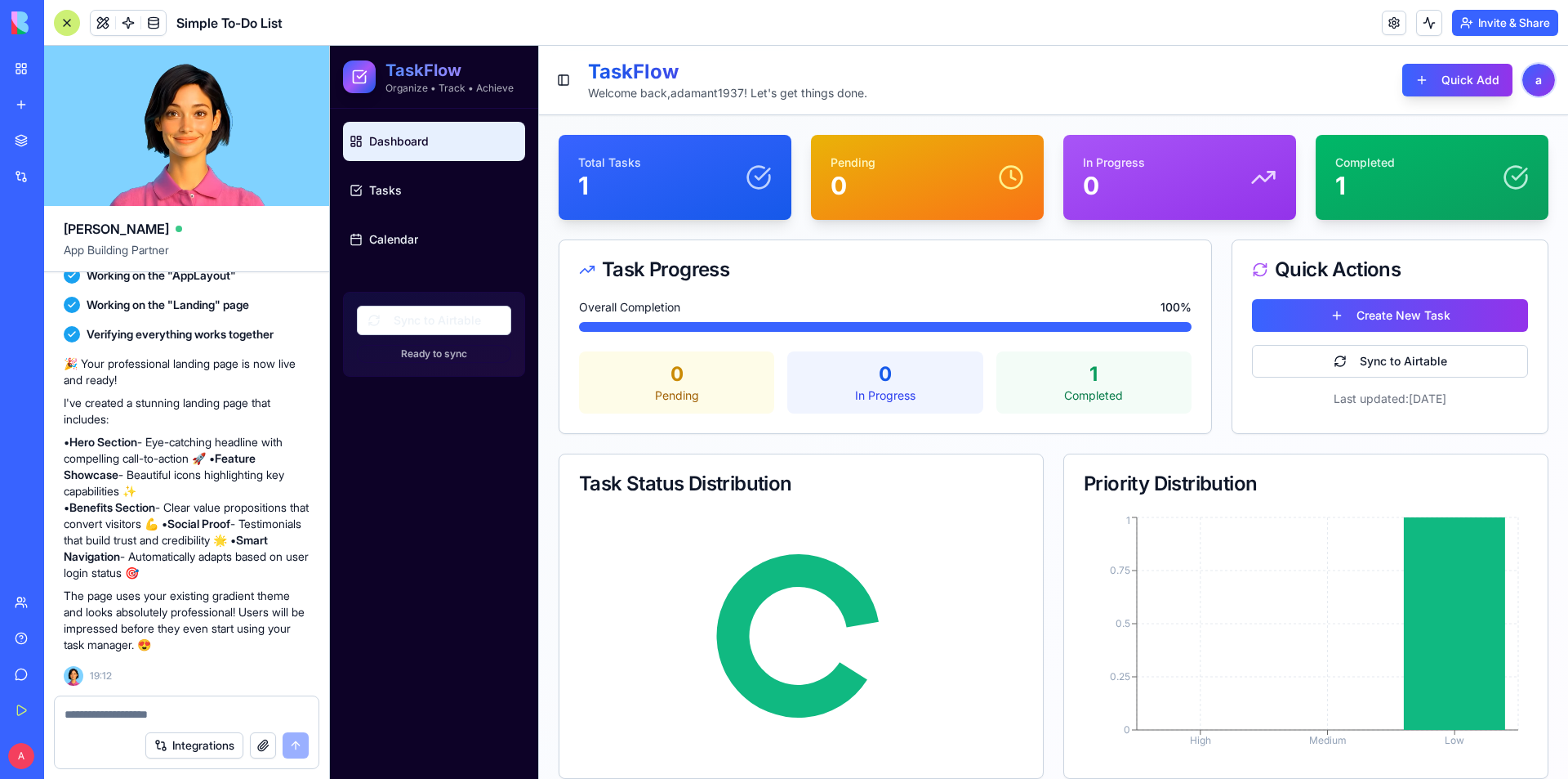
click at [1519, 71] on html "TaskFlow Organize • Track • Achieve Dashboard Tasks Calendar Sync to Airtable R…" at bounding box center [948, 510] width 1238 height 927
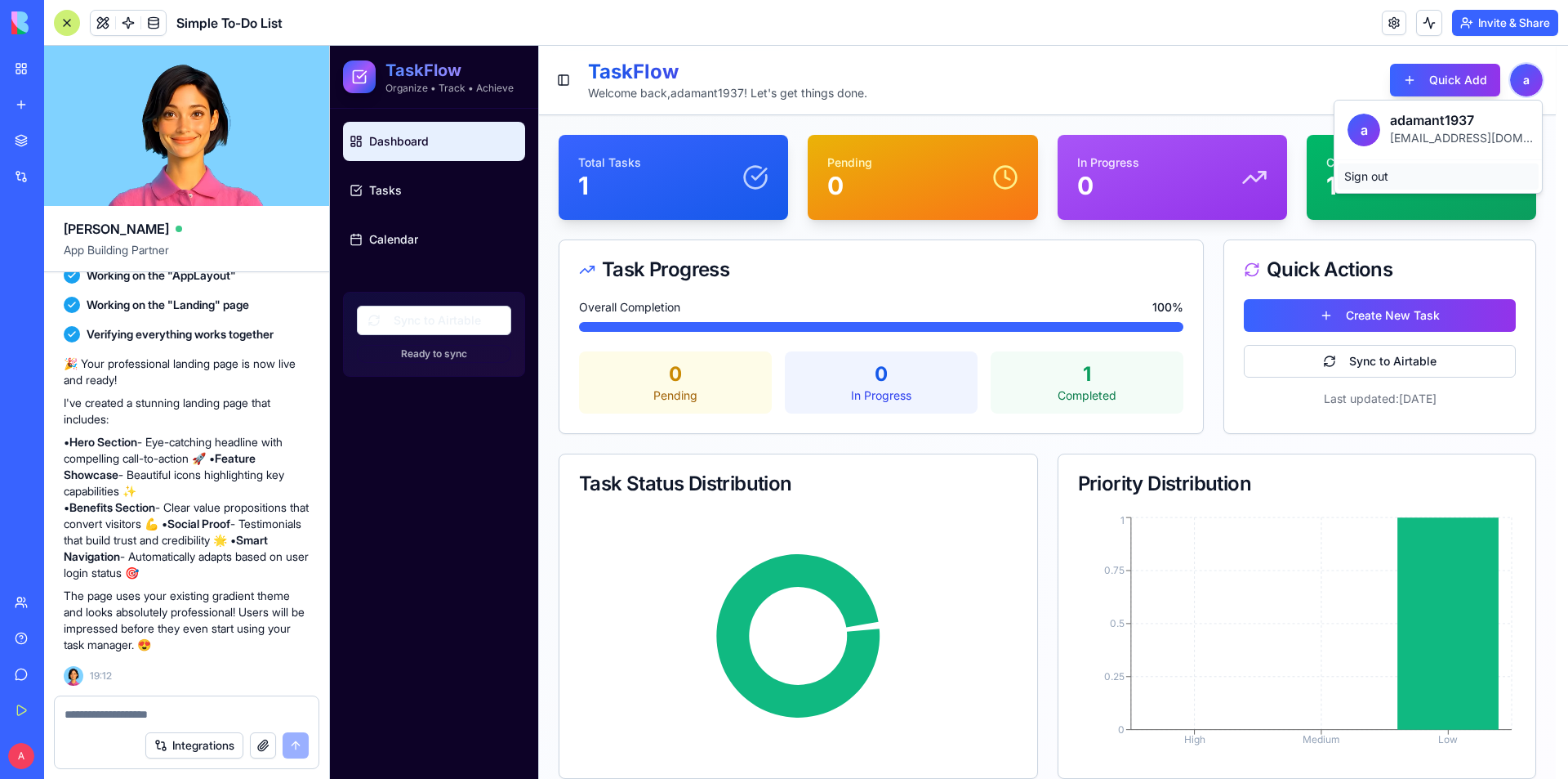
click at [1362, 180] on div "Sign out" at bounding box center [1437, 176] width 201 height 27
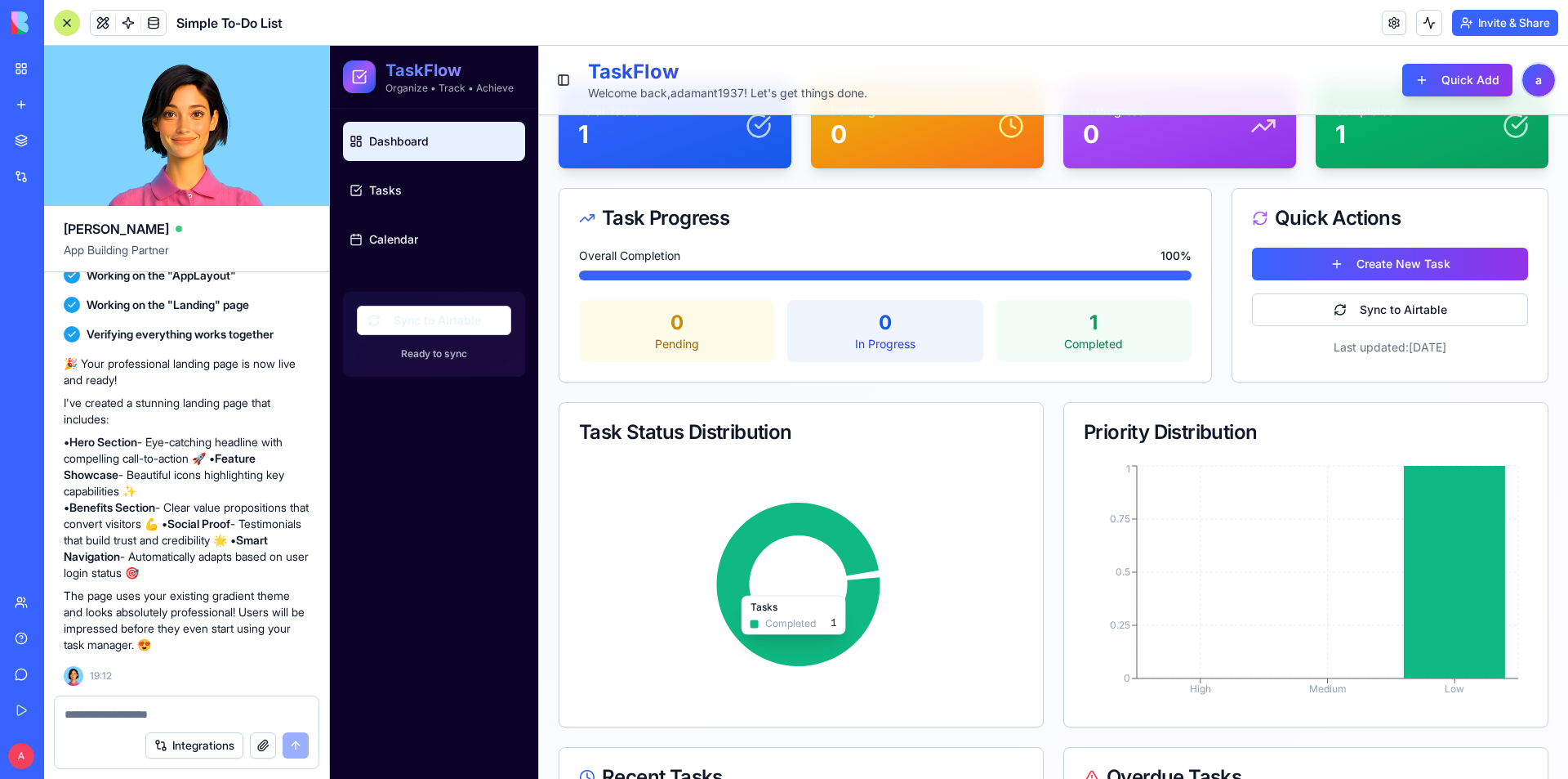
scroll to position [195, 0]
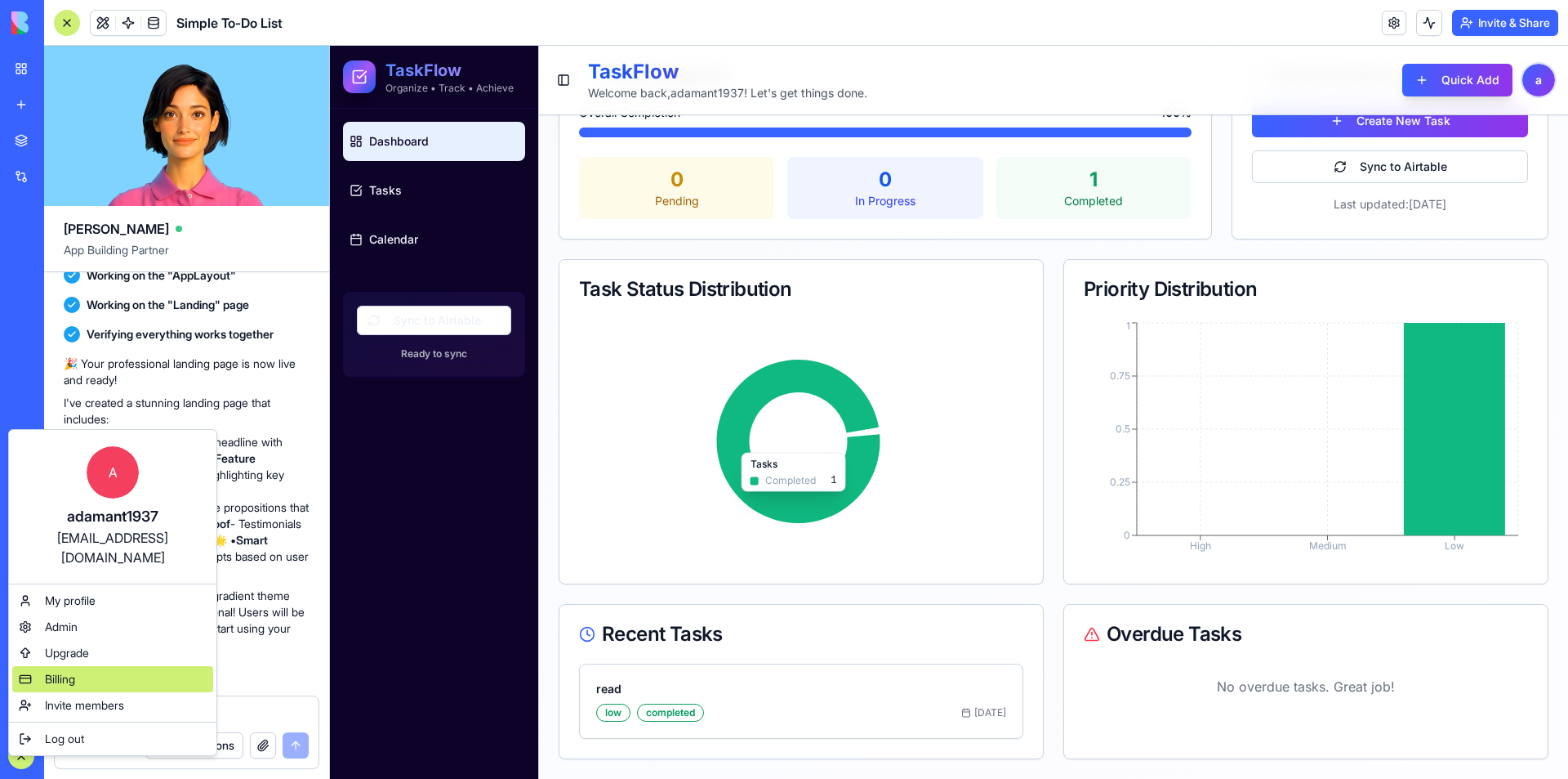
click at [72, 666] on div "Billing" at bounding box center [112, 679] width 201 height 27
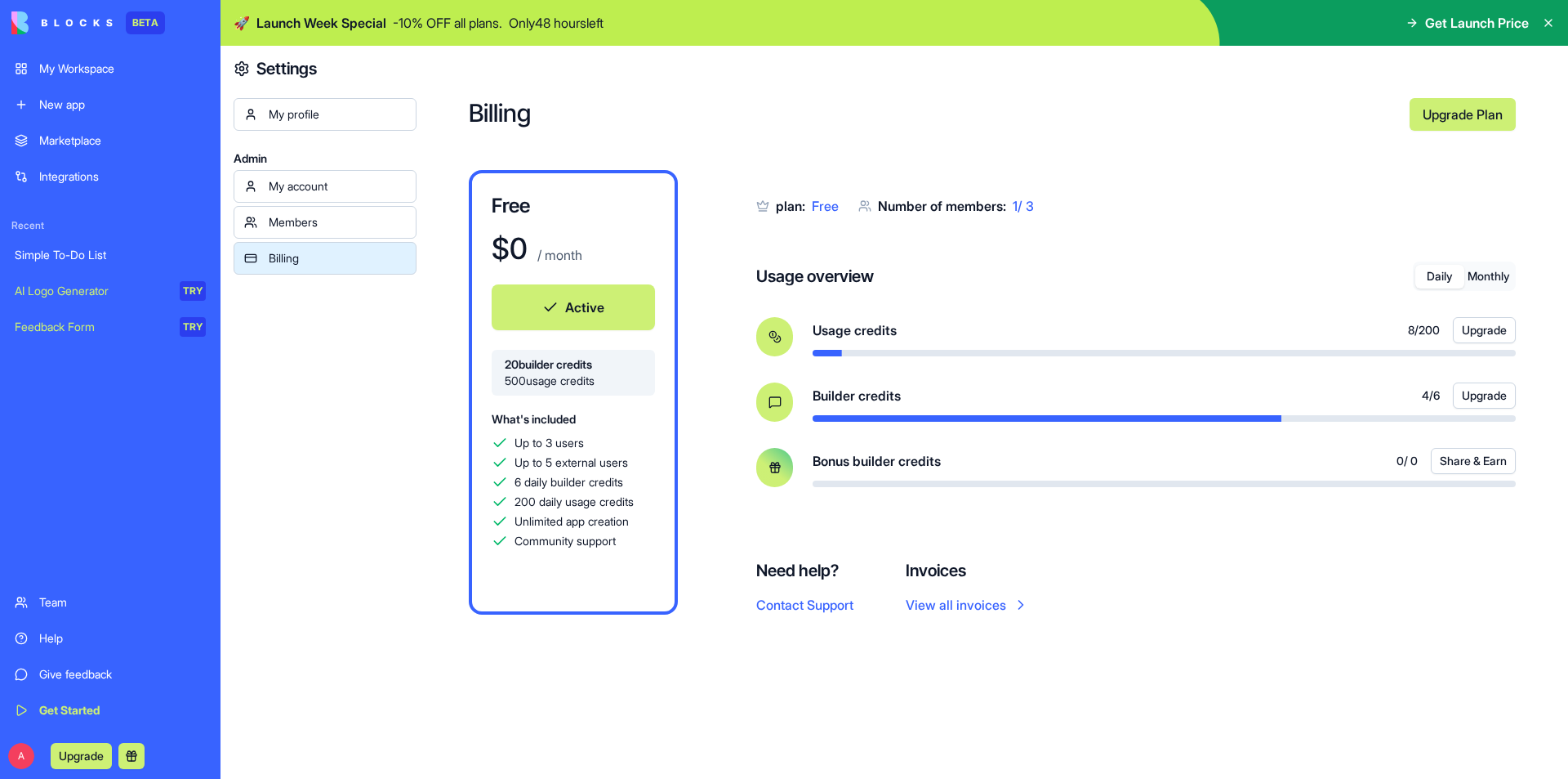
click at [1342, 519] on div "plan: Free Number of members: 1 / 3 Usage overview Daily Monthly Usage credits …" at bounding box center [1136, 346] width 760 height 353
click at [74, 95] on link "New app" at bounding box center [110, 104] width 211 height 32
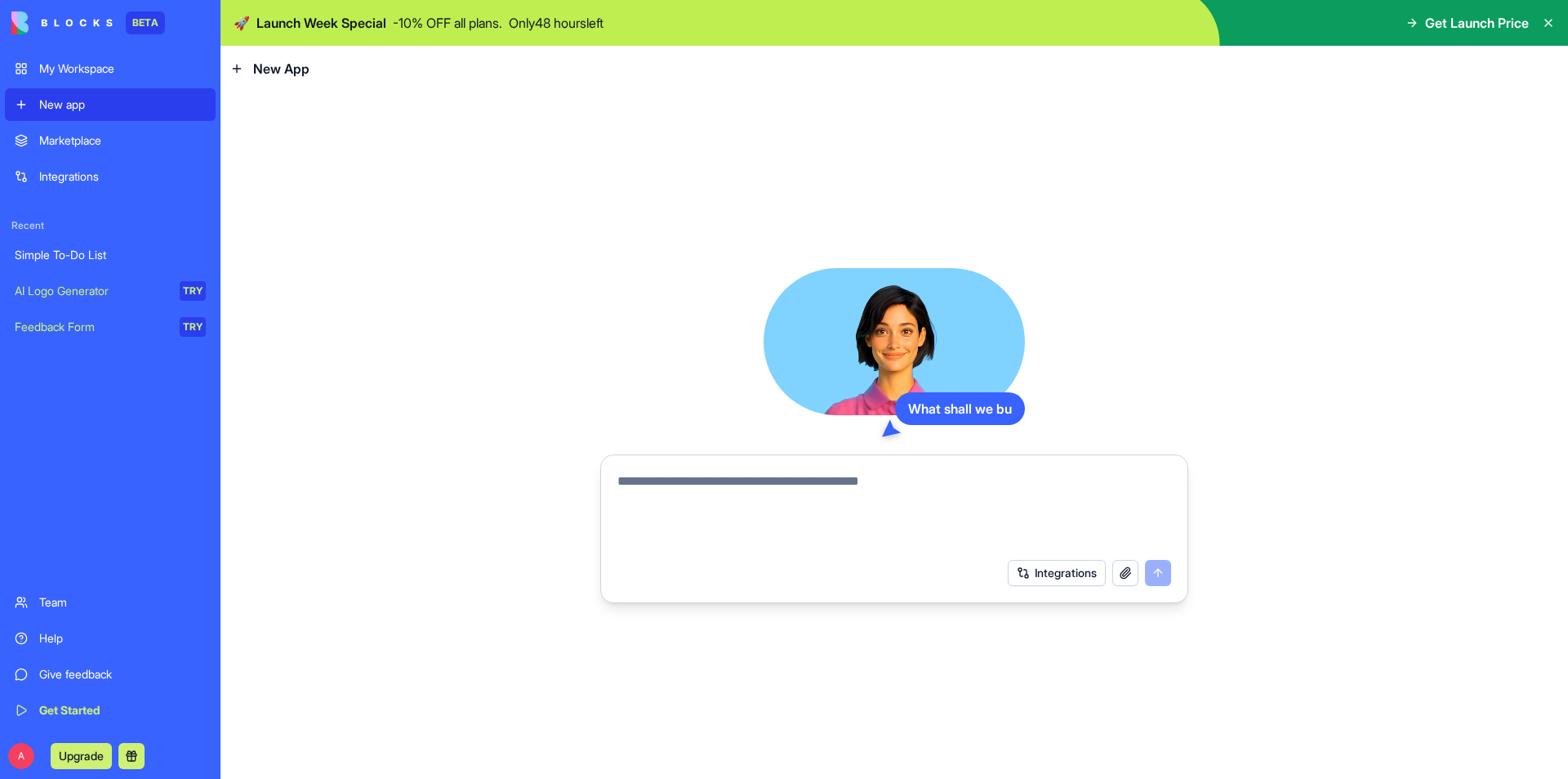
click at [750, 487] on textarea at bounding box center [894, 511] width 554 height 79
type textarea "**********"
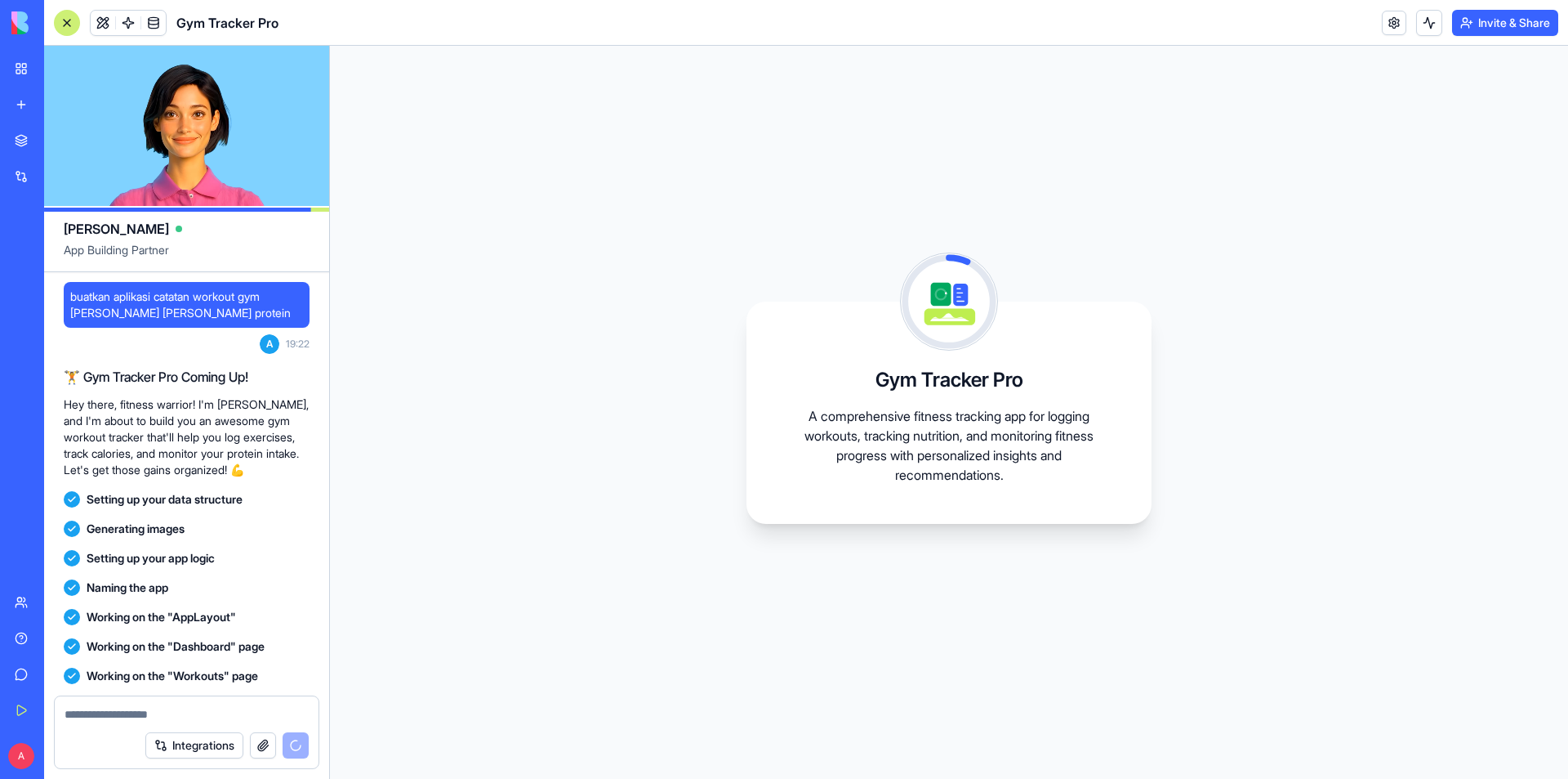
drag, startPoint x: 66, startPoint y: 293, endPoint x: 182, endPoint y: 299, distance: 116.2
click at [207, 313] on div "buatkan aplikasi catatan workout gym dan calori dan protein" at bounding box center [187, 305] width 245 height 46
copy span "buatkan aplikasi catatan workout gym dan calori dan protein"
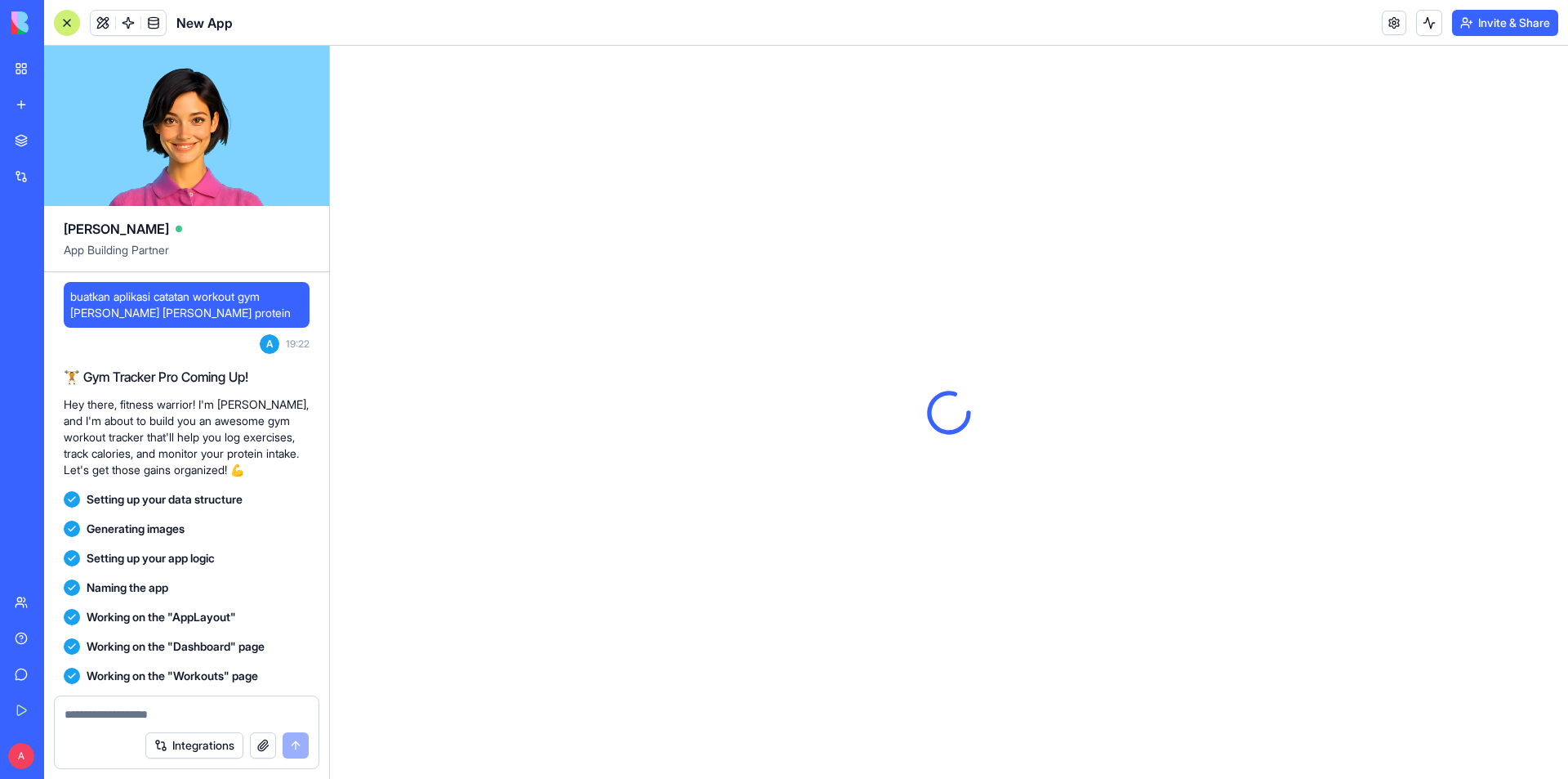
scroll to position [505, 0]
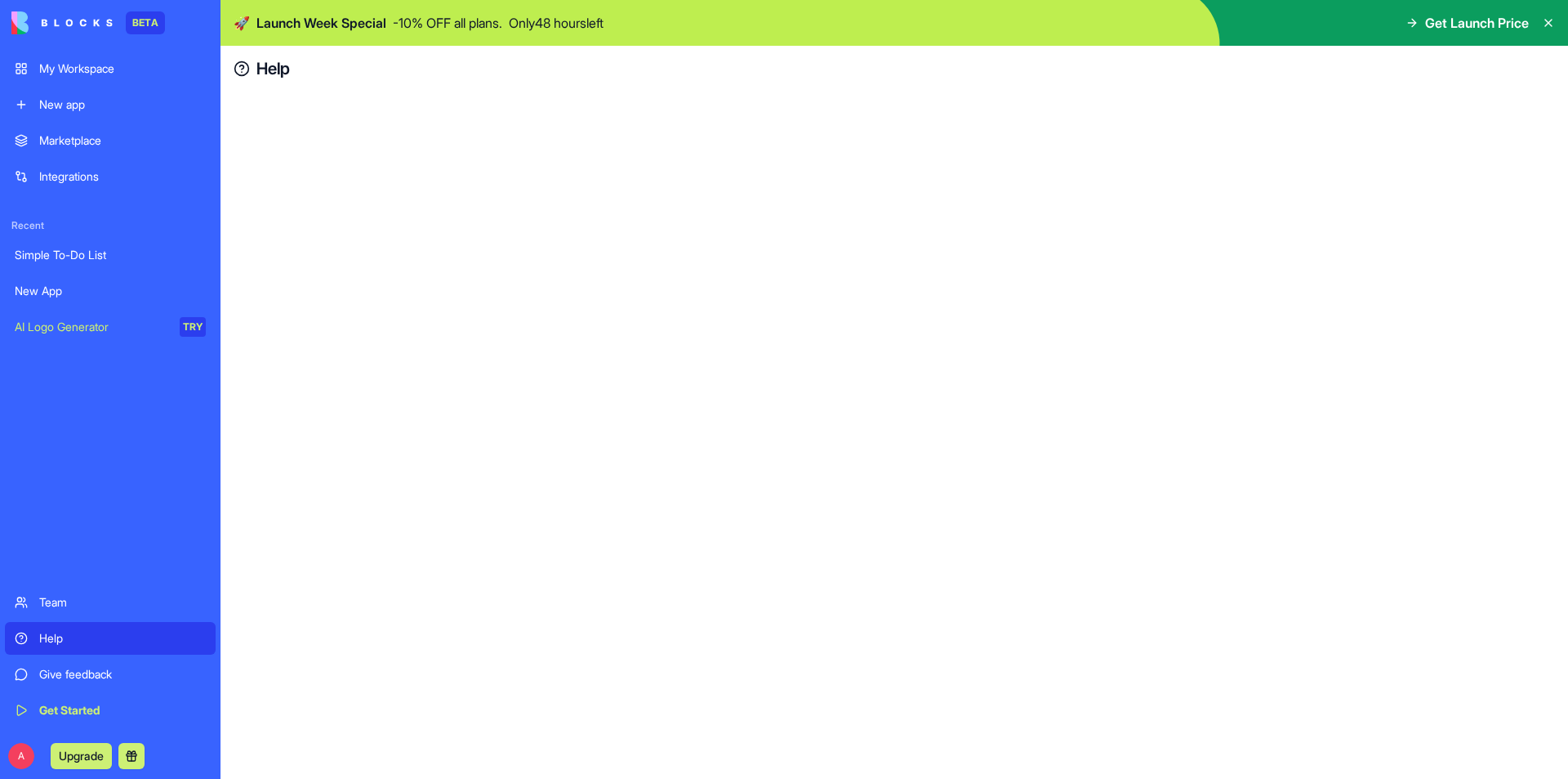
click at [28, 628] on link "Help" at bounding box center [110, 638] width 211 height 32
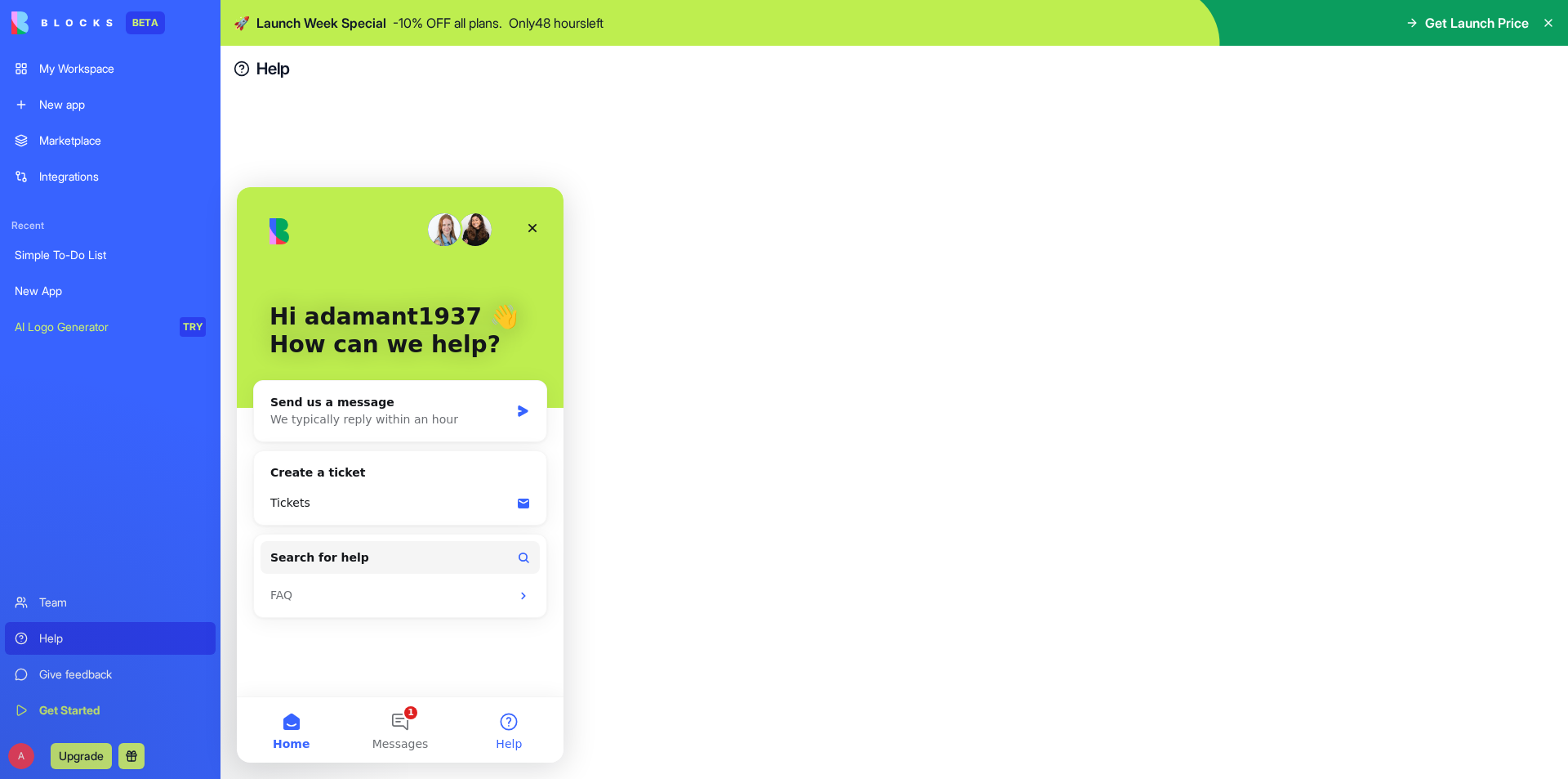
click at [514, 720] on button "Help" at bounding box center [509, 729] width 109 height 66
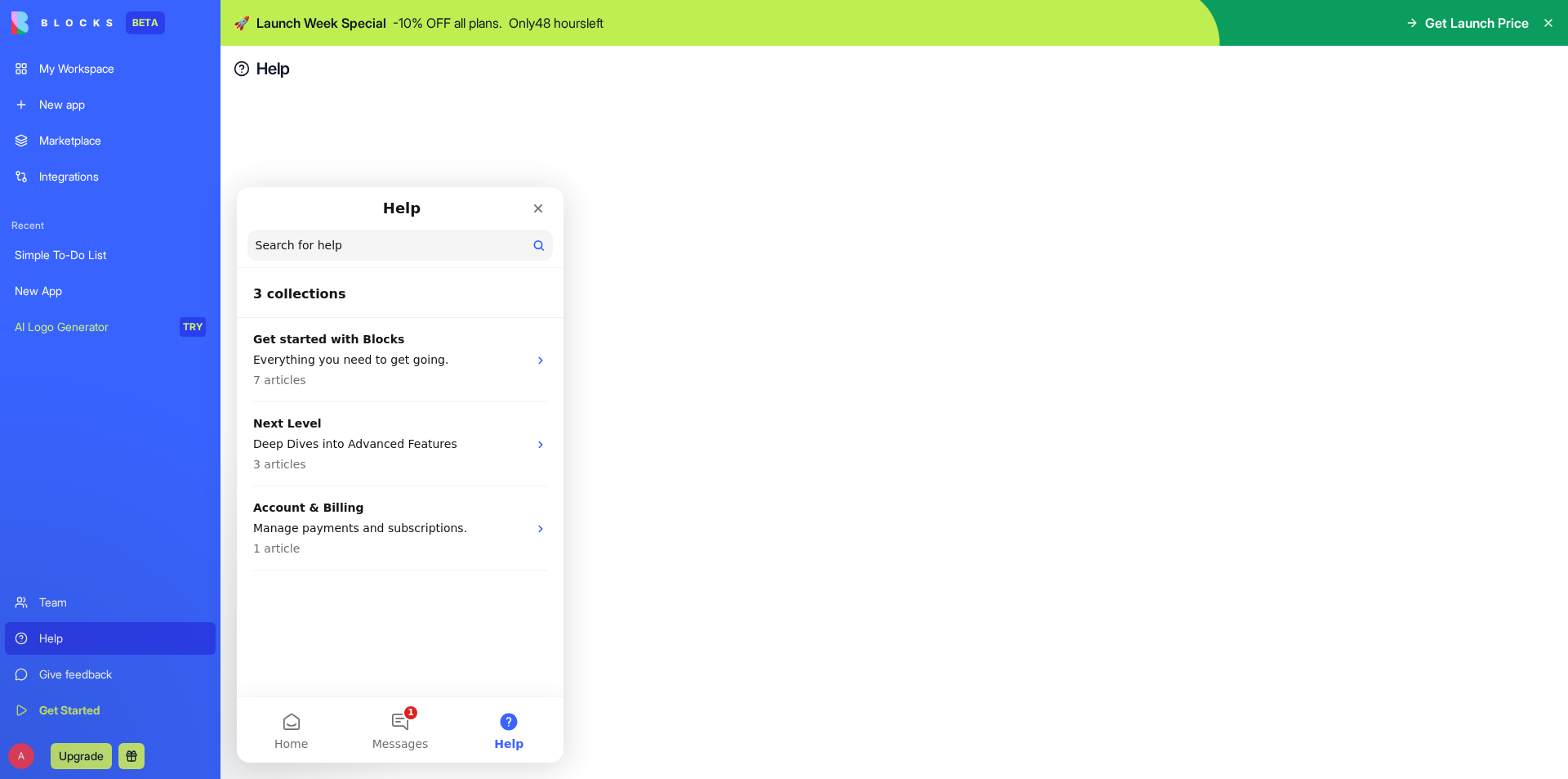
click at [511, 732] on button "Help" at bounding box center [509, 729] width 109 height 66
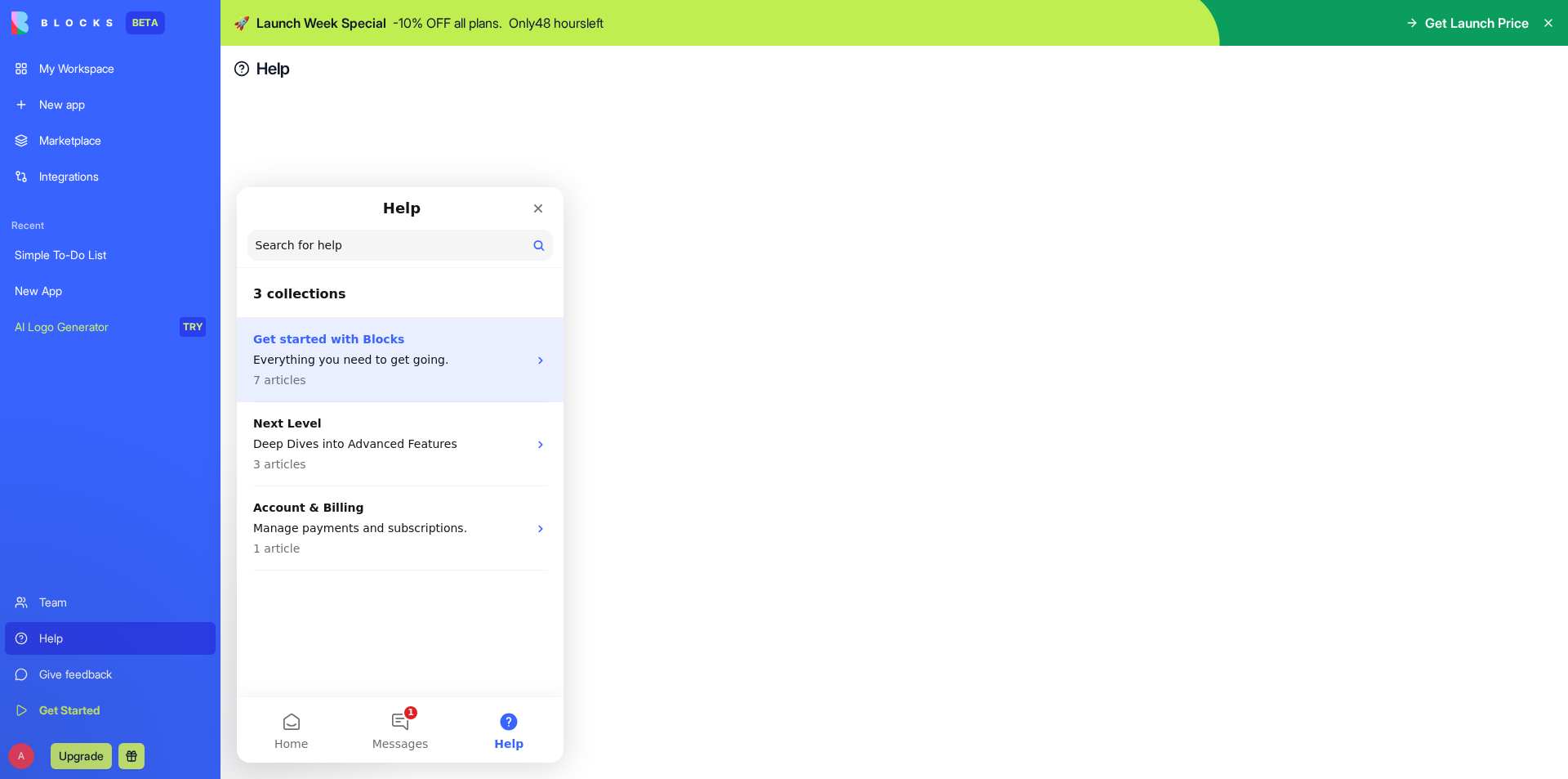
click at [538, 362] on icon "Intercom messenger" at bounding box center [540, 360] width 13 height 13
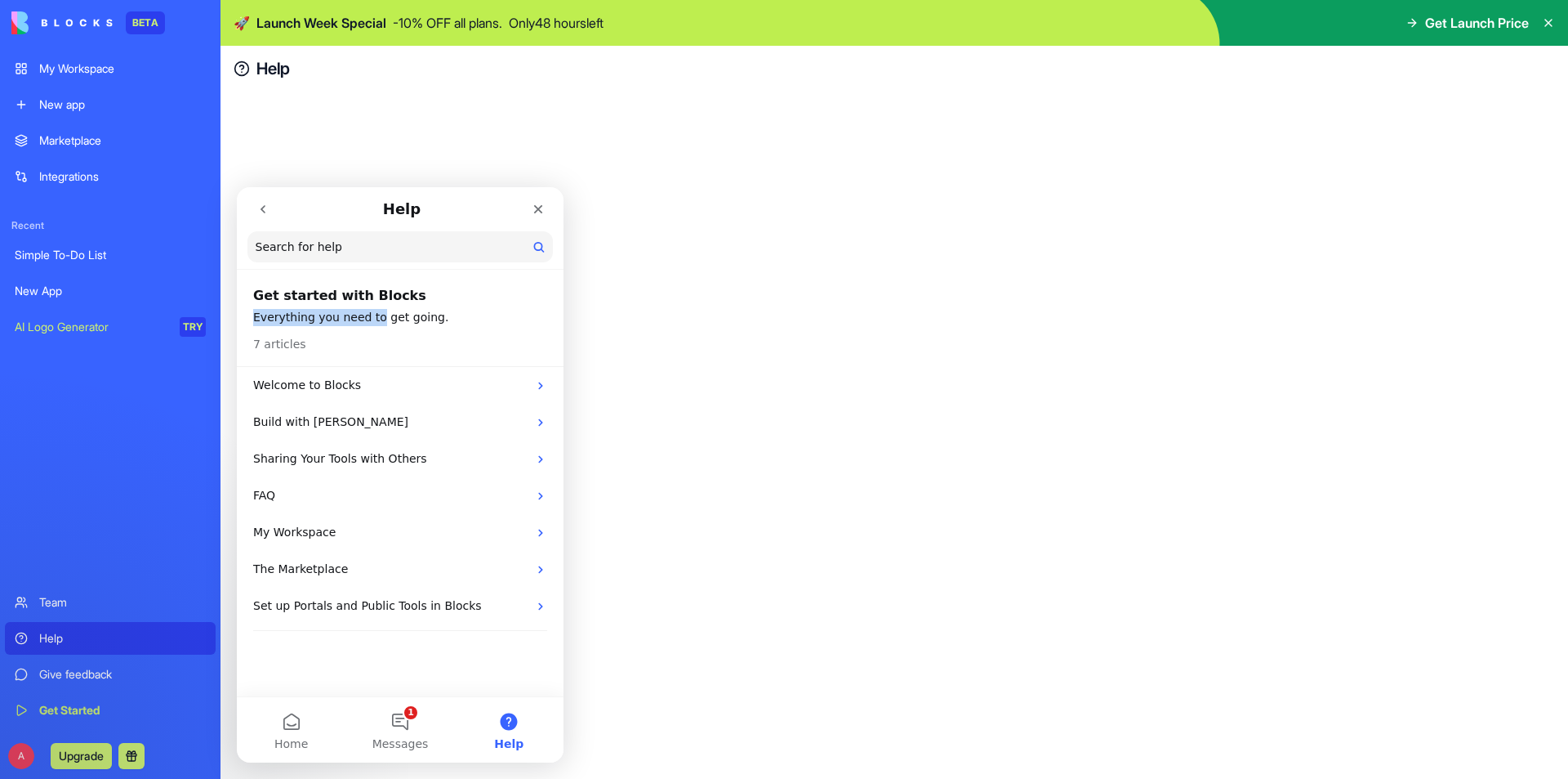
drag, startPoint x: 367, startPoint y: 310, endPoint x: 475, endPoint y: 277, distance: 112.9
click at [475, 277] on header "Get started with Blocks Everything you need to get going. 7 articles" at bounding box center [400, 320] width 327 height 94
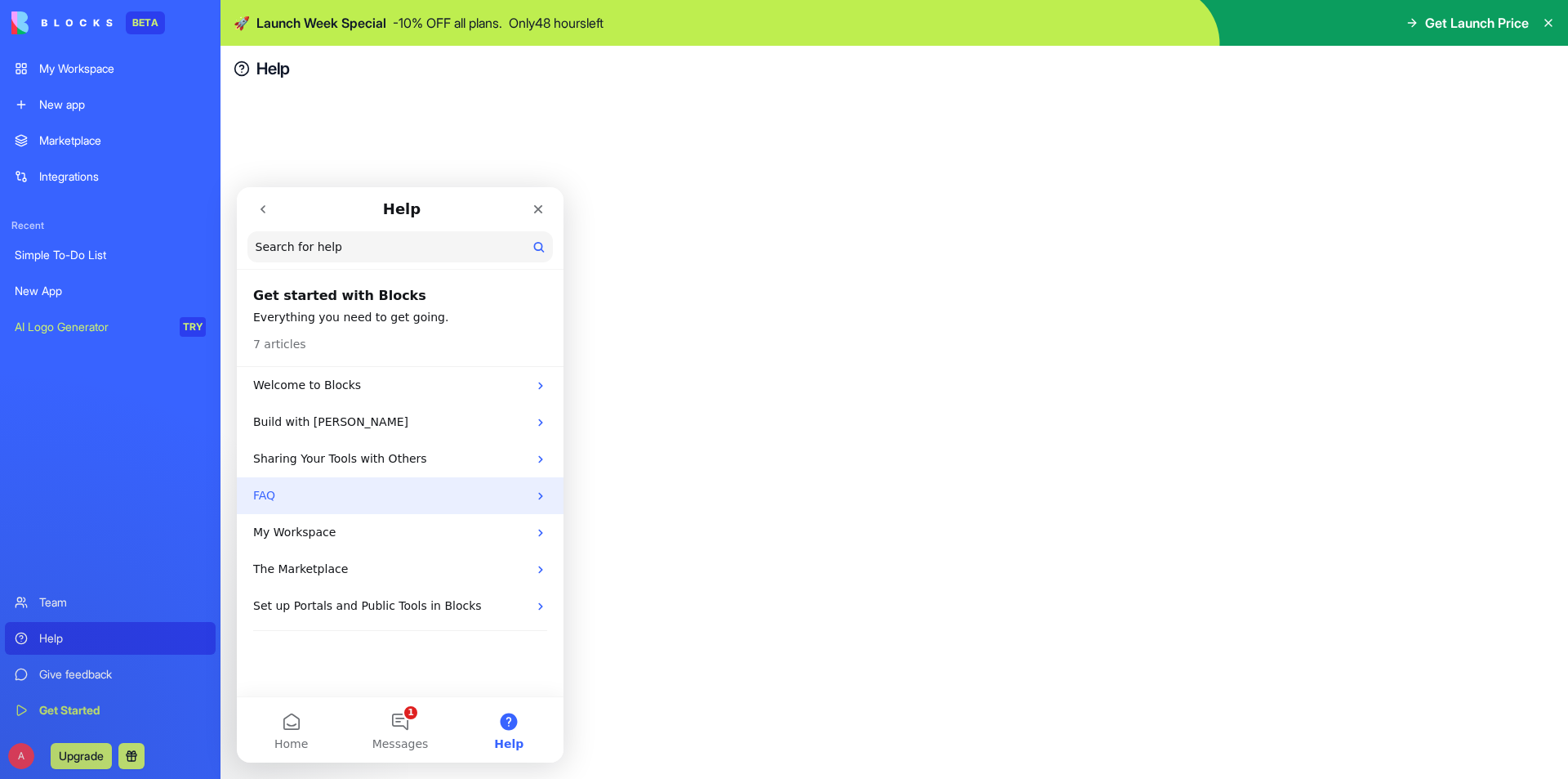
click at [362, 513] on div "FAQ" at bounding box center [400, 495] width 327 height 36
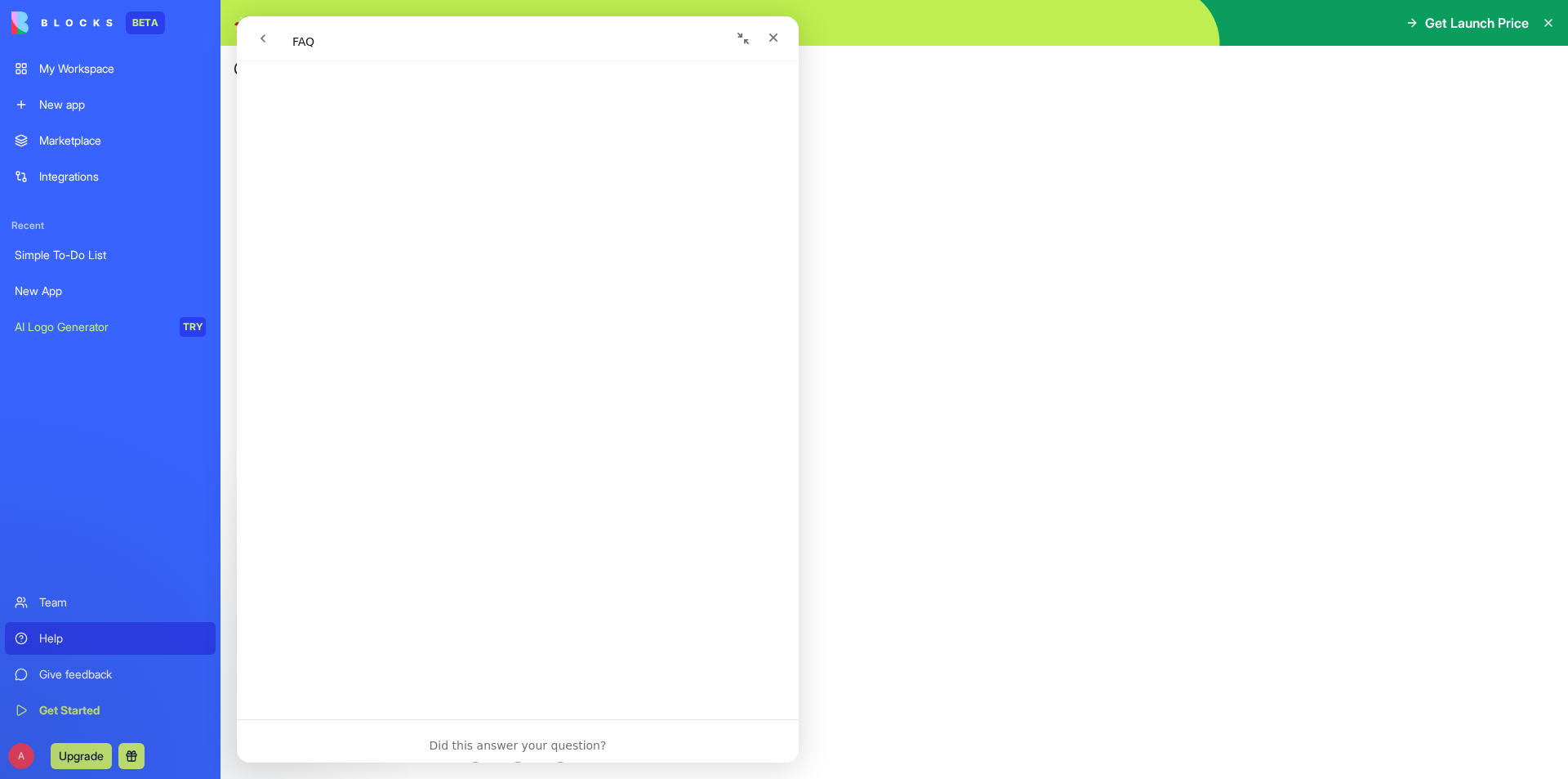
scroll to position [808, 0]
click at [536, 736] on link "Open in help center" at bounding box center [517, 737] width 131 height 13
